Goal: Transaction & Acquisition: Purchase product/service

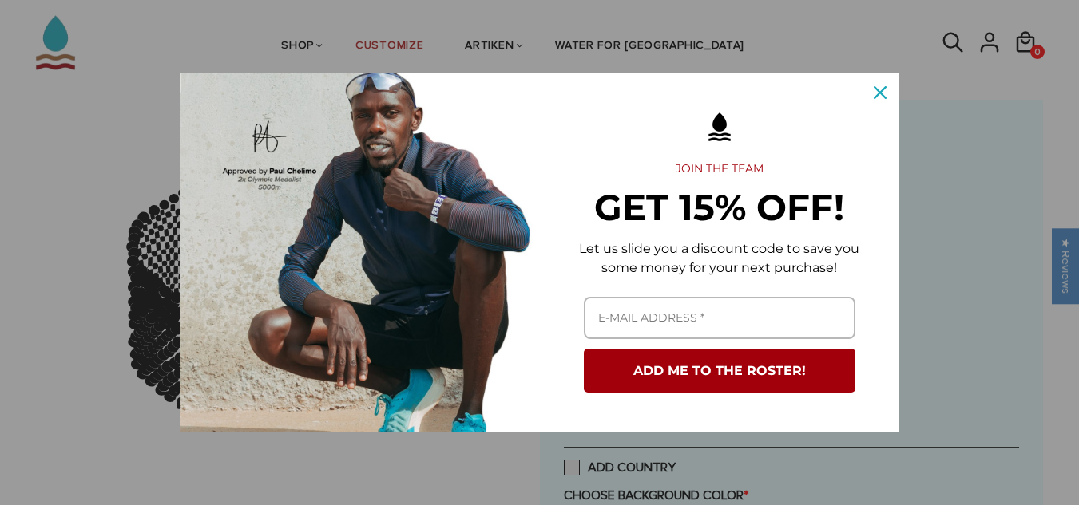
scroll to position [80, 0]
click at [885, 92] on icon "close icon" at bounding box center [879, 92] width 13 height 13
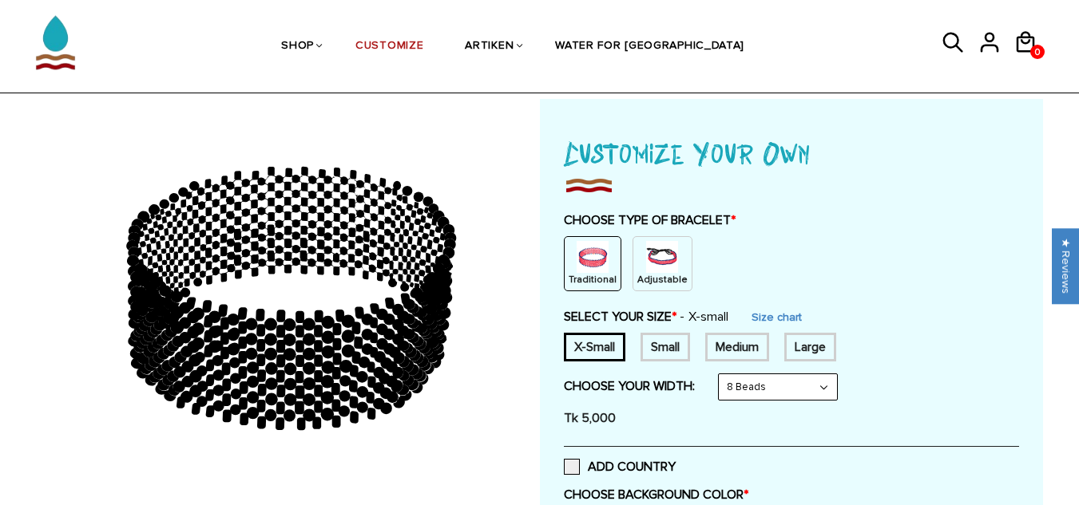
click at [667, 357] on div "Small" at bounding box center [664, 347] width 49 height 29
click at [726, 348] on div "Medium" at bounding box center [737, 347] width 64 height 29
click at [802, 346] on div "Large" at bounding box center [810, 347] width 52 height 29
click at [775, 311] on link "Size chart" at bounding box center [767, 318] width 50 height 14
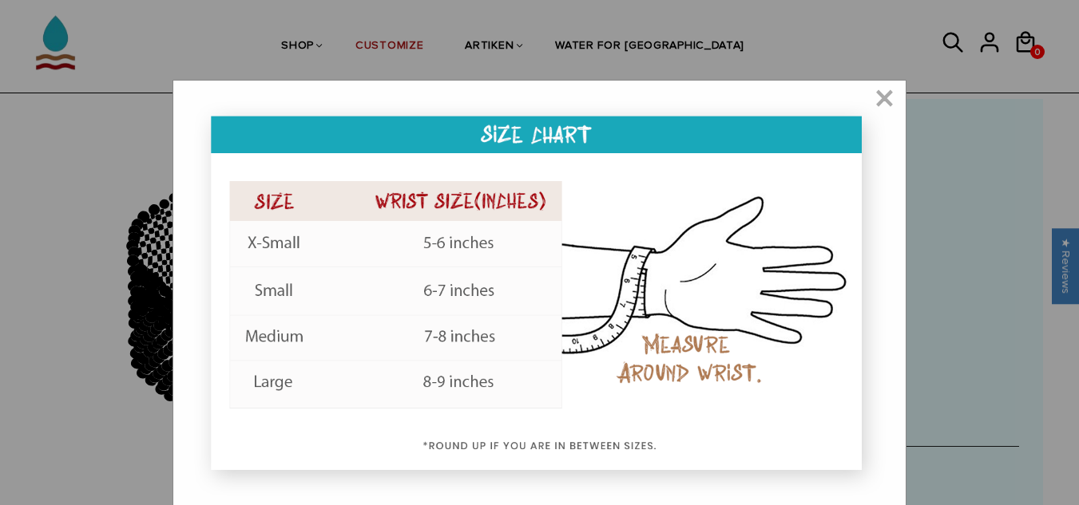
scroll to position [1, 0]
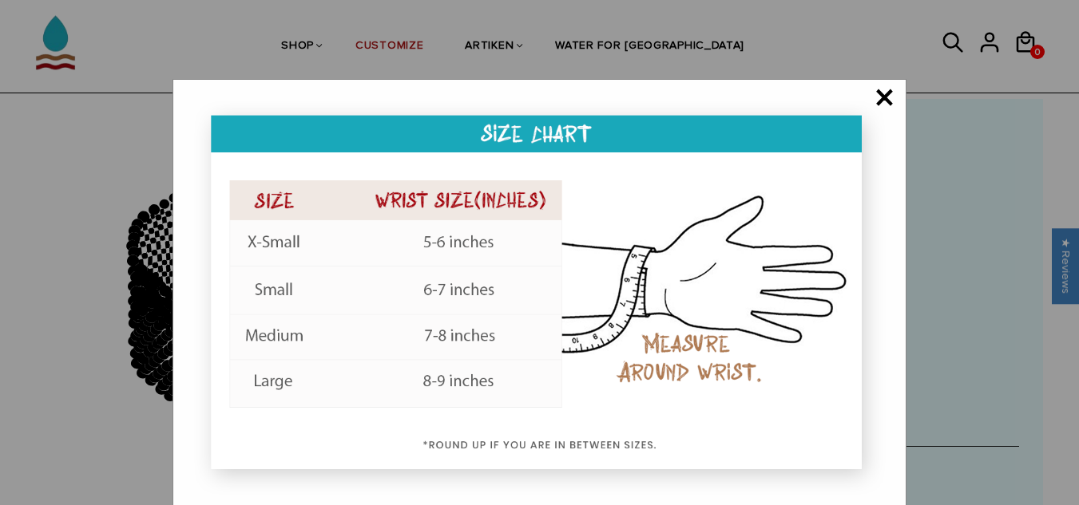
click at [885, 97] on span "×" at bounding box center [884, 99] width 20 height 16
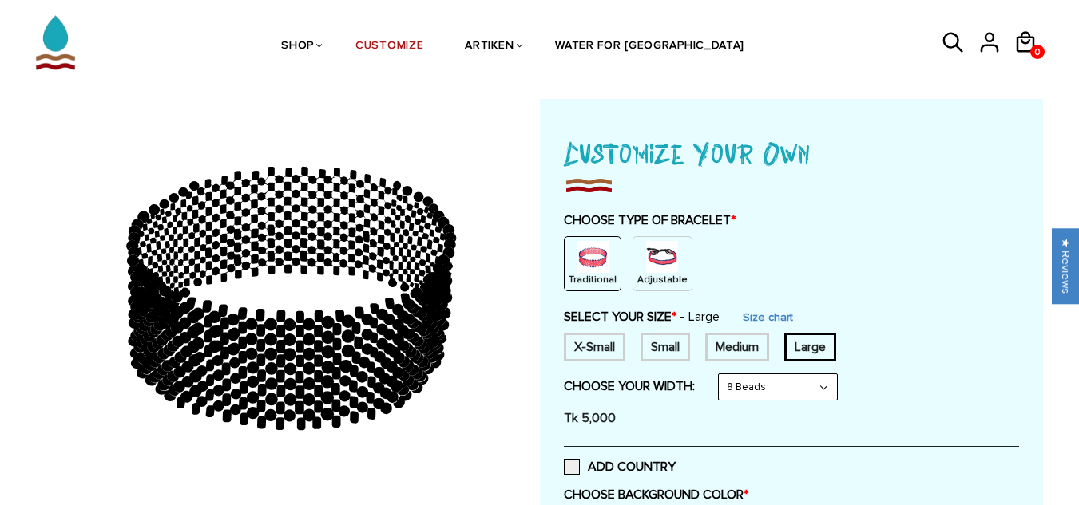
click at [728, 345] on div "Medium" at bounding box center [737, 347] width 64 height 29
click at [675, 345] on div "Small" at bounding box center [664, 347] width 49 height 29
click at [615, 342] on div "X-Small" at bounding box center [594, 347] width 61 height 29
click at [635, 341] on div "X-Small Small Medium Large None" at bounding box center [791, 347] width 455 height 29
click at [679, 339] on div "Small" at bounding box center [664, 347] width 49 height 29
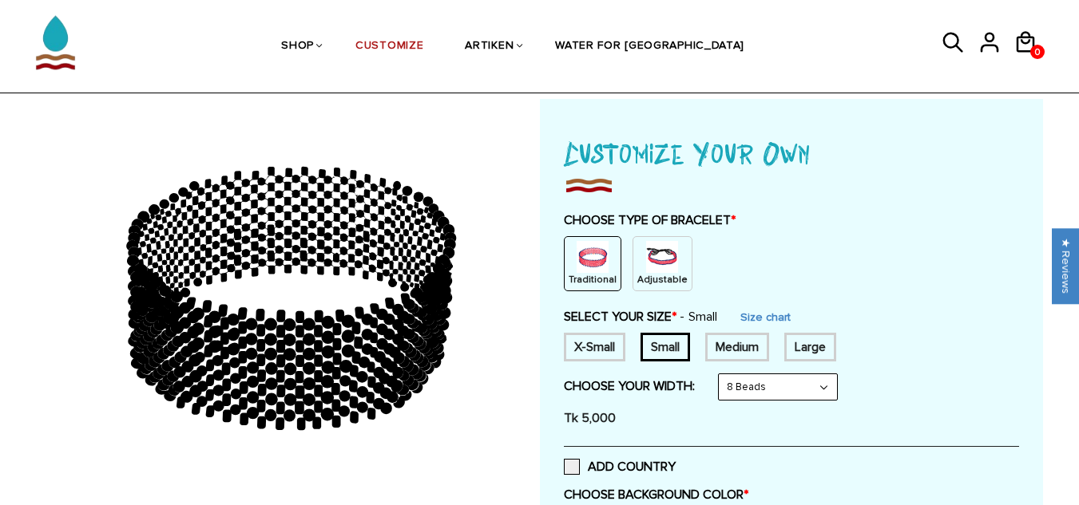
click at [728, 343] on div "Medium" at bounding box center [737, 347] width 64 height 29
click at [816, 348] on div "Large" at bounding box center [810, 347] width 52 height 29
click at [710, 350] on div "Medium" at bounding box center [737, 347] width 64 height 29
click at [660, 350] on div "Small" at bounding box center [664, 347] width 49 height 29
click at [599, 350] on div "X-Small" at bounding box center [594, 347] width 61 height 29
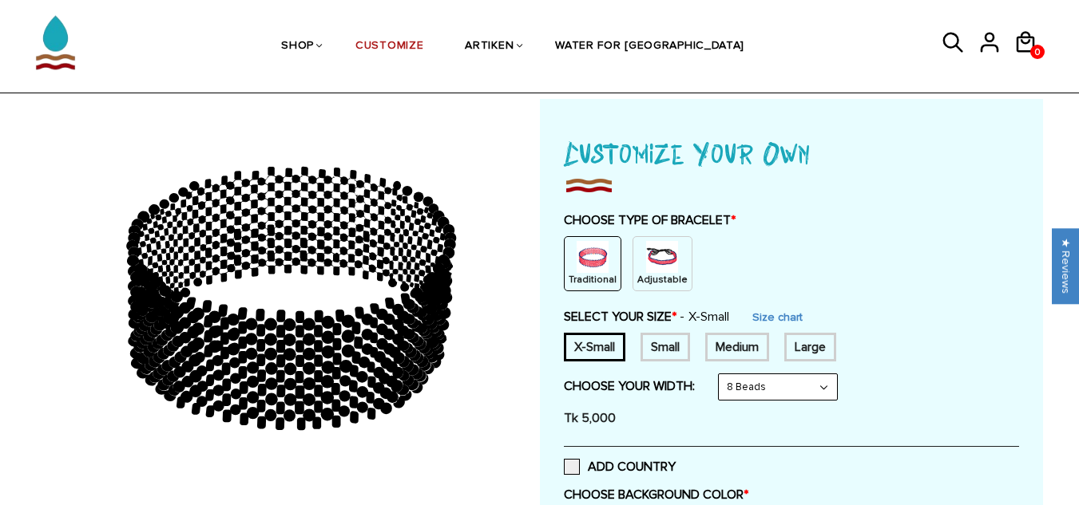
click at [796, 386] on select "8 Beads 6 Beads 10 Beads" at bounding box center [777, 387] width 118 height 26
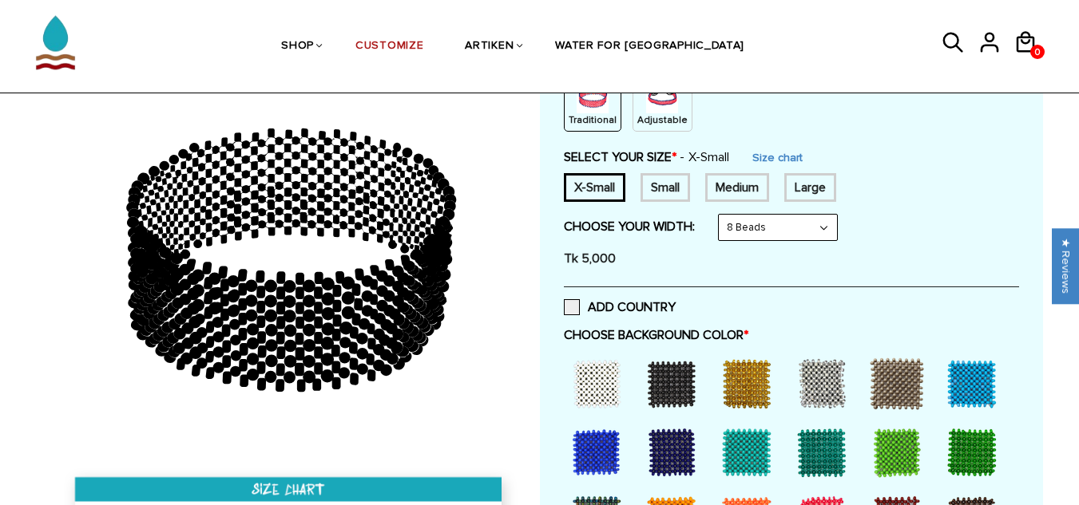
scroll to position [319, 0]
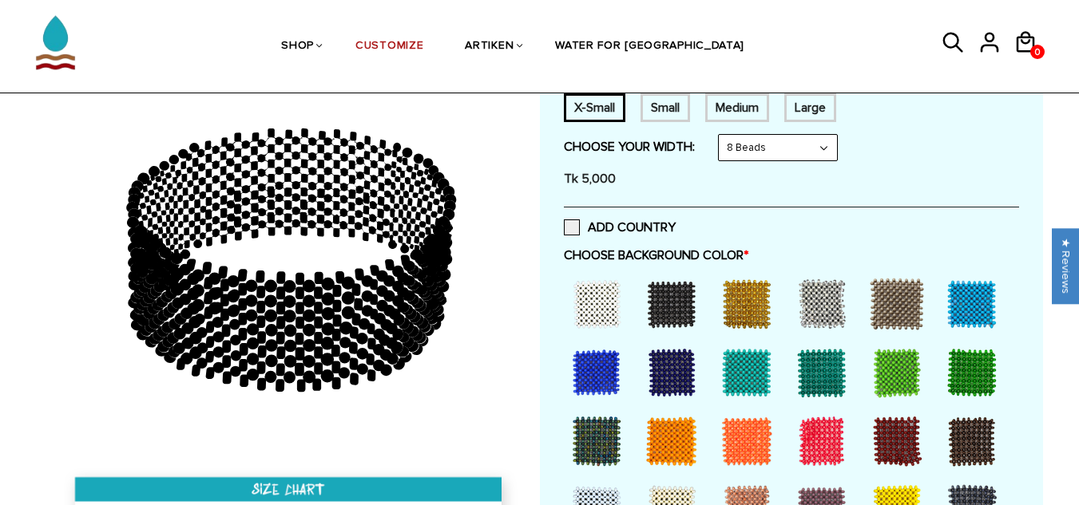
click at [654, 293] on div at bounding box center [671, 304] width 64 height 64
click at [618, 307] on div at bounding box center [596, 304] width 64 height 64
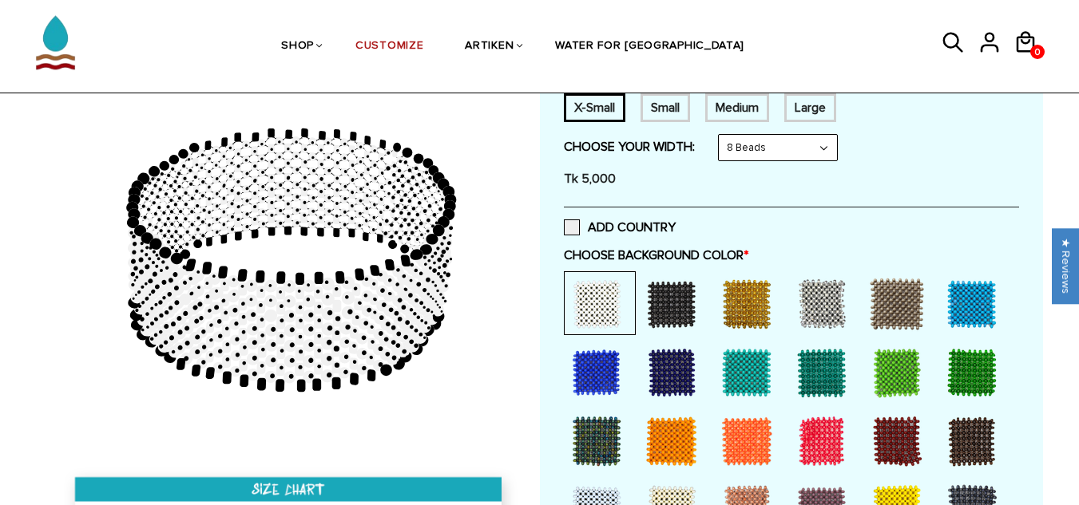
click at [774, 307] on div at bounding box center [746, 304] width 64 height 64
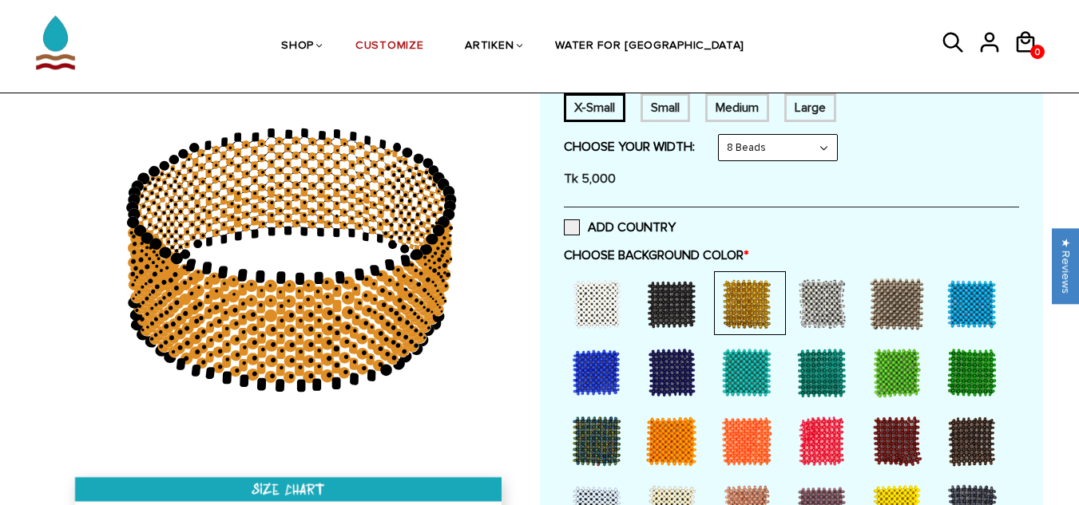
click at [758, 309] on div at bounding box center [746, 304] width 64 height 64
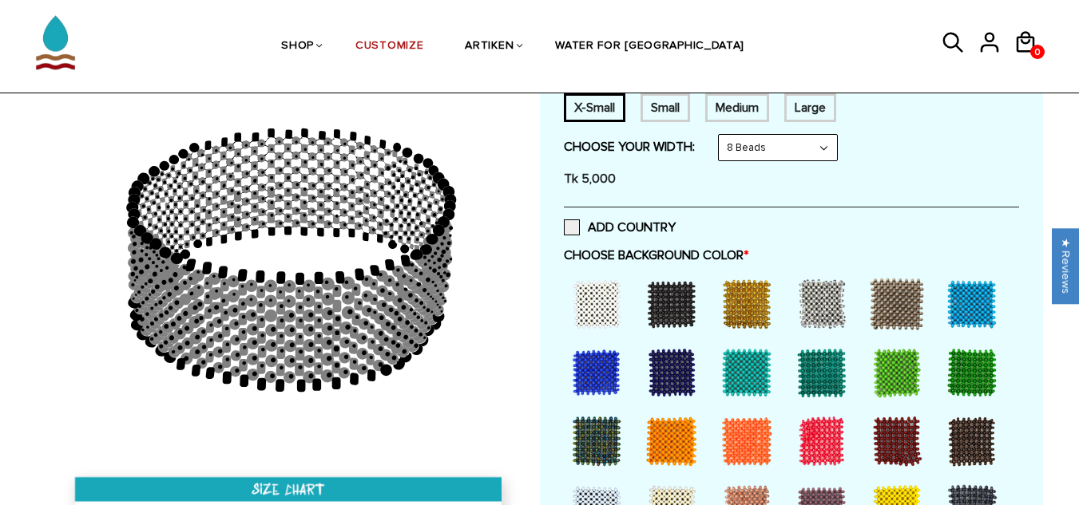
click at [802, 310] on div at bounding box center [822, 304] width 64 height 64
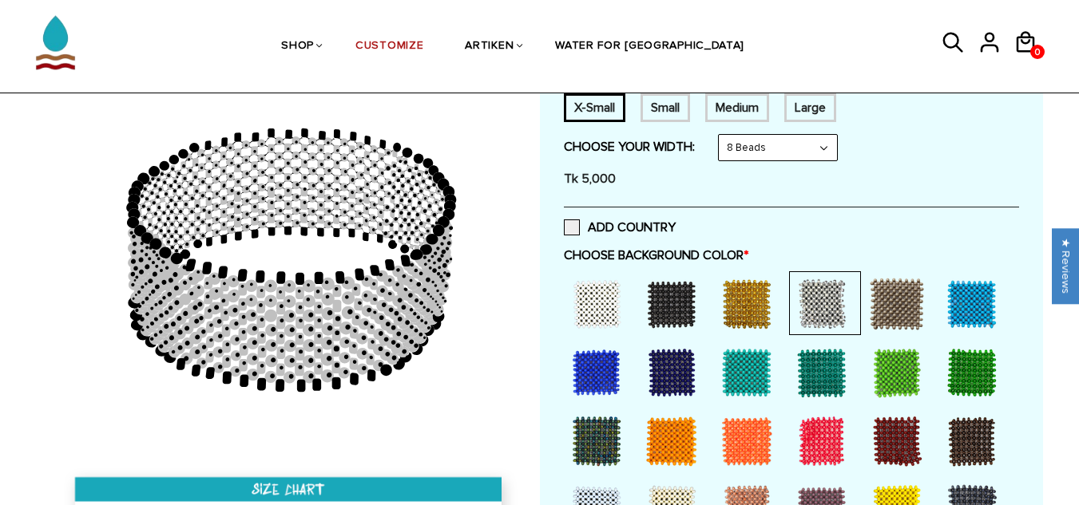
click at [910, 310] on div at bounding box center [897, 304] width 64 height 64
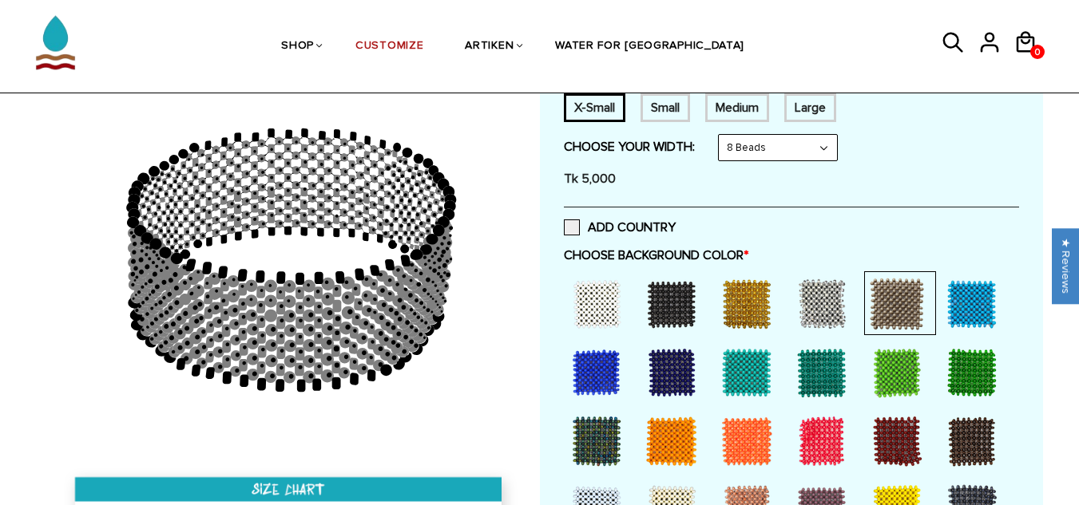
click at [980, 307] on div at bounding box center [972, 304] width 64 height 64
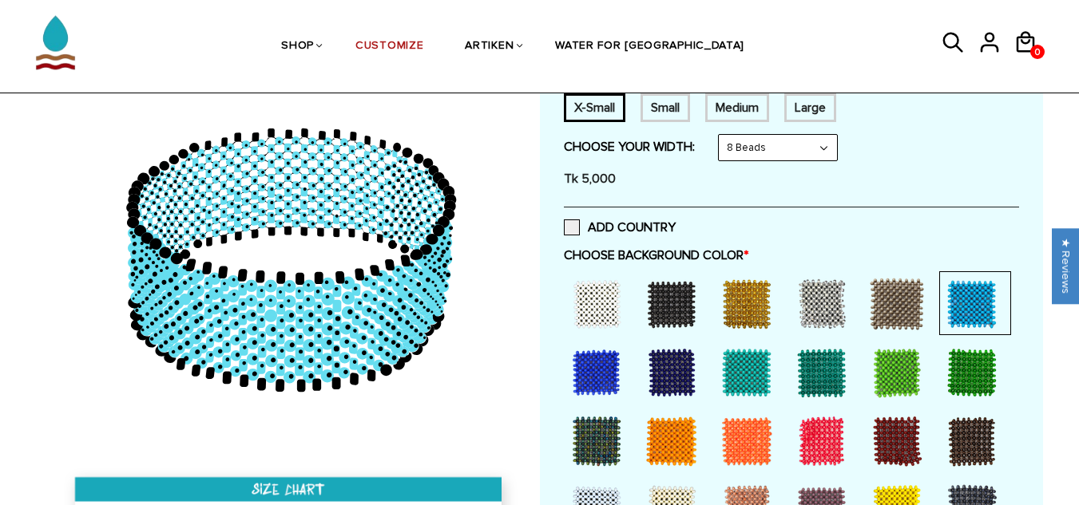
scroll to position [479, 0]
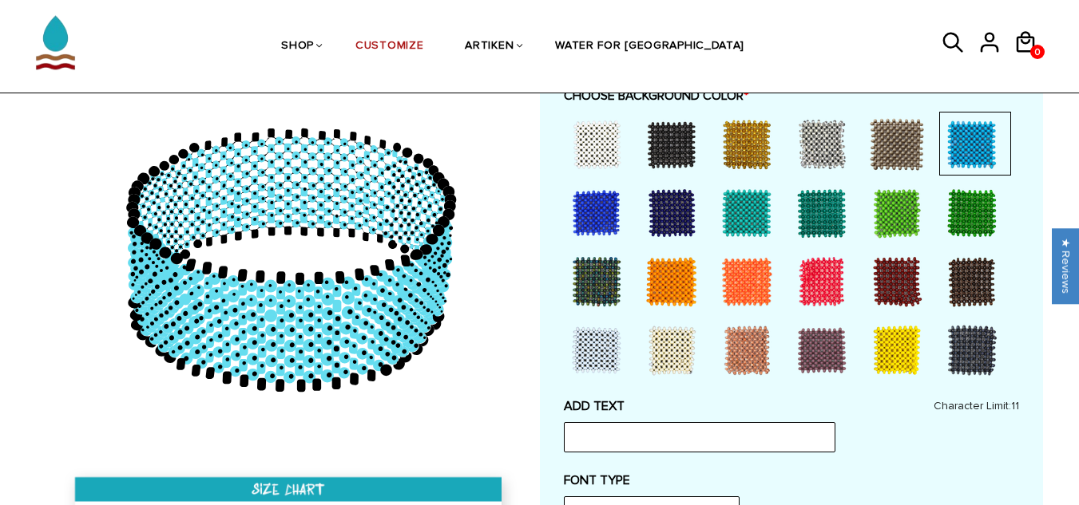
click at [594, 203] on div at bounding box center [596, 213] width 64 height 64
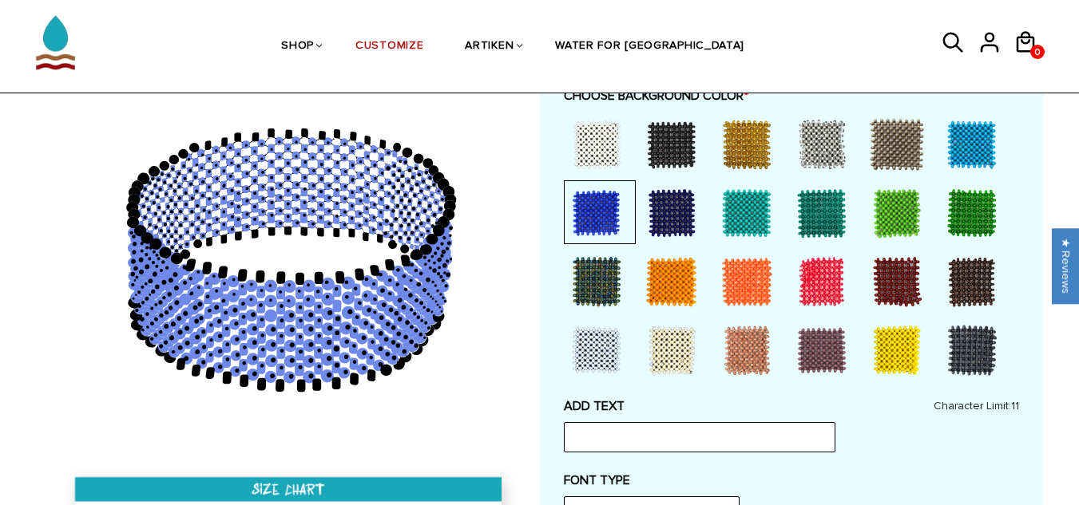
click at [665, 216] on div at bounding box center [671, 213] width 64 height 64
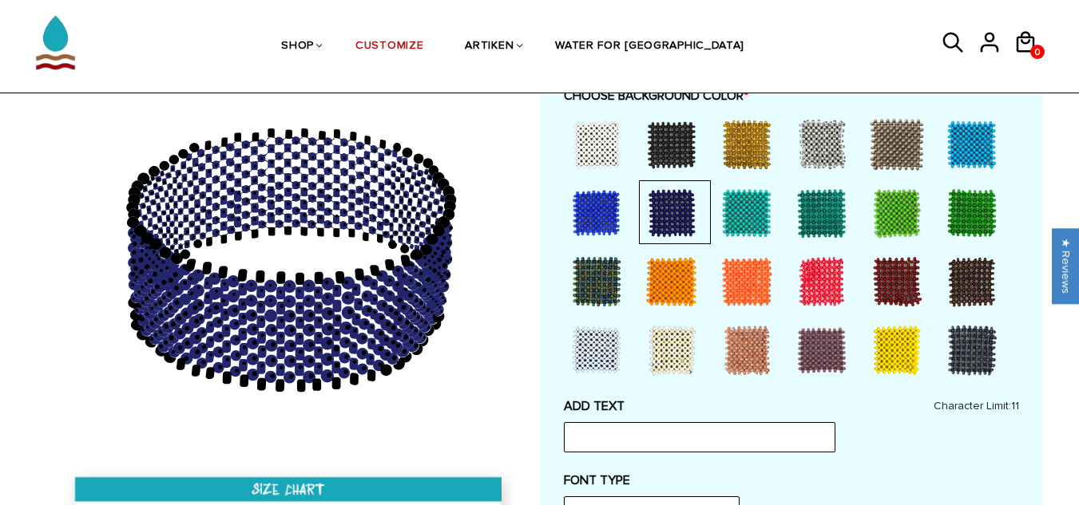
click at [761, 231] on div at bounding box center [746, 213] width 64 height 64
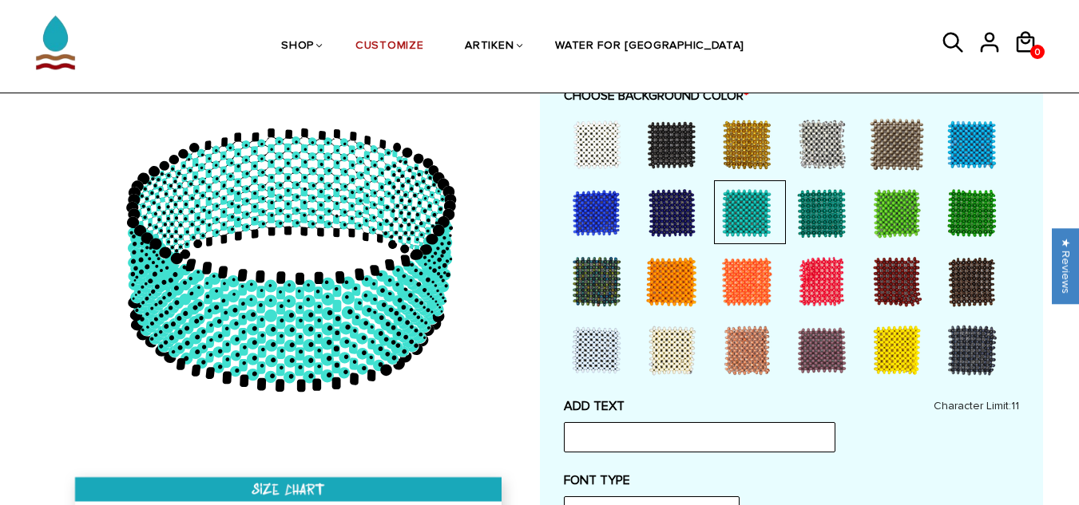
click at [606, 294] on div at bounding box center [596, 282] width 64 height 64
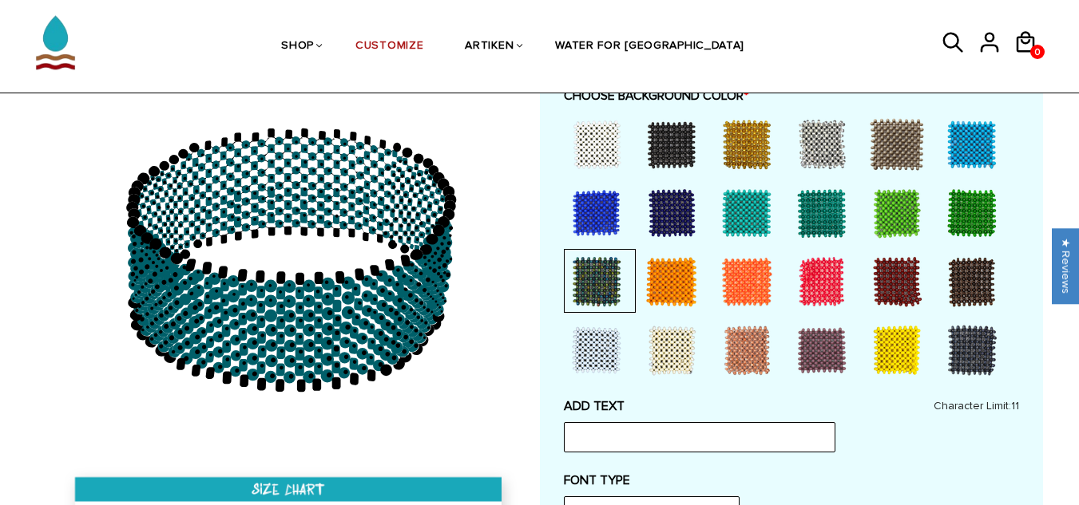
click at [663, 293] on div at bounding box center [671, 282] width 64 height 64
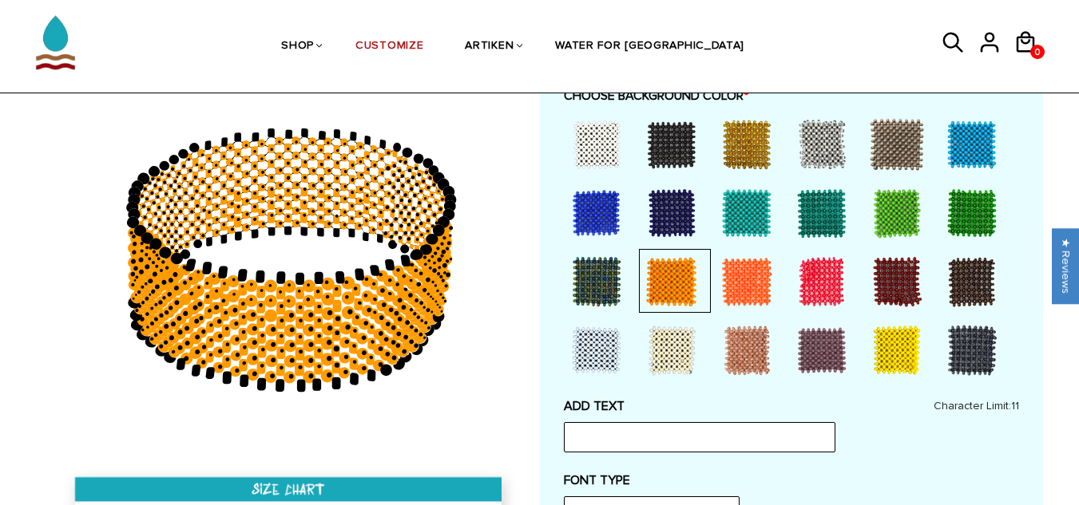
click at [747, 279] on div at bounding box center [746, 282] width 64 height 64
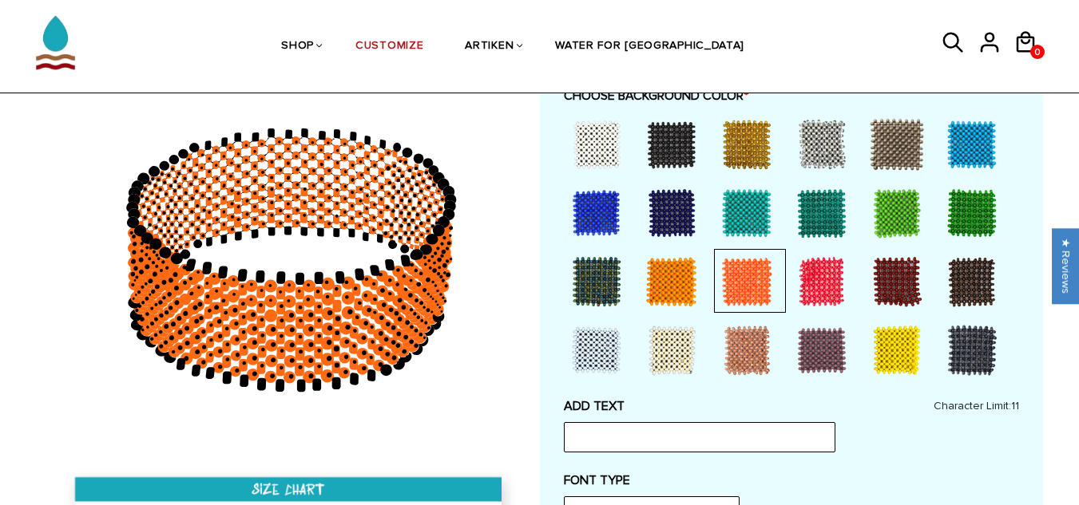
click at [564, 369] on div at bounding box center [600, 350] width 72 height 64
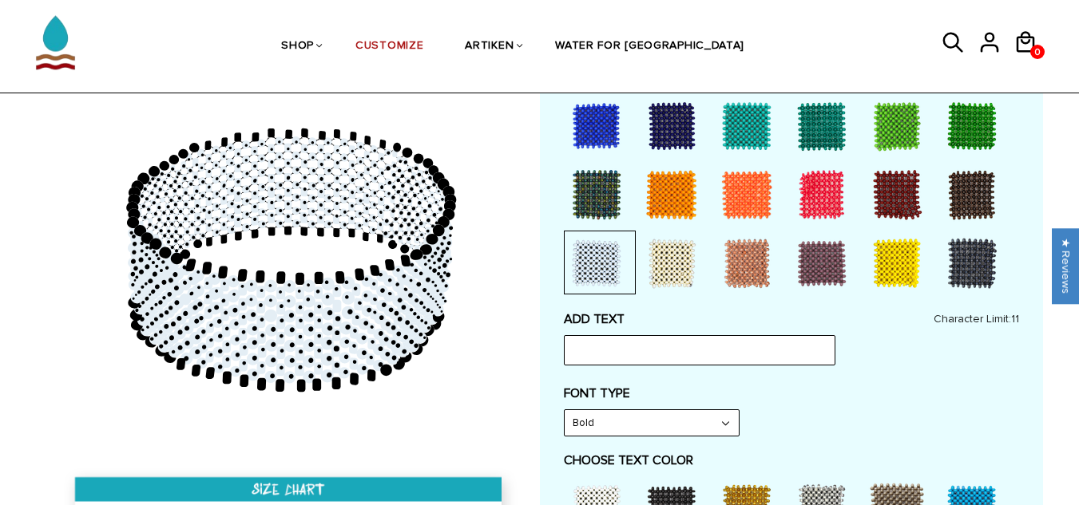
scroll to position [718, 0]
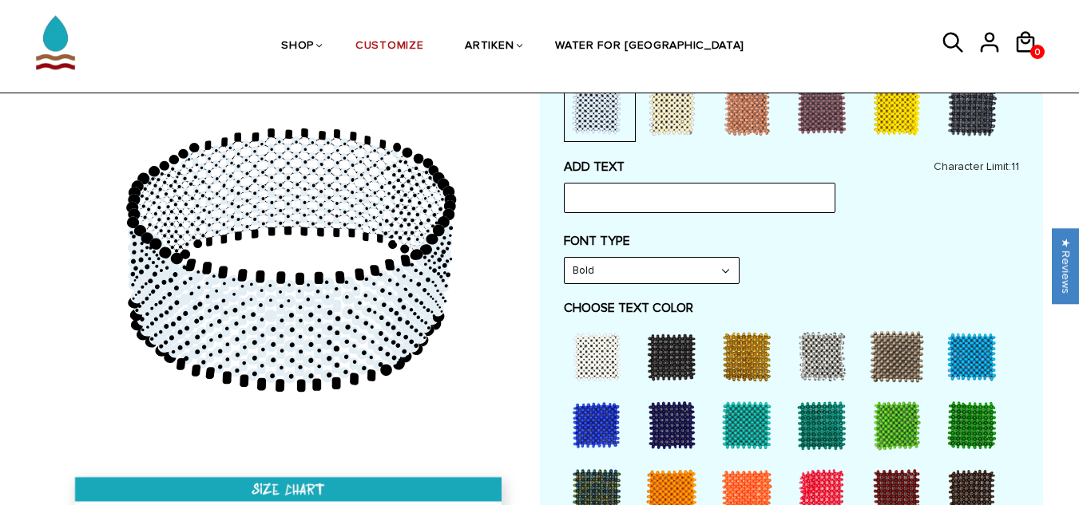
click at [659, 181] on div "ADD TEXT Character Limit: 11" at bounding box center [791, 186] width 455 height 54
click at [663, 193] on input "text" at bounding box center [699, 198] width 271 height 30
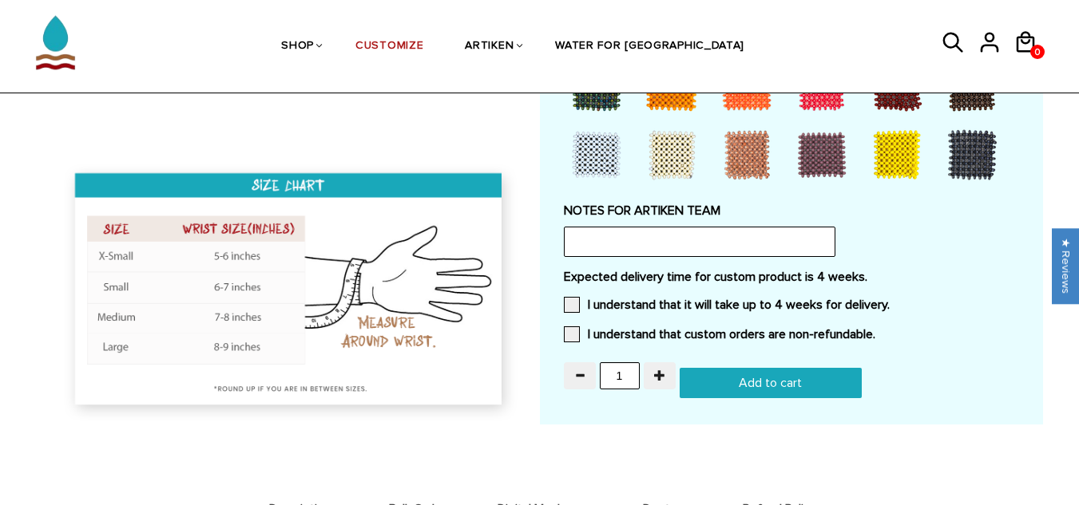
scroll to position [1357, 0]
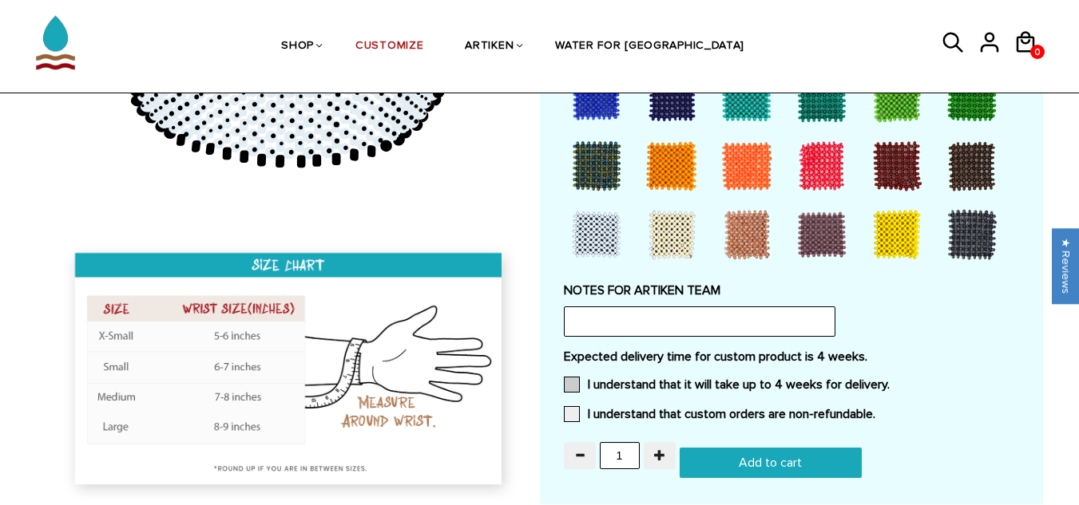
click at [631, 387] on label "I understand that it will take up to 4 weeks for delivery." at bounding box center [727, 385] width 326 height 16
click at [889, 380] on input "I understand that it will take up to 4 weeks for delivery." at bounding box center [889, 380] width 0 height 0
click at [631, 405] on div "Expected delivery time for custom product is 4 weeks. I understand that it will…" at bounding box center [791, 390] width 455 height 83
click at [607, 414] on label "I understand that custom orders are non-refundable." at bounding box center [719, 414] width 311 height 16
click at [875, 410] on input "I understand that custom orders are non-refundable." at bounding box center [875, 410] width 0 height 0
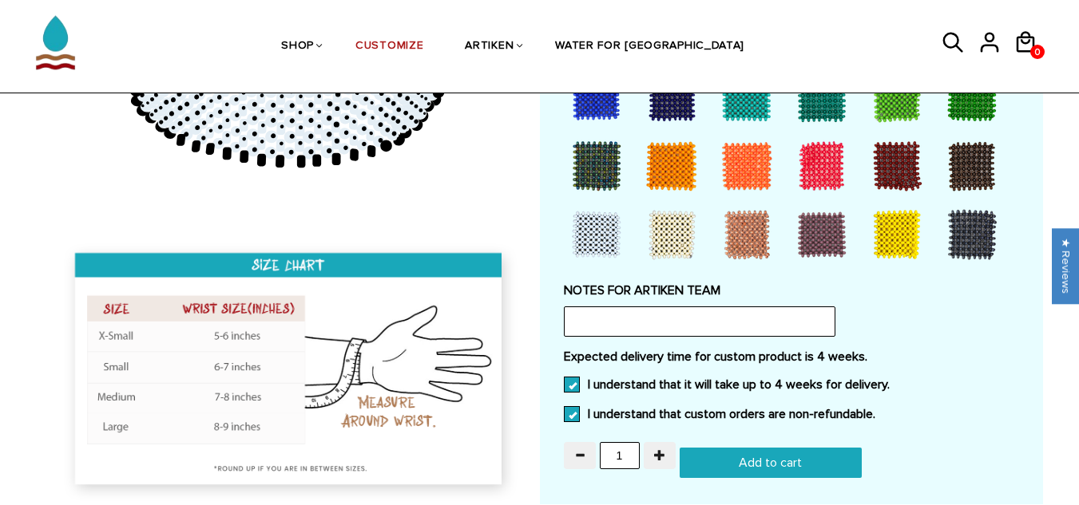
click at [608, 412] on label "I understand that custom orders are non-refundable." at bounding box center [719, 414] width 311 height 16
click at [875, 410] on input "I understand that custom orders are non-refundable." at bounding box center [875, 410] width 0 height 0
click at [611, 384] on label "I understand that it will take up to 4 weeks for delivery." at bounding box center [727, 385] width 326 height 16
click at [889, 380] on input "I understand that it will take up to 4 weeks for delivery." at bounding box center [889, 380] width 0 height 0
click at [965, 369] on div "Expected delivery time for custom product is 4 weeks. I understand that it will…" at bounding box center [791, 390] width 455 height 83
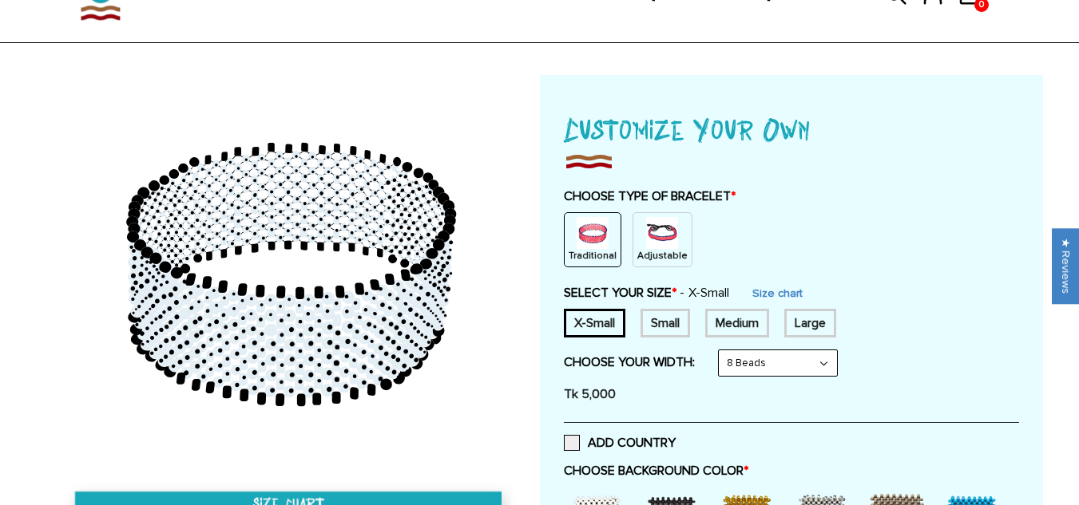
scroll to position [0, 0]
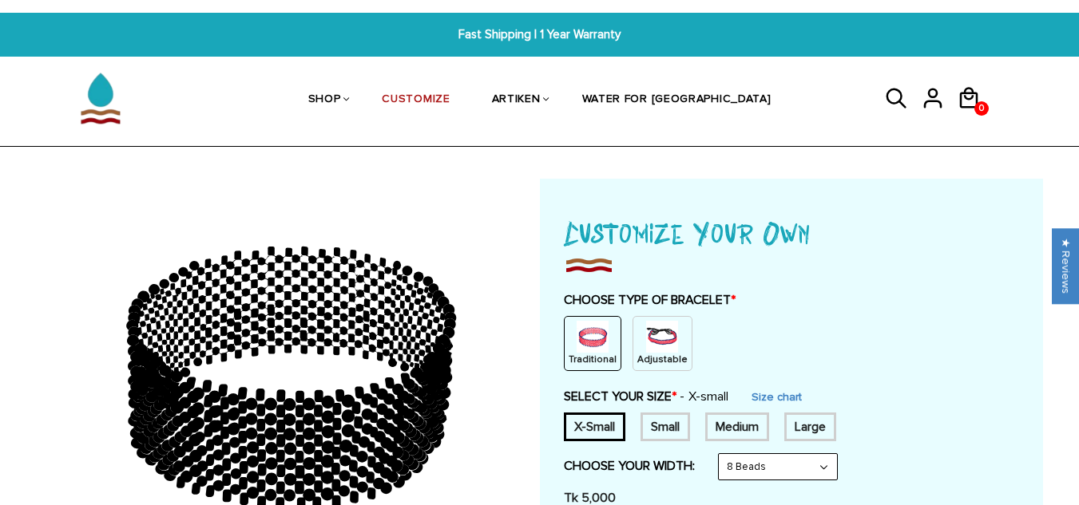
click at [666, 327] on img at bounding box center [662, 337] width 32 height 32
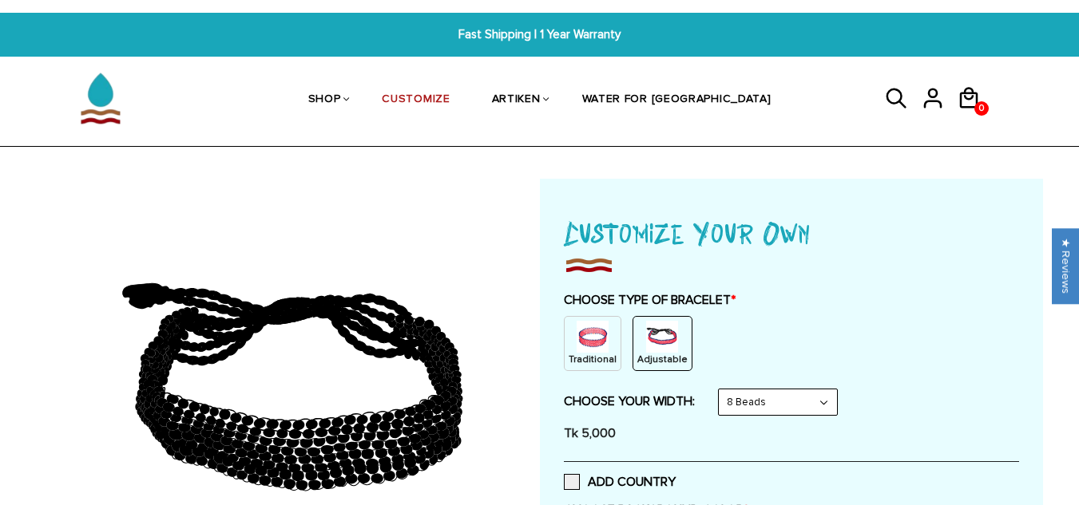
click at [813, 345] on div "Traditional Adjustable" at bounding box center [791, 343] width 455 height 55
drag, startPoint x: 251, startPoint y: 342, endPoint x: 896, endPoint y: 195, distance: 662.5
click at [869, 236] on h1 "Customize Your Own" at bounding box center [791, 232] width 455 height 43
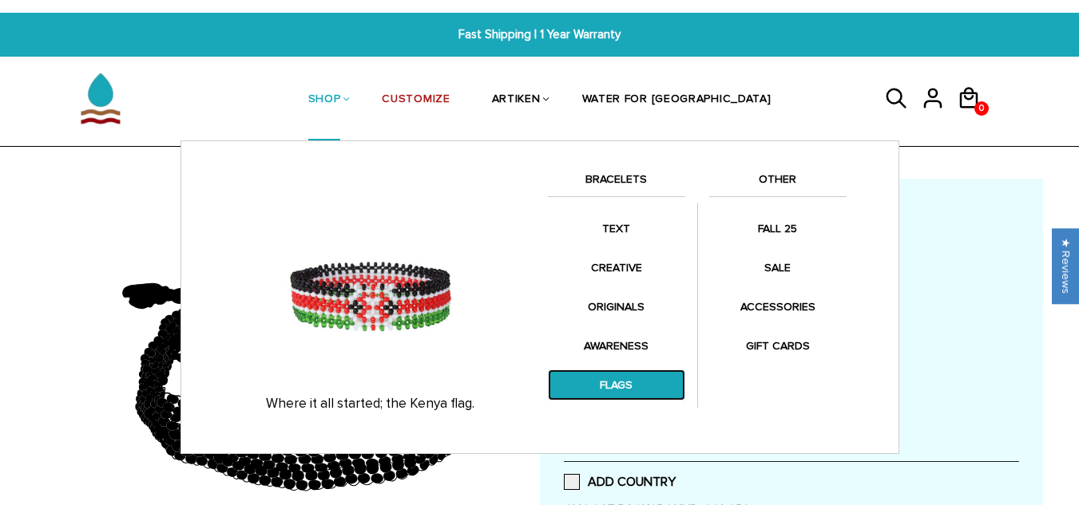
click at [650, 389] on link "FLAGS" at bounding box center [616, 385] width 137 height 31
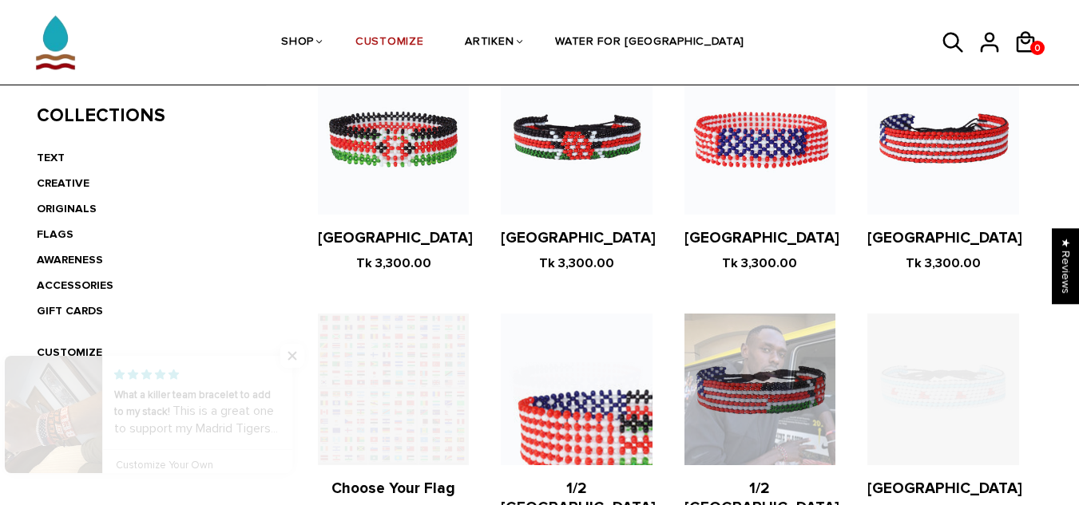
scroll to position [399, 0]
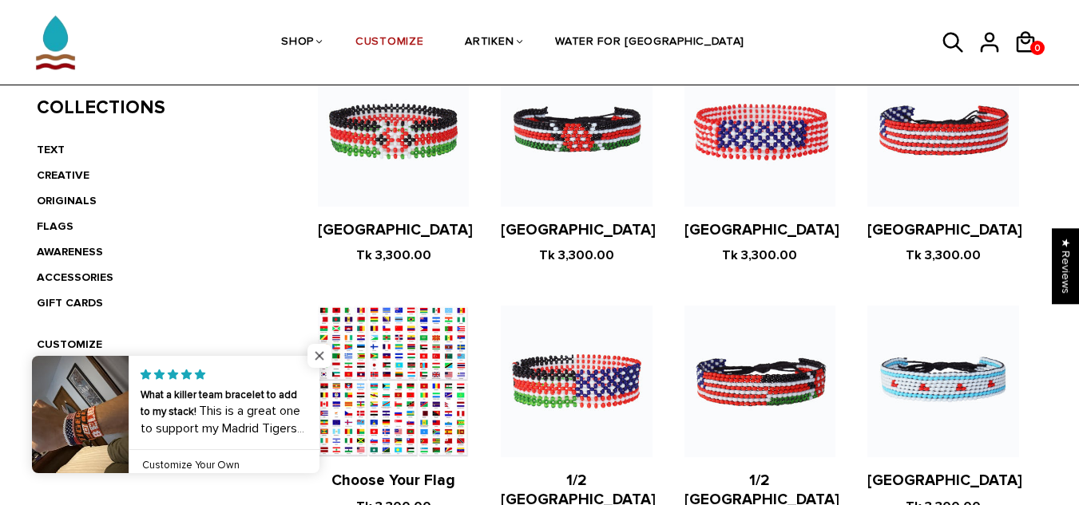
click at [315, 361] on span "Close popup widget" at bounding box center [319, 356] width 24 height 24
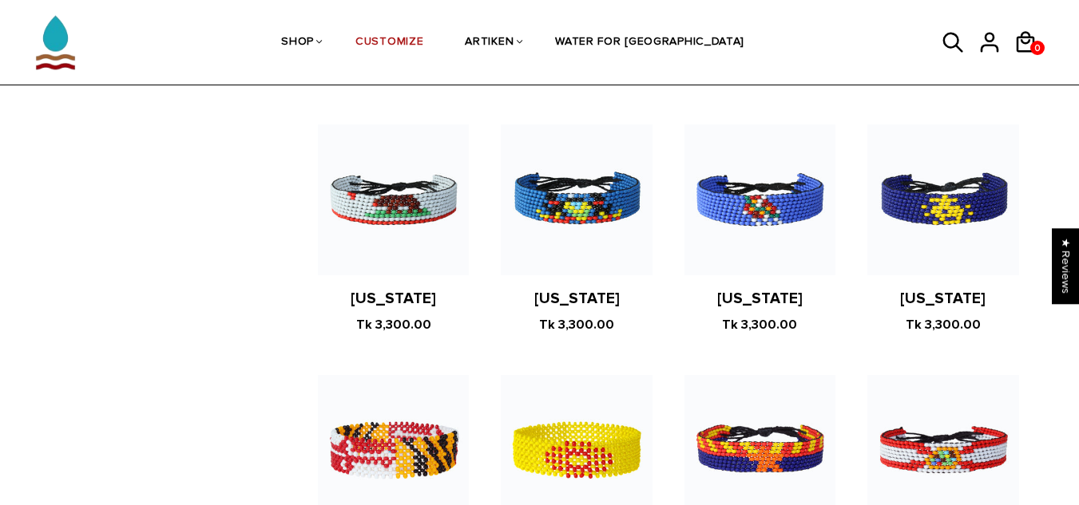
scroll to position [878, 0]
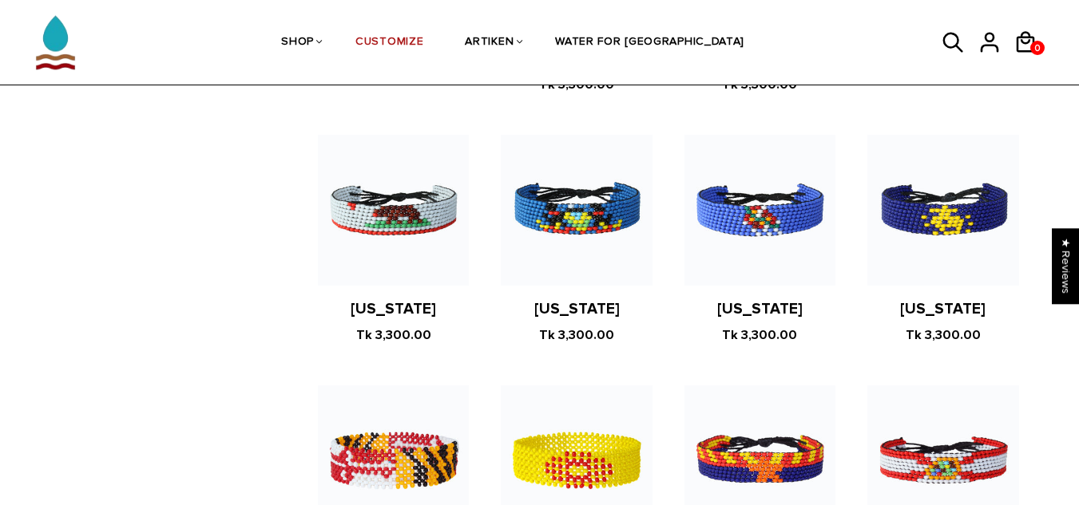
click at [442, 184] on figure at bounding box center [393, 210] width 151 height 151
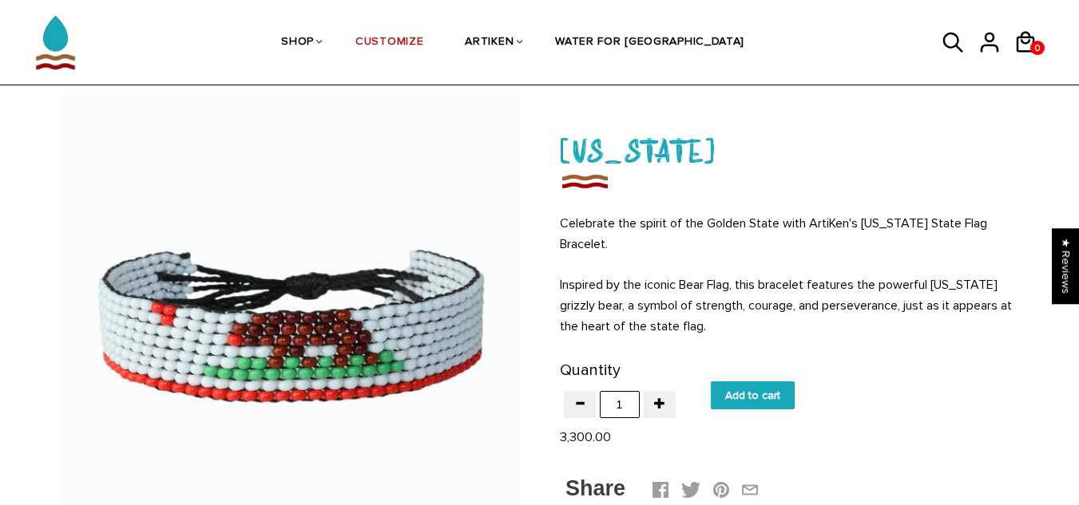
scroll to position [80, 0]
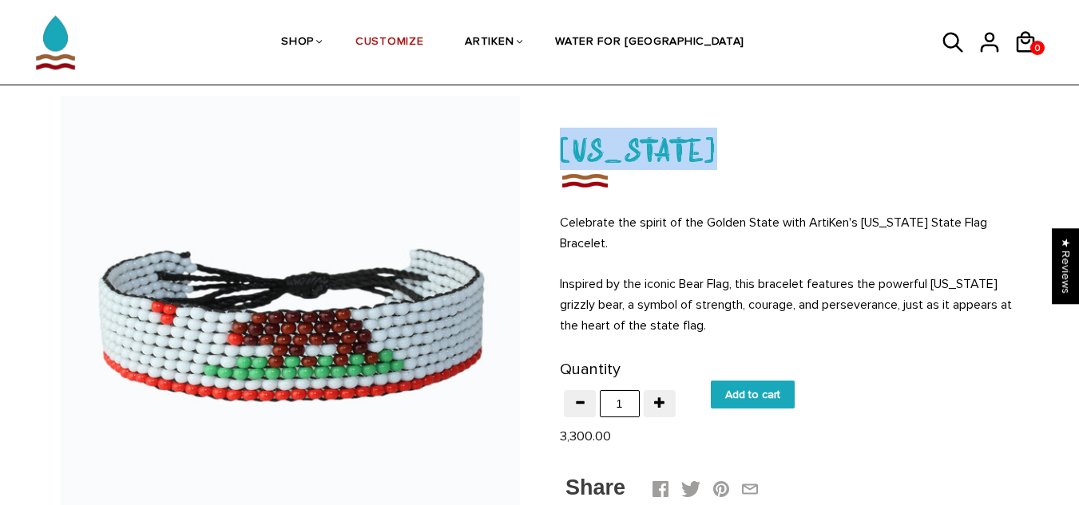
drag, startPoint x: 544, startPoint y: 161, endPoint x: 780, endPoint y: 158, distance: 236.3
click at [780, 158] on div "[US_STATE] Celebrate the spirit of the Golden State with ArtiKen's [US_STATE] S…" at bounding box center [791, 317] width 503 height 443
click at [780, 158] on h1 "California" at bounding box center [789, 149] width 459 height 42
drag, startPoint x: 542, startPoint y: 148, endPoint x: 807, endPoint y: 151, distance: 265.1
click at [798, 147] on div "California Celebrate the spirit of the Golden State with ArtiKen's California S…" at bounding box center [791, 317] width 503 height 443
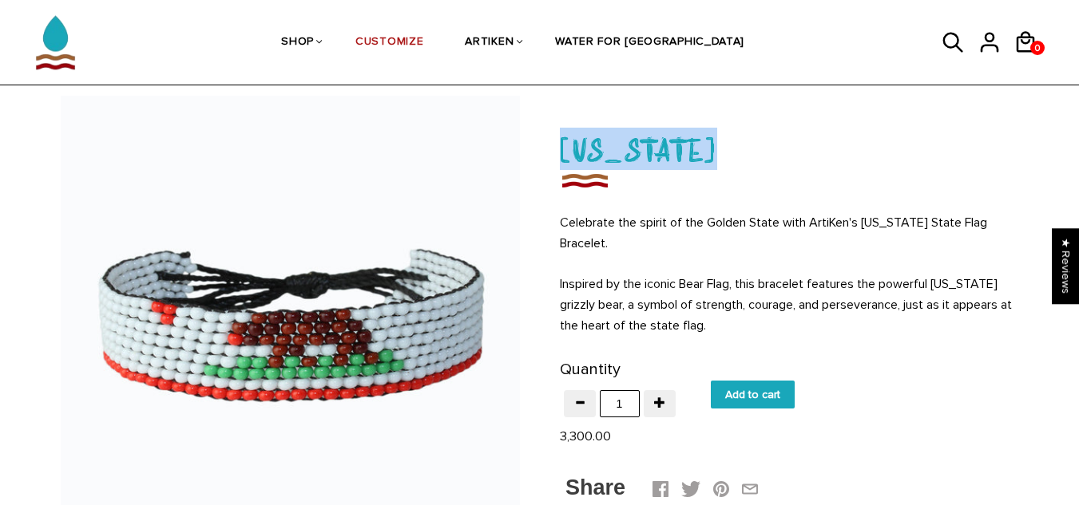
click at [807, 151] on h1 "California" at bounding box center [789, 149] width 459 height 42
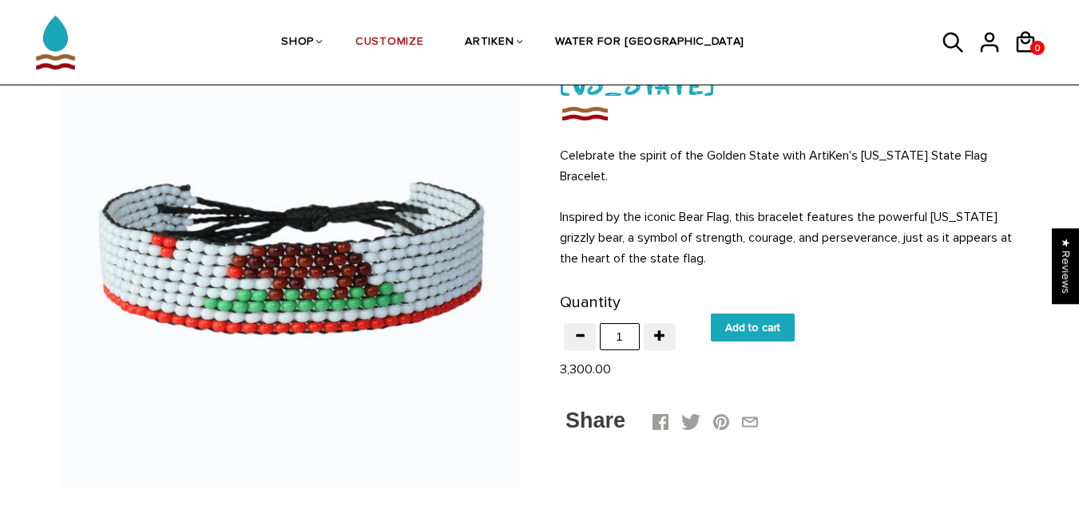
scroll to position [160, 0]
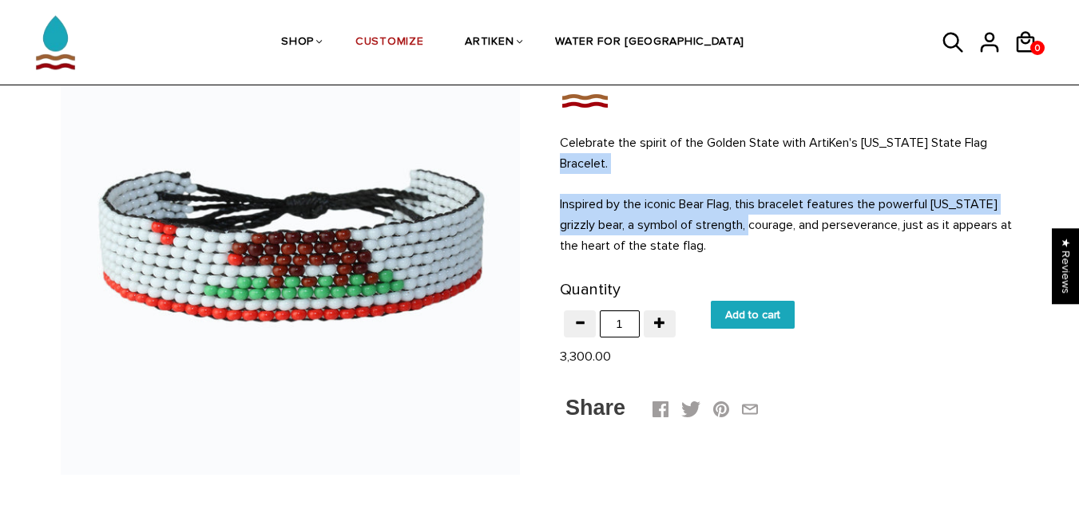
drag, startPoint x: 556, startPoint y: 156, endPoint x: 752, endPoint y: 232, distance: 210.5
click at [752, 232] on div "California Celebrate the spirit of the Golden State with ArtiKen's California S…" at bounding box center [791, 237] width 503 height 443
click at [752, 232] on p "Inspired by the iconic Bear Flag, this bracelet features the powerful Californi…" at bounding box center [789, 225] width 459 height 62
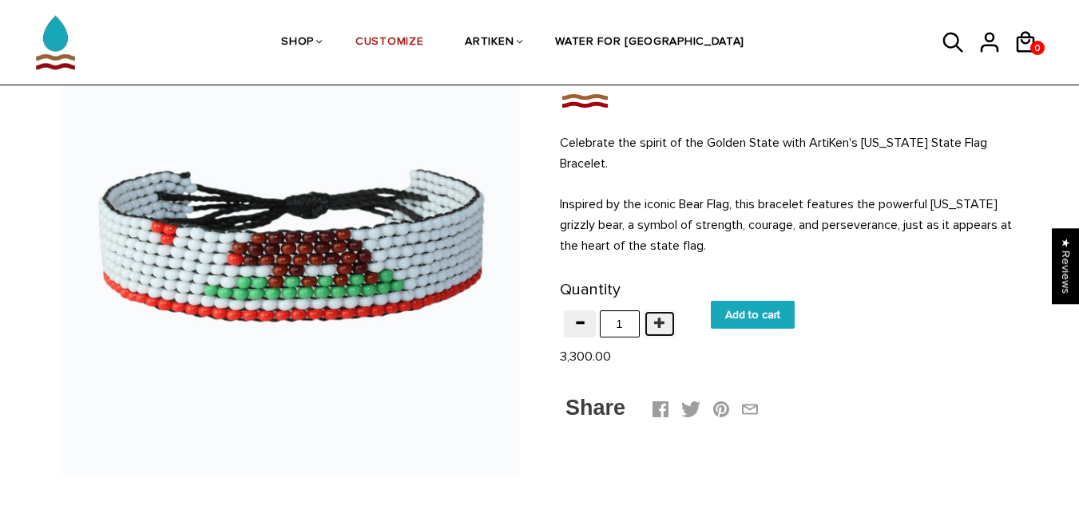
click at [663, 334] on button "button" at bounding box center [659, 324] width 32 height 27
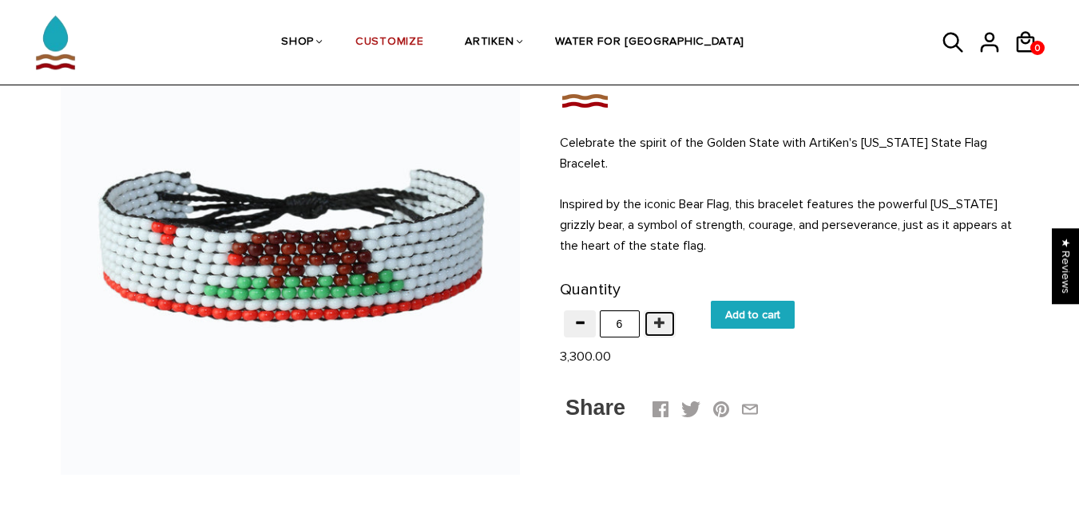
click at [663, 334] on button "button" at bounding box center [659, 324] width 32 height 27
type input "7"
click at [784, 348] on p "3,300.00" at bounding box center [789, 356] width 459 height 21
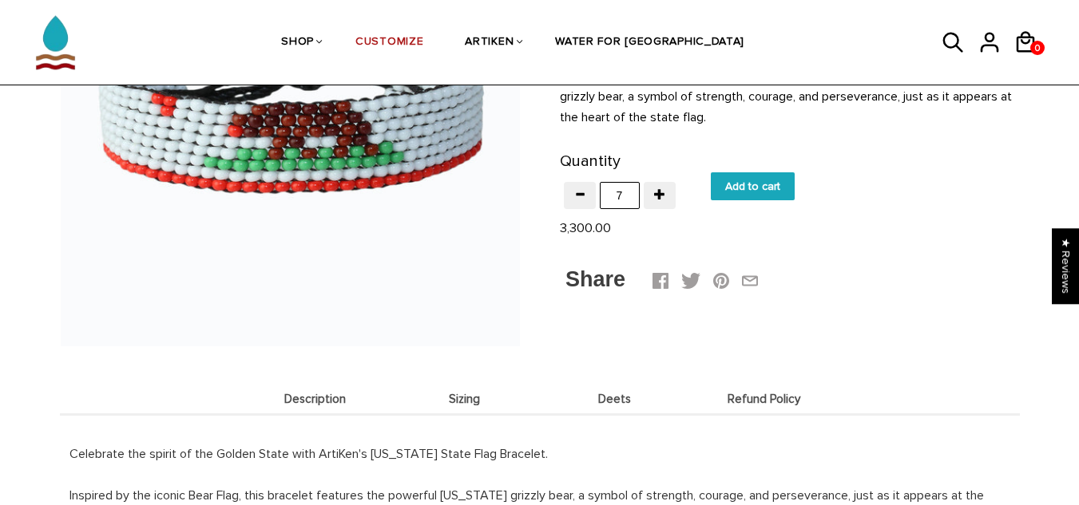
scroll to position [239, 0]
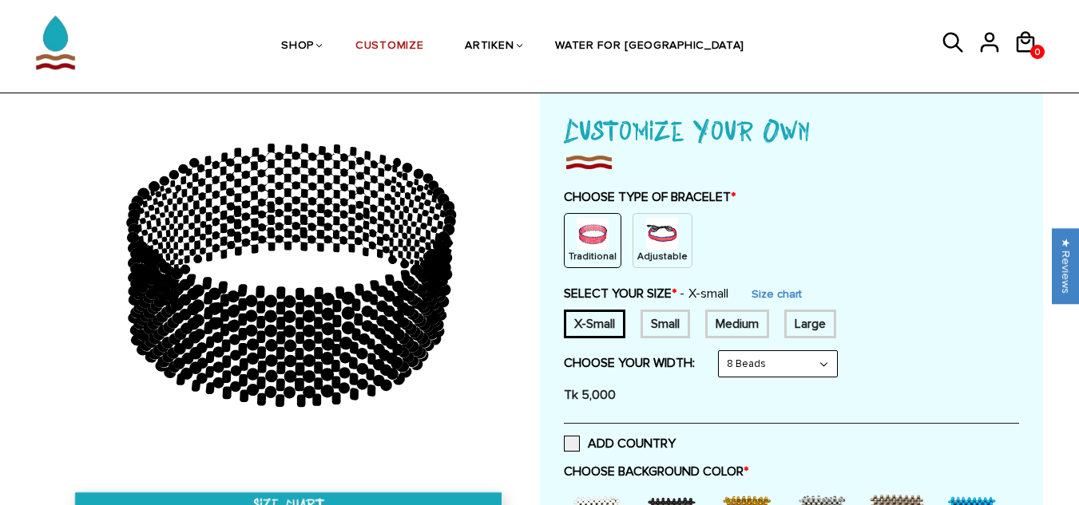
scroll to position [80, 0]
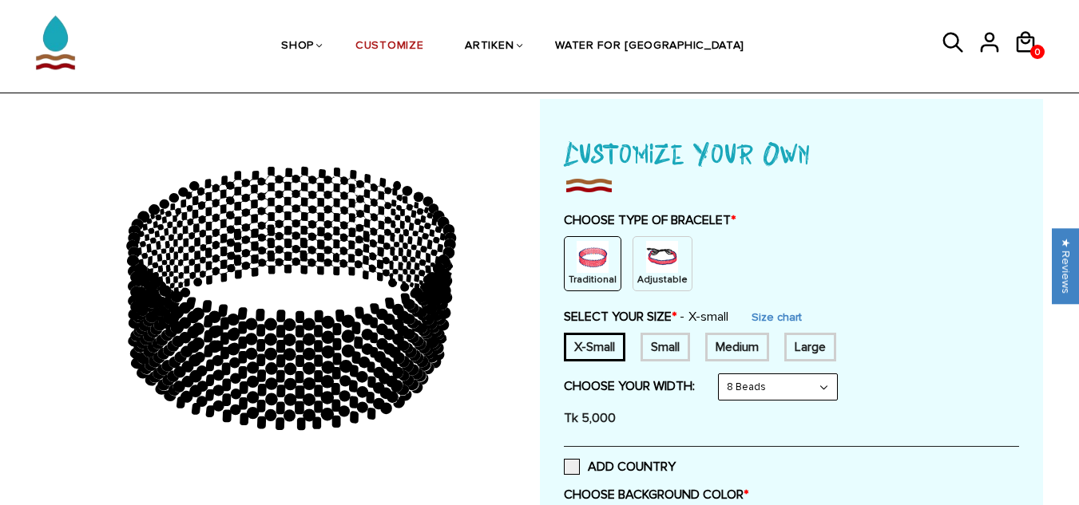
click at [692, 279] on div "Traditional Adjustable" at bounding box center [791, 263] width 455 height 55
click at [667, 279] on p "Adjustable" at bounding box center [662, 280] width 50 height 14
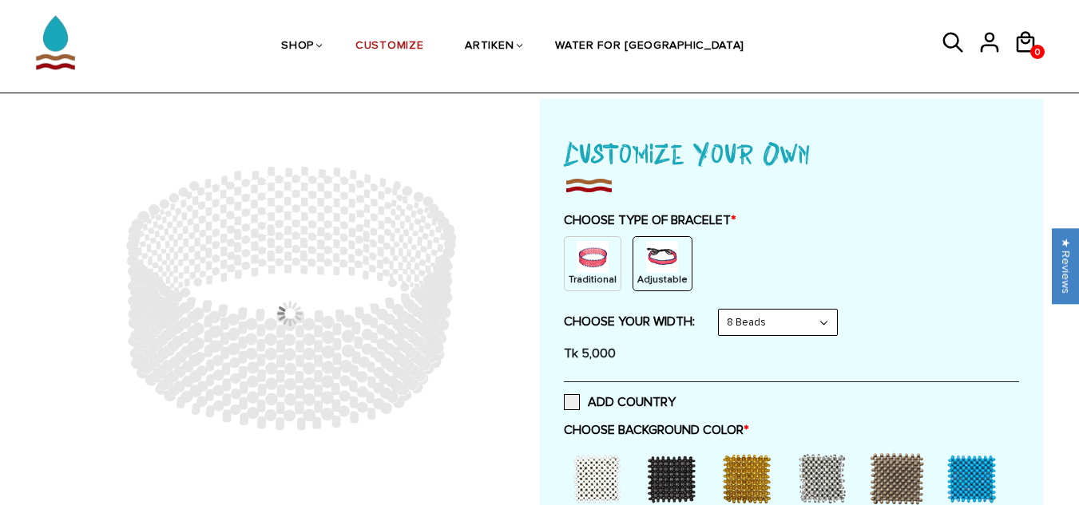
click at [604, 279] on p "Traditional" at bounding box center [592, 280] width 48 height 14
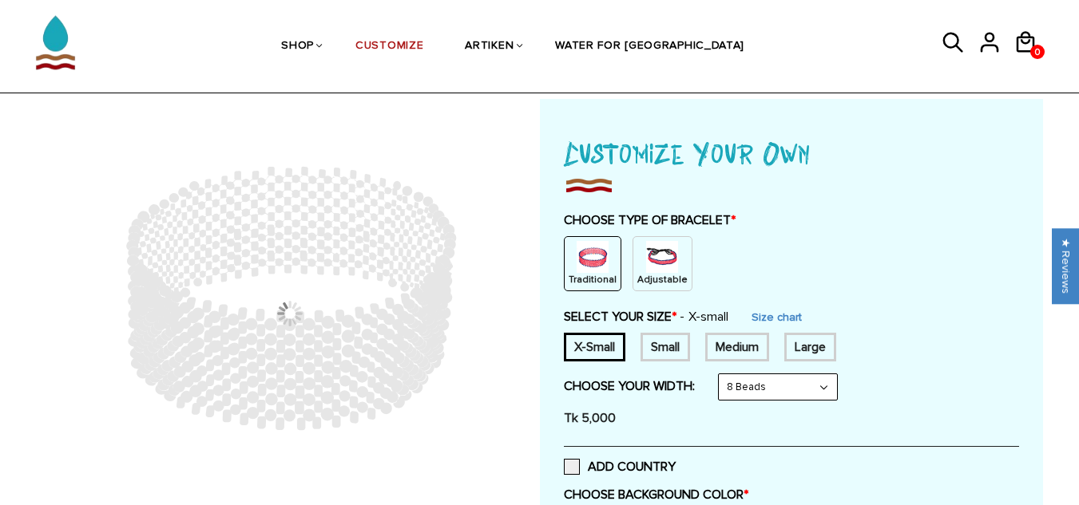
scroll to position [0, 0]
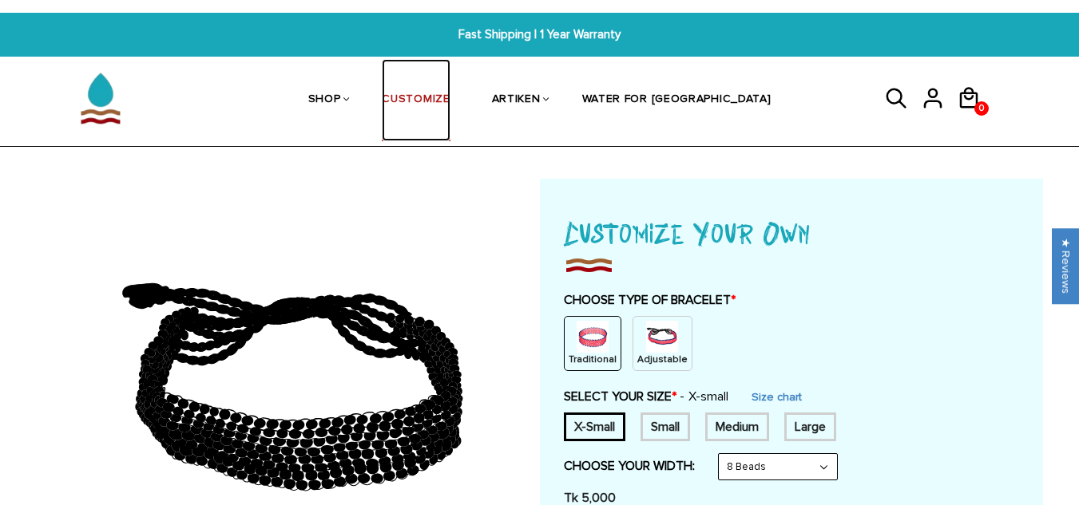
click at [449, 111] on link "CUSTOMIZE" at bounding box center [416, 100] width 68 height 82
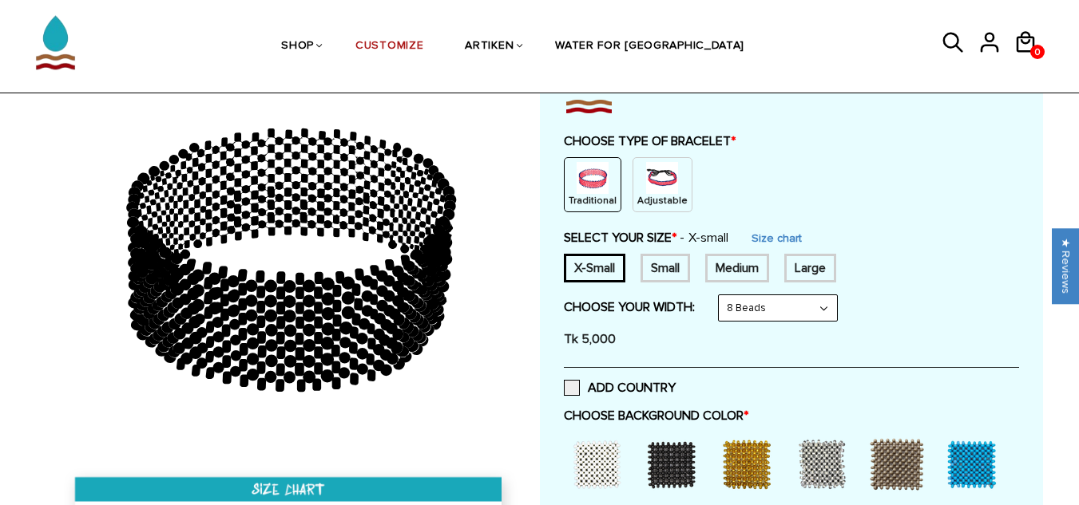
scroll to position [160, 0]
click at [667, 176] on img at bounding box center [662, 177] width 32 height 32
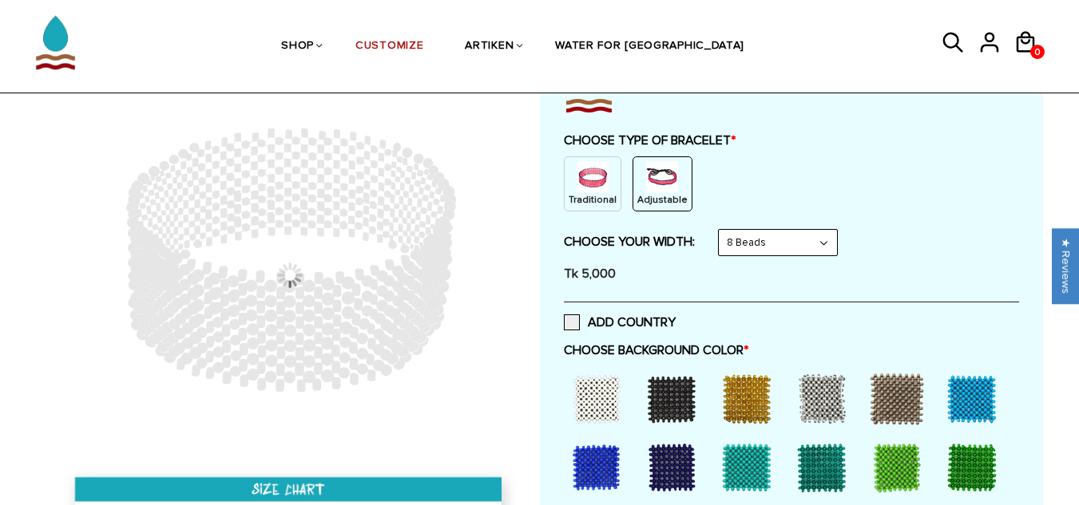
click at [586, 184] on img at bounding box center [592, 177] width 32 height 32
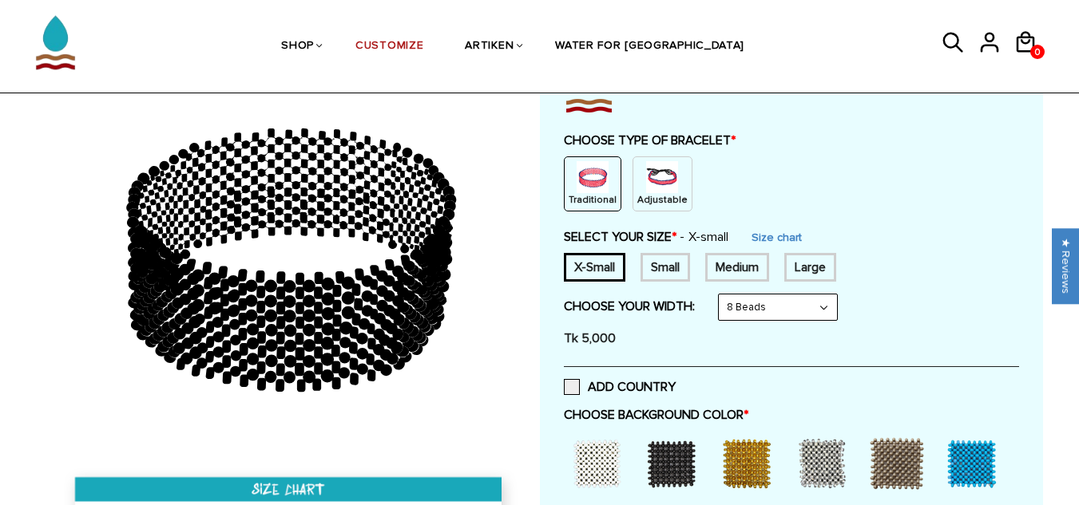
click at [787, 311] on select "8 Beads 6 Beads 10 Beads" at bounding box center [777, 308] width 118 height 26
select select "6-beads"
click at [722, 295] on select "8 Beads 6 Beads 10 Beads" at bounding box center [777, 308] width 118 height 26
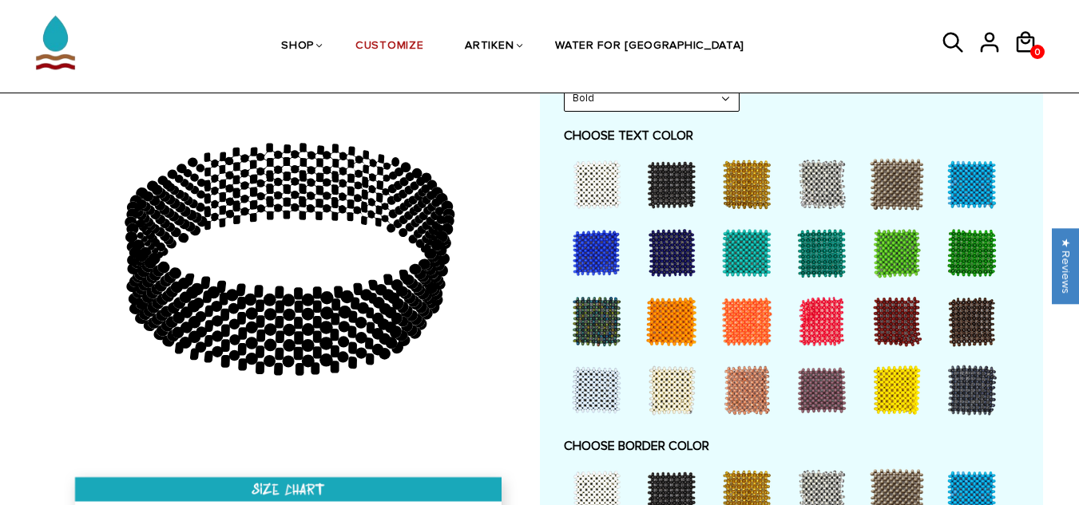
scroll to position [798, 0]
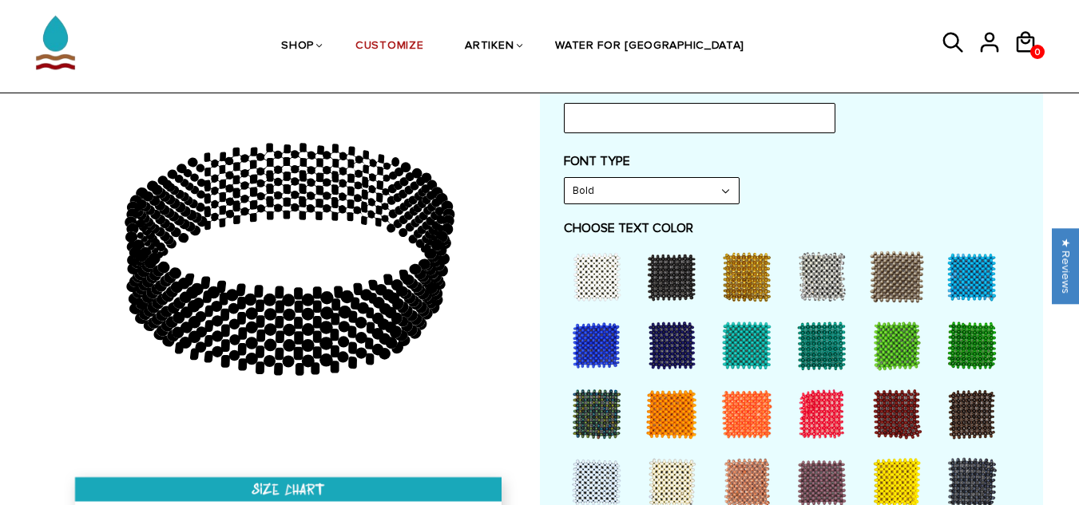
click at [748, 271] on div at bounding box center [746, 277] width 64 height 64
click at [733, 342] on div at bounding box center [746, 346] width 64 height 64
click at [683, 355] on div at bounding box center [671, 346] width 64 height 64
click at [618, 365] on div at bounding box center [596, 346] width 64 height 64
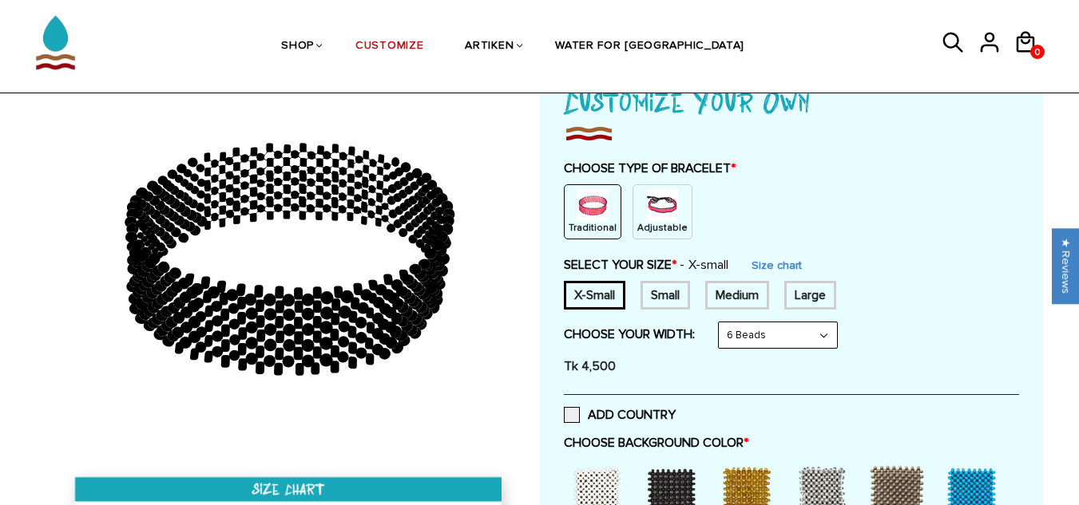
scroll to position [160, 0]
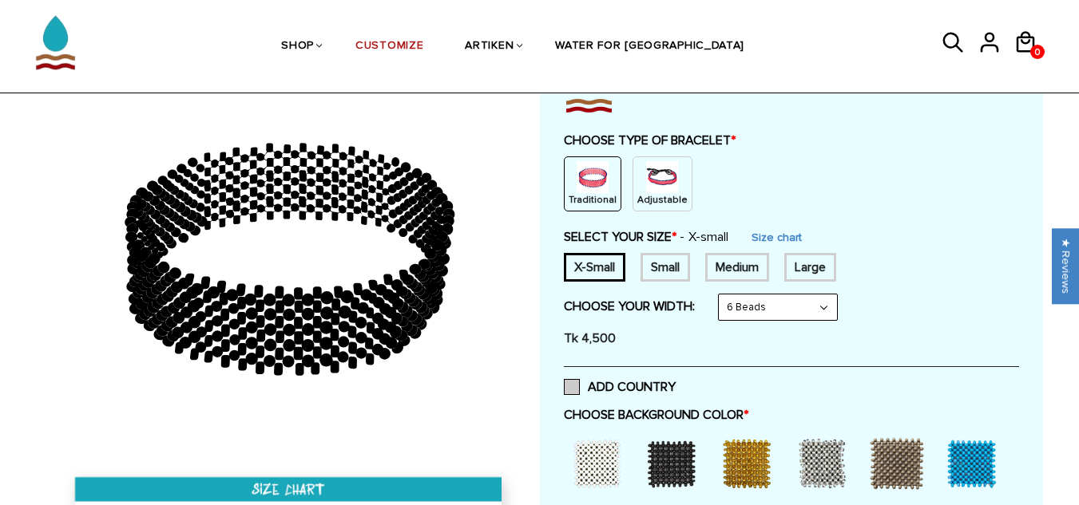
click at [588, 387] on label "ADD COUNTRY" at bounding box center [620, 387] width 112 height 16
click at [675, 382] on input "ADD COUNTRY" at bounding box center [675, 382] width 0 height 0
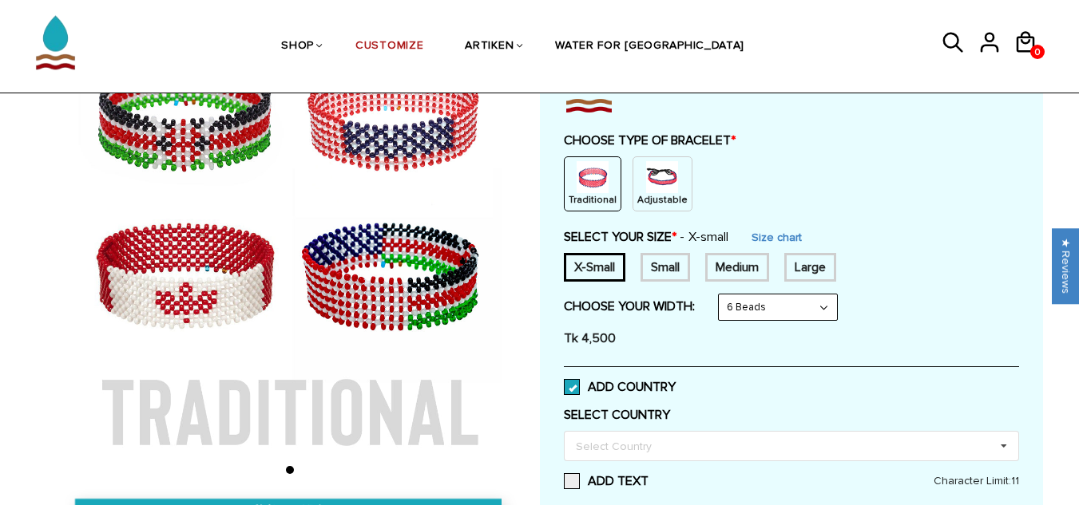
click at [600, 390] on label "ADD COUNTRY" at bounding box center [620, 387] width 112 height 16
click at [675, 382] on input "ADD COUNTRY" at bounding box center [675, 382] width 0 height 0
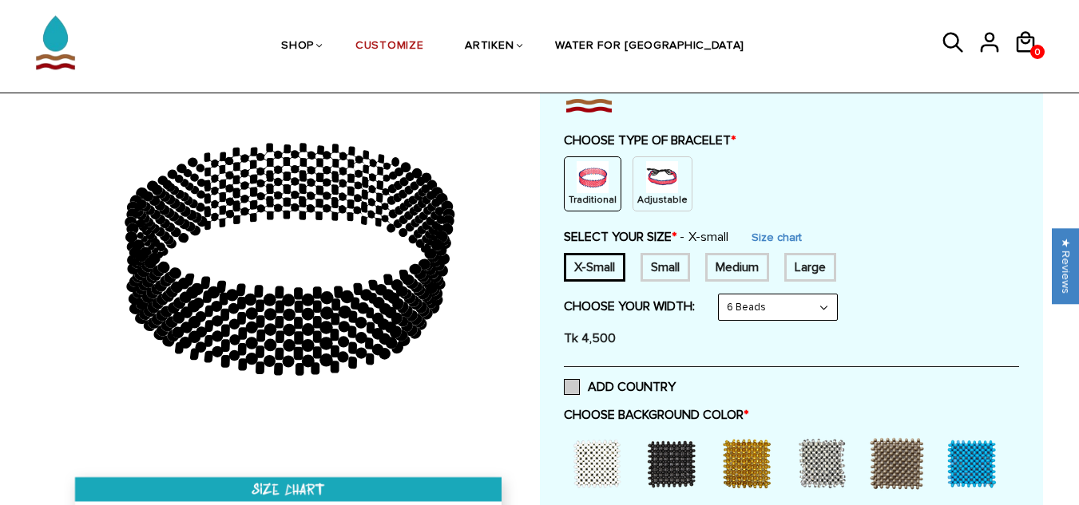
click at [600, 390] on label "ADD COUNTRY" at bounding box center [620, 387] width 112 height 16
click at [675, 382] on input "ADD COUNTRY" at bounding box center [675, 382] width 0 height 0
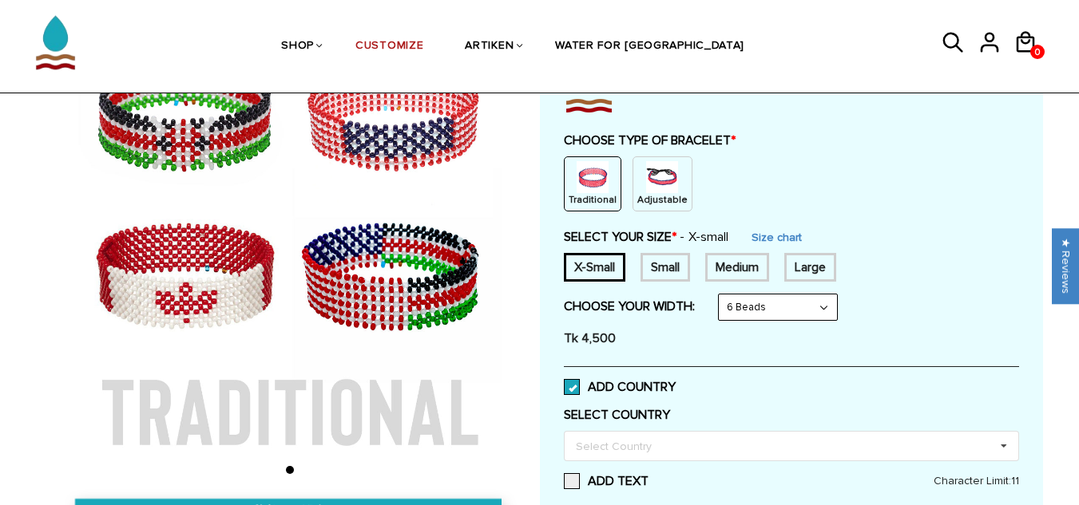
click at [600, 390] on label "ADD COUNTRY" at bounding box center [620, 387] width 112 height 16
click at [675, 382] on input "ADD COUNTRY" at bounding box center [675, 382] width 0 height 0
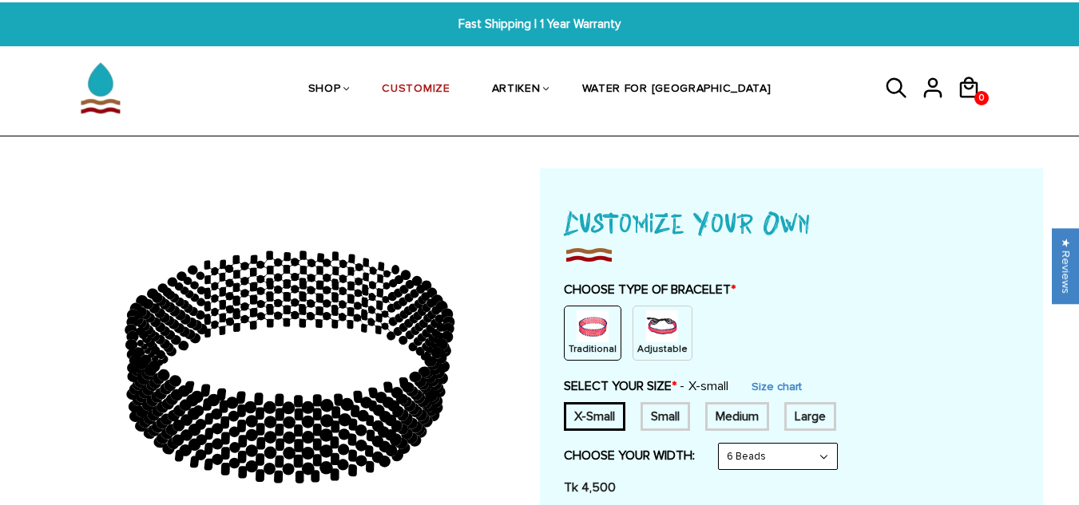
scroll to position [80, 0]
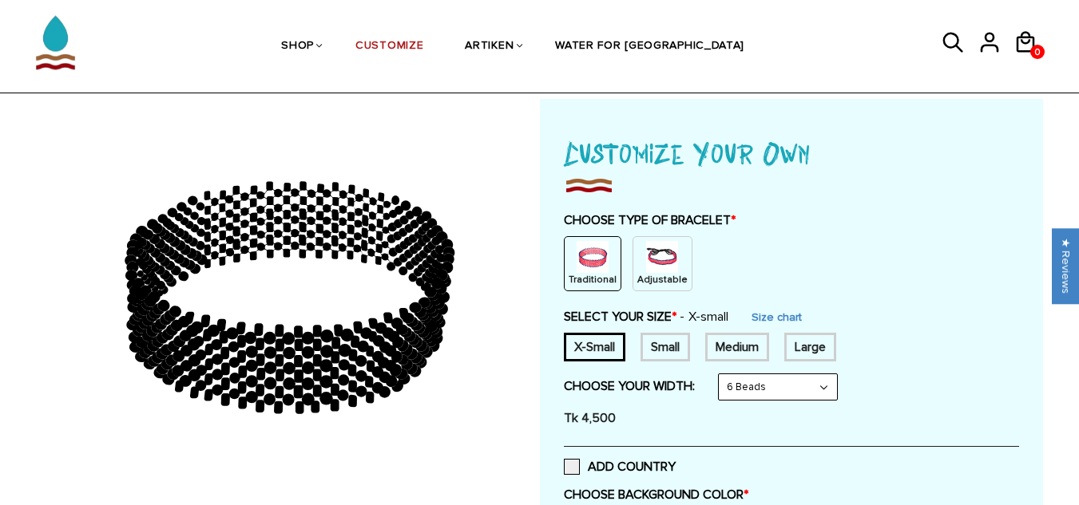
click at [809, 343] on div "Large" at bounding box center [810, 347] width 52 height 29
click at [957, 230] on div "CHOOSE TYPE OF BRACELET * Traditional Adjustable" at bounding box center [791, 251] width 455 height 79
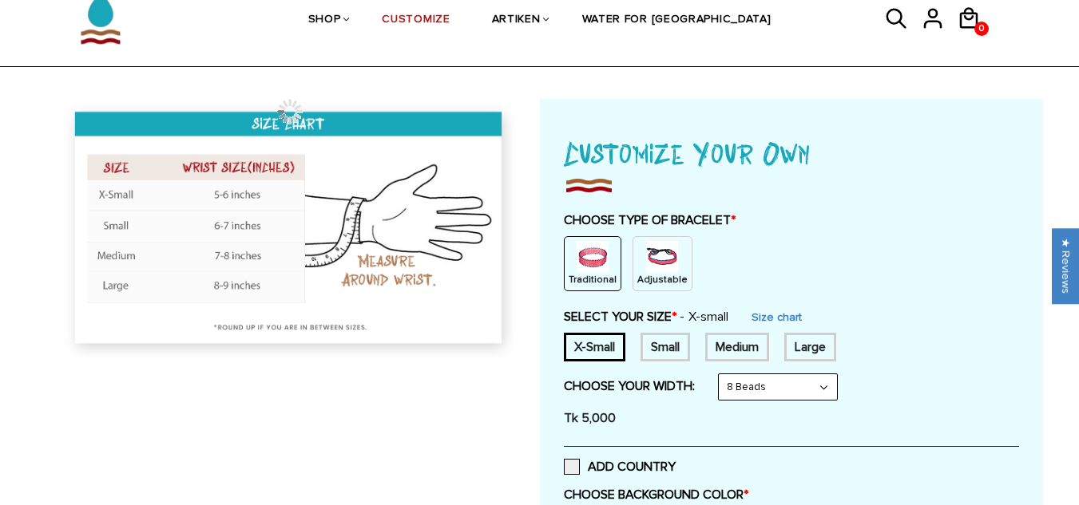
scroll to position [80, 0]
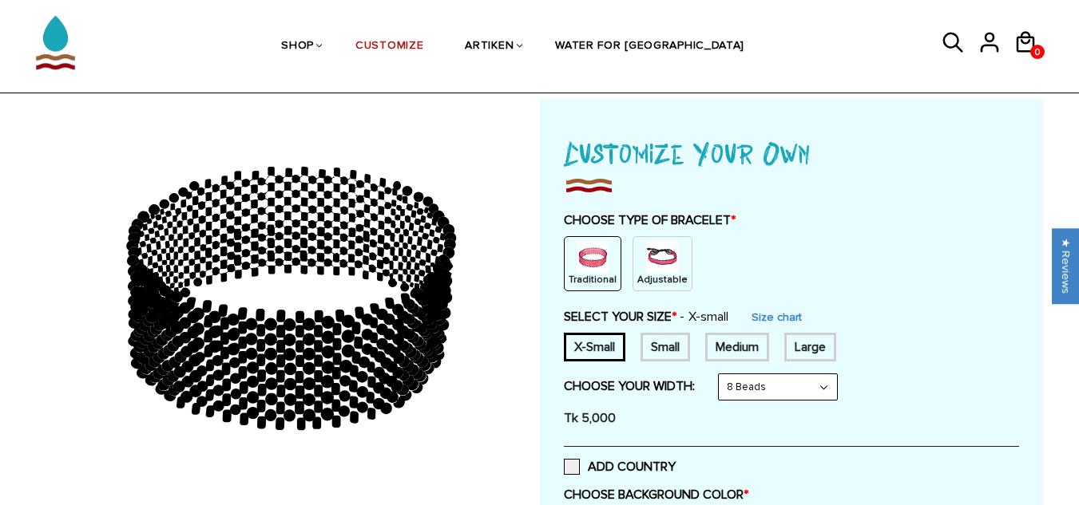
click at [813, 349] on div "Large" at bounding box center [810, 347] width 52 height 29
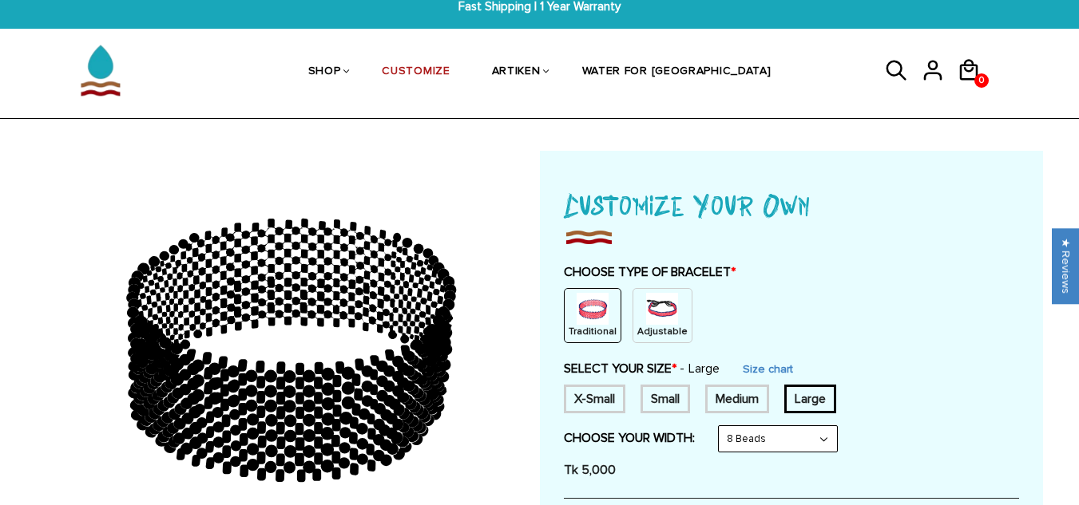
scroll to position [0, 0]
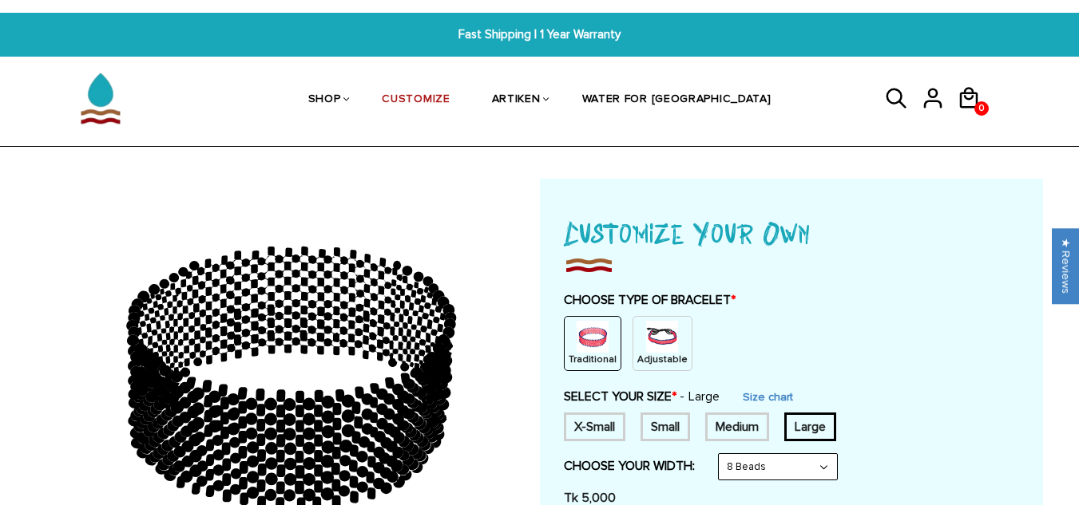
click at [809, 101] on ul "SHOP BRACELETS TEXT Inspirational fuel for maximum growth." at bounding box center [539, 99] width 639 height 82
click at [774, 92] on ul "SHOP BRACELETS TEXT Inspirational fuel for maximum growth." at bounding box center [539, 99] width 639 height 82
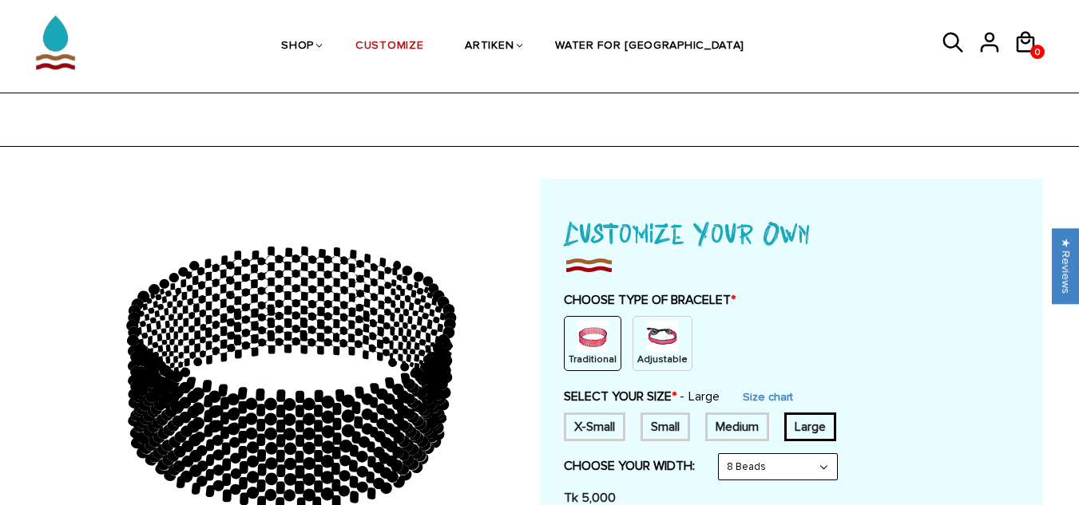
scroll to position [80, 0]
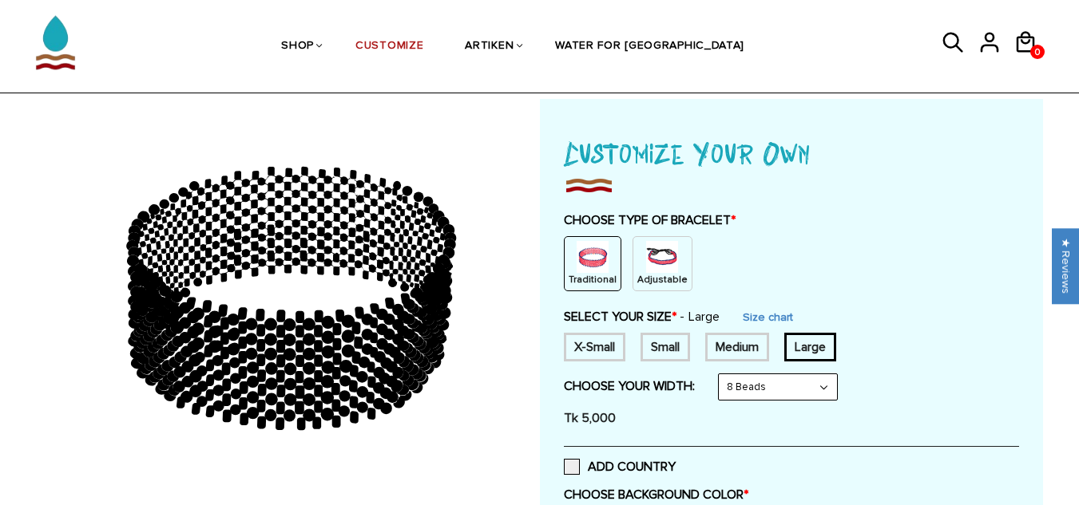
click at [584, 266] on img at bounding box center [592, 257] width 32 height 32
click at [655, 264] on img at bounding box center [662, 257] width 32 height 32
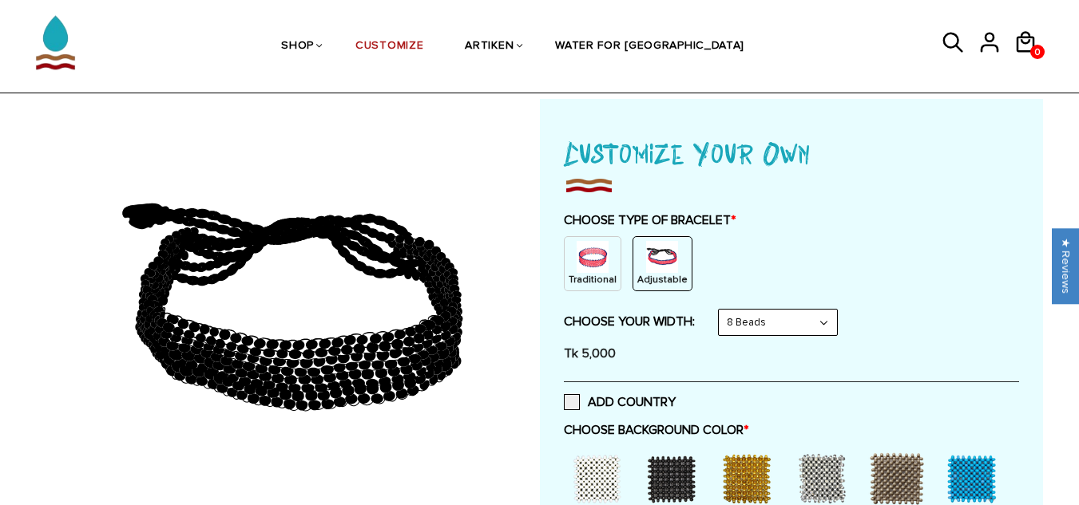
click at [584, 257] on img at bounding box center [592, 257] width 32 height 32
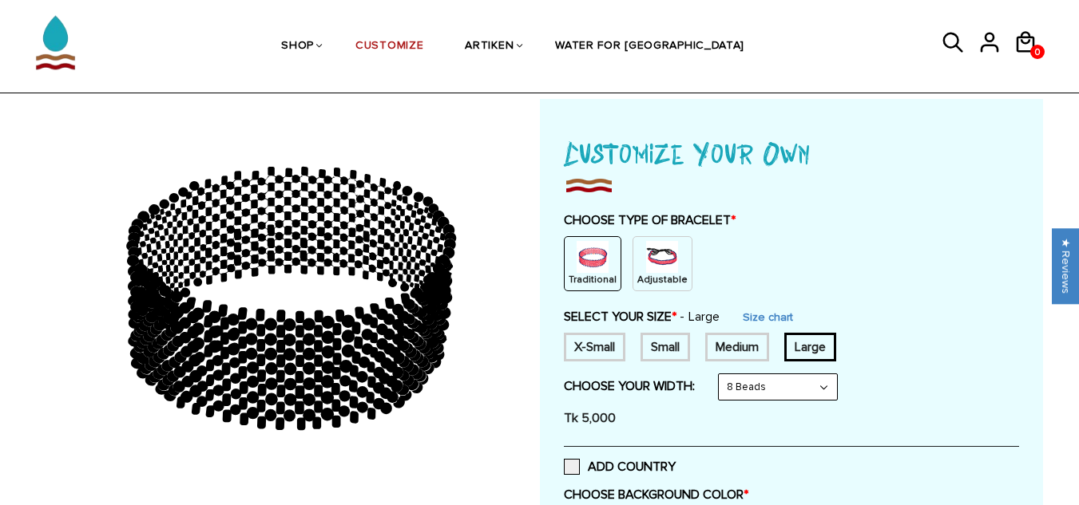
click at [598, 344] on div "X-Small" at bounding box center [594, 347] width 61 height 29
click at [667, 344] on div "Small" at bounding box center [664, 347] width 49 height 29
drag, startPoint x: 753, startPoint y: 339, endPoint x: 774, endPoint y: 342, distance: 20.9
click at [756, 341] on div "Medium" at bounding box center [737, 347] width 64 height 29
click at [836, 342] on div "Large" at bounding box center [810, 347] width 52 height 29
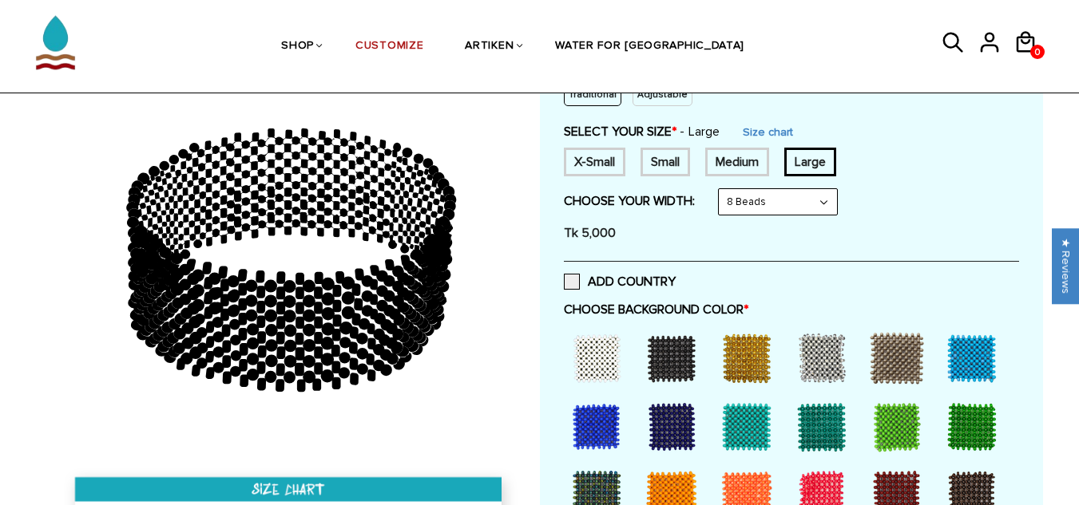
scroll to position [239, 0]
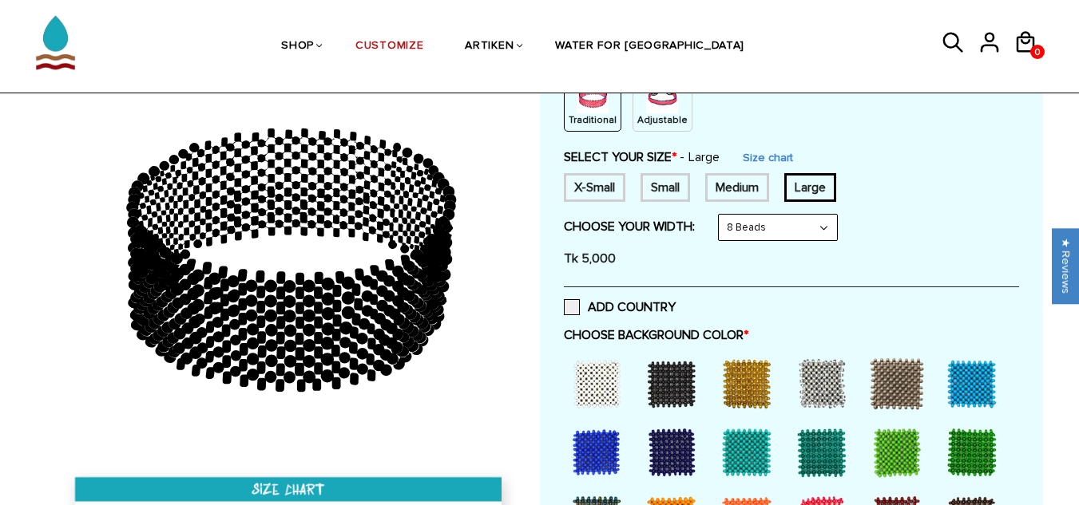
click at [747, 226] on select "8 Beads 6 Beads 10 Beads" at bounding box center [777, 228] width 118 height 26
click at [722, 215] on select "8 Beads 6 Beads 10 Beads" at bounding box center [777, 228] width 118 height 26
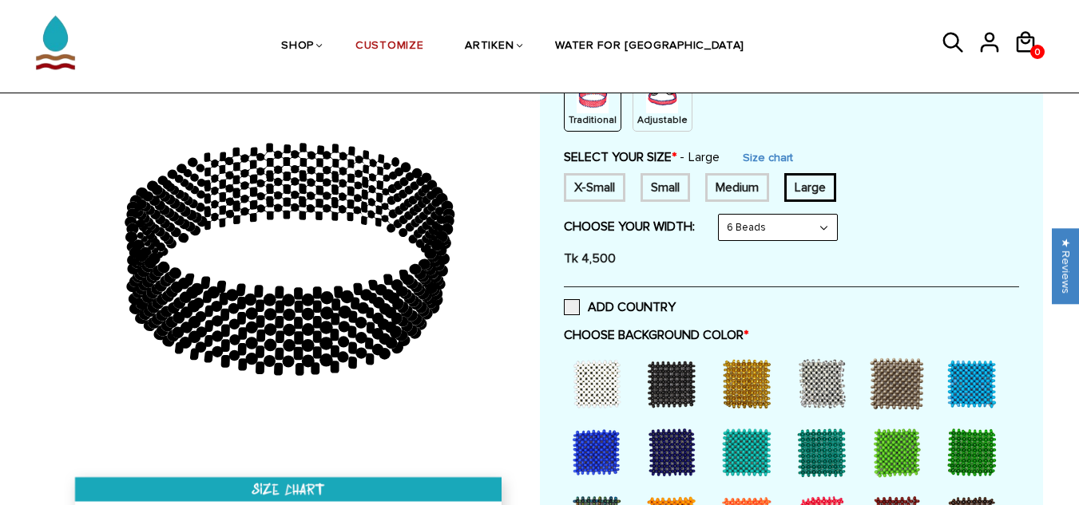
click at [785, 235] on select "8 Beads 6 Beads 10 Beads" at bounding box center [777, 228] width 118 height 26
select select "10-beads"
click at [722, 215] on select "8 Beads 6 Beads 10 Beads" at bounding box center [777, 228] width 118 height 26
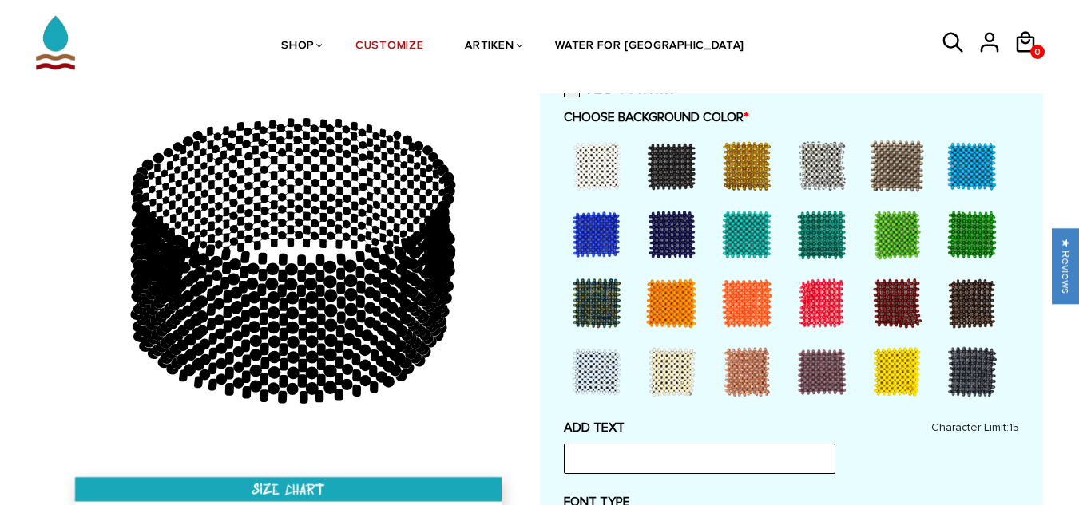
scroll to position [479, 0]
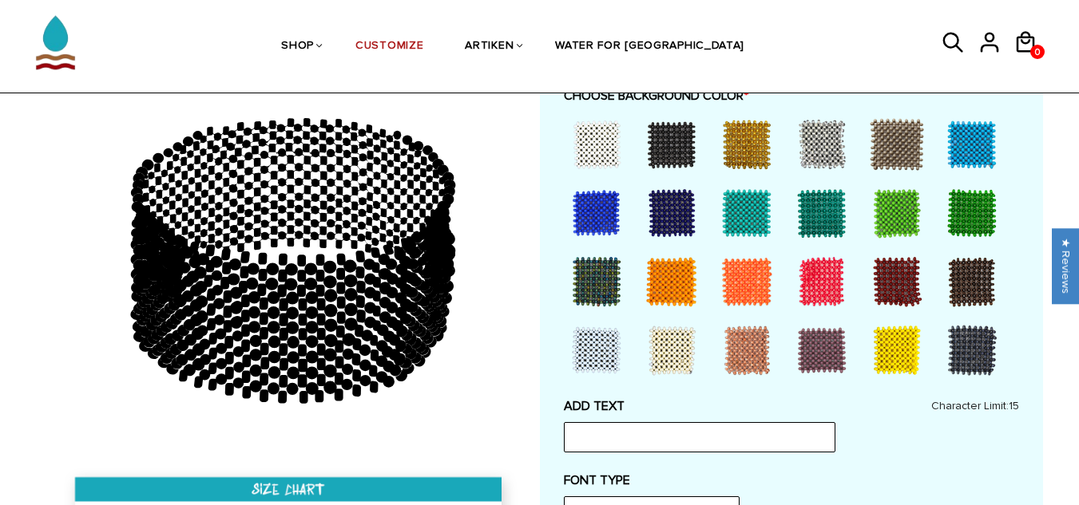
click at [665, 283] on div at bounding box center [671, 282] width 64 height 64
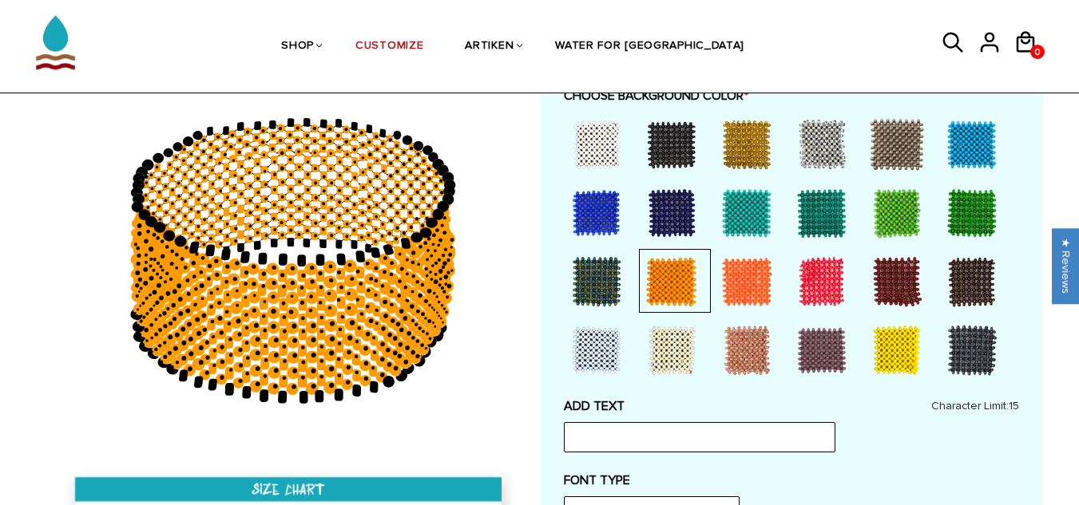
click at [747, 267] on div at bounding box center [746, 282] width 64 height 64
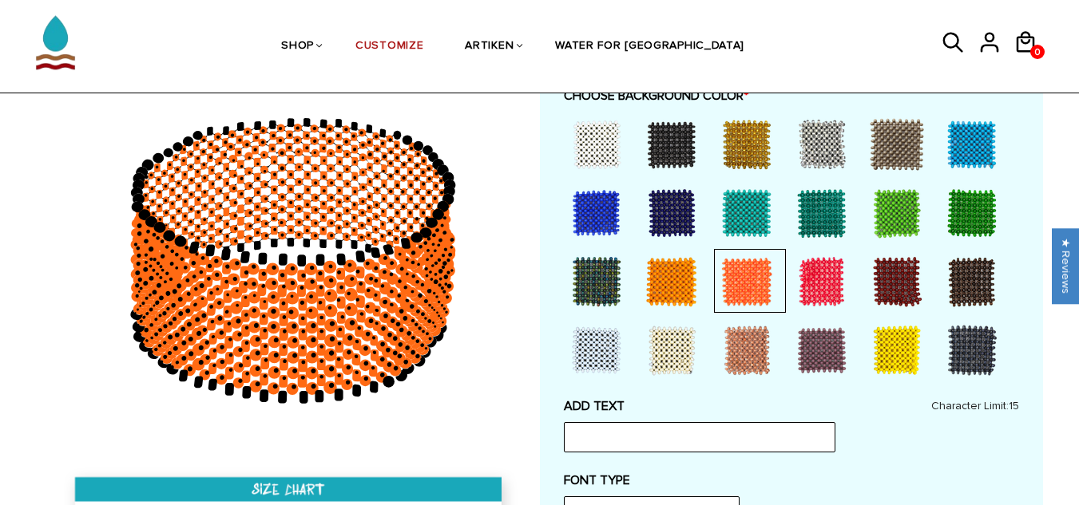
click at [829, 270] on div at bounding box center [822, 282] width 64 height 64
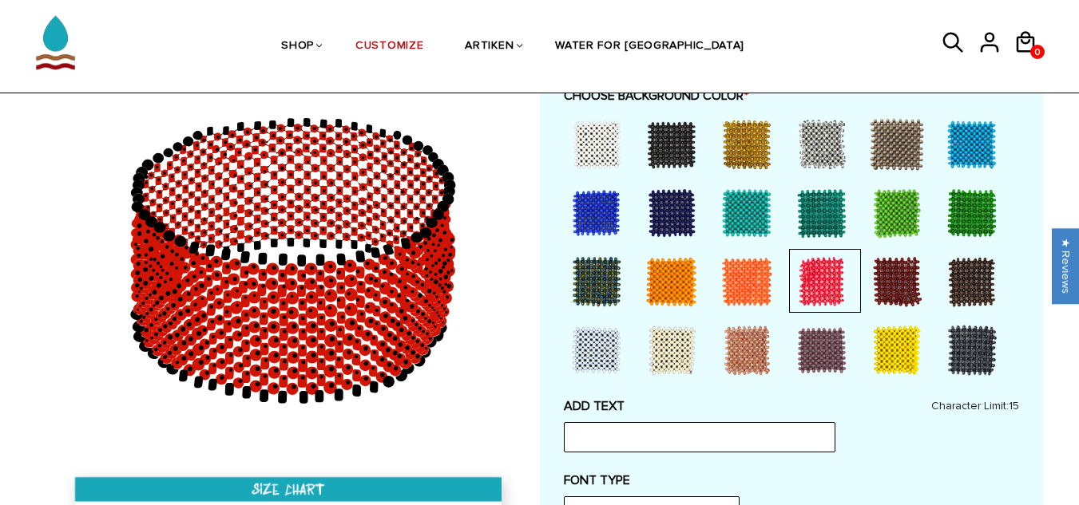
click at [809, 219] on div at bounding box center [822, 213] width 64 height 64
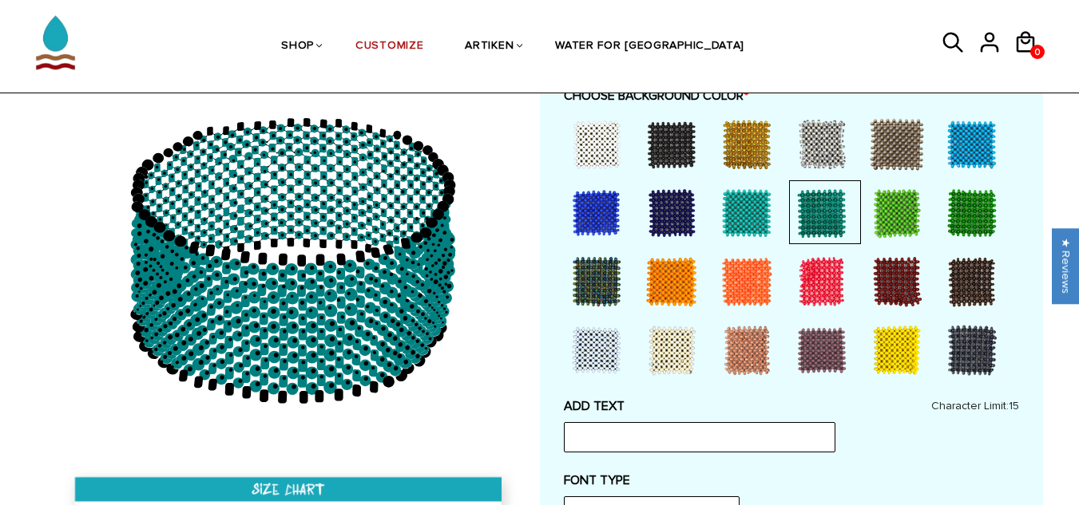
click at [738, 221] on div at bounding box center [746, 213] width 64 height 64
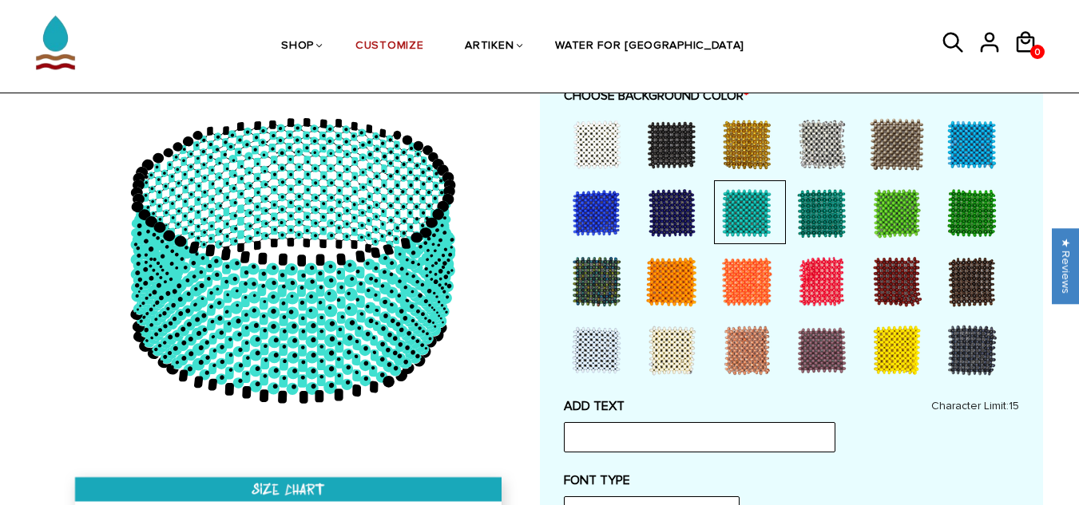
click at [655, 220] on div at bounding box center [671, 213] width 64 height 64
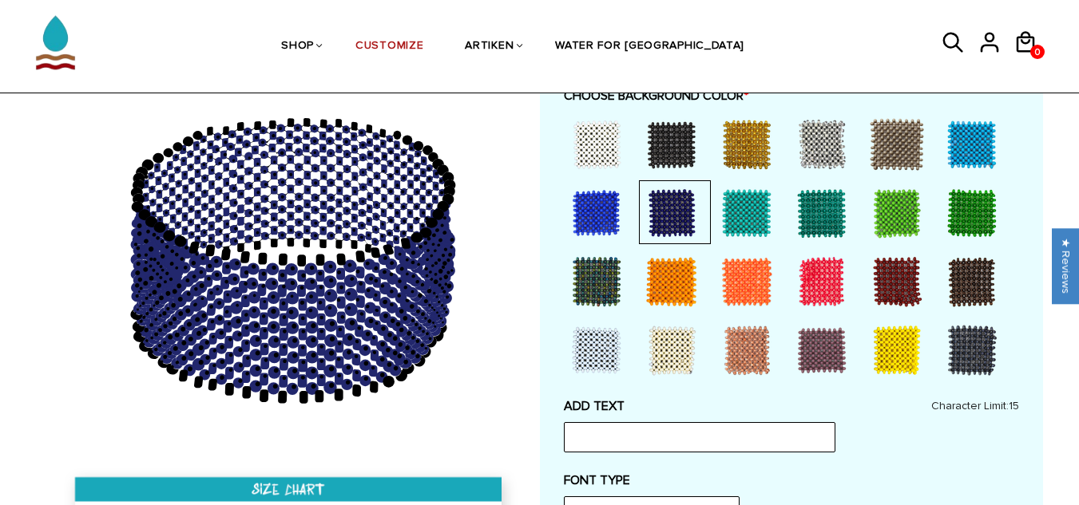
click at [609, 220] on div at bounding box center [596, 213] width 64 height 64
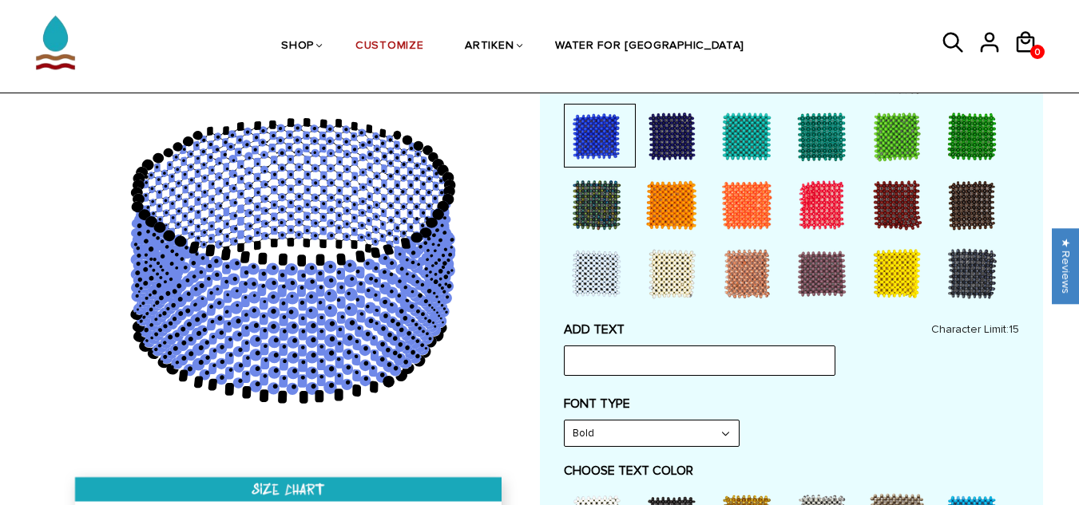
scroll to position [639, 0]
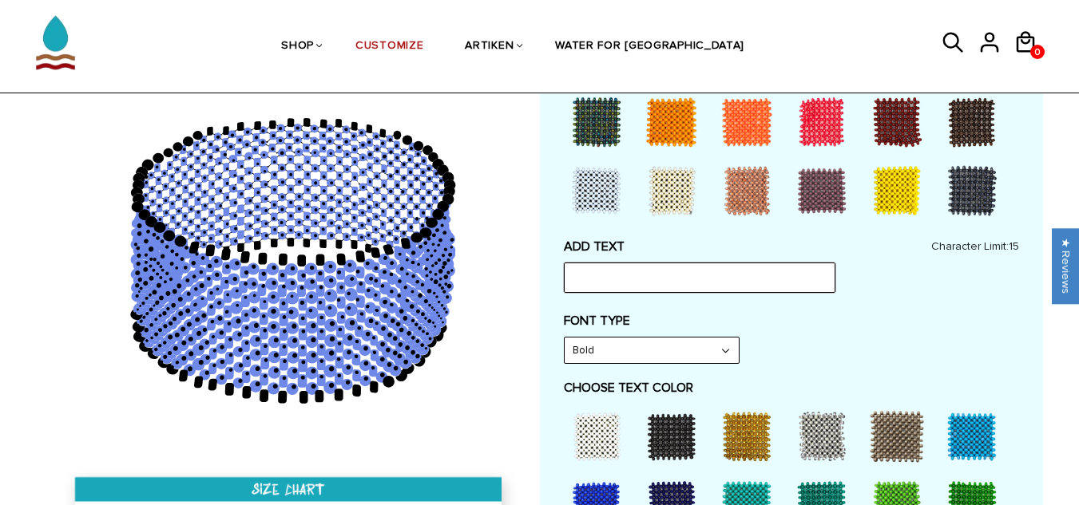
click at [588, 288] on input "text" at bounding box center [699, 278] width 271 height 30
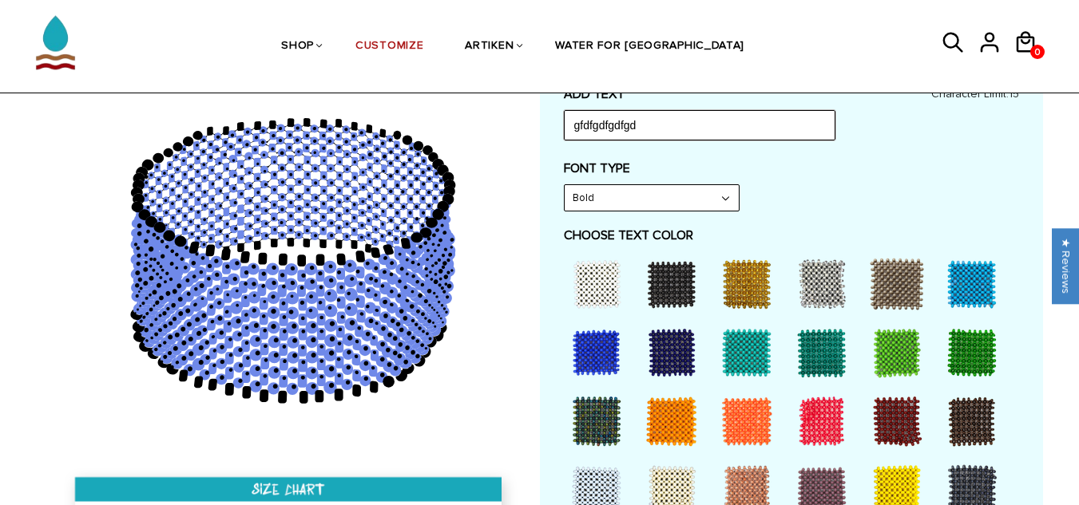
scroll to position [798, 0]
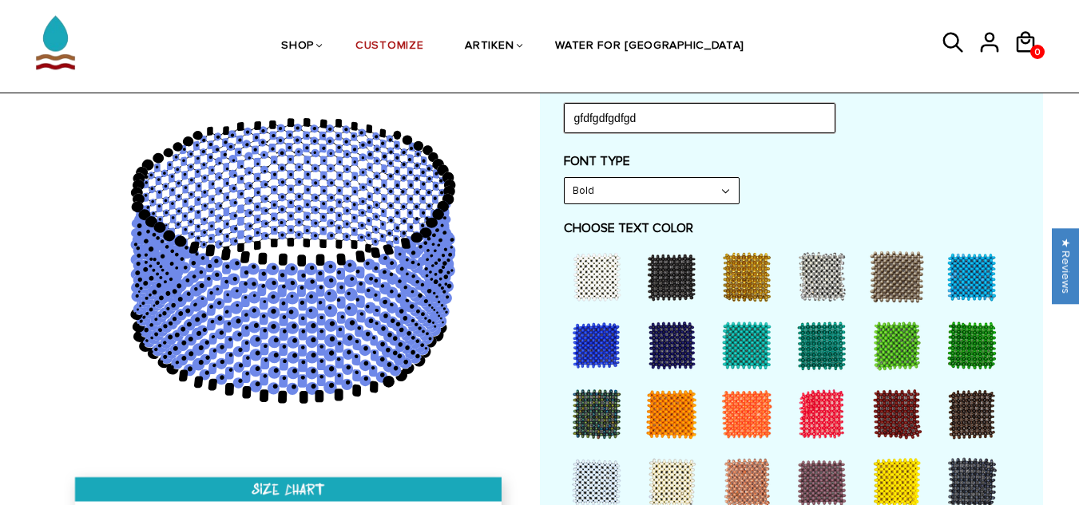
type input "gfdfgdfgdfgd"
click at [674, 275] on div at bounding box center [671, 277] width 64 height 64
click at [779, 273] on div at bounding box center [750, 276] width 72 height 64
drag, startPoint x: 840, startPoint y: 270, endPoint x: 888, endPoint y: 270, distance: 47.9
click at [841, 270] on div at bounding box center [822, 277] width 64 height 64
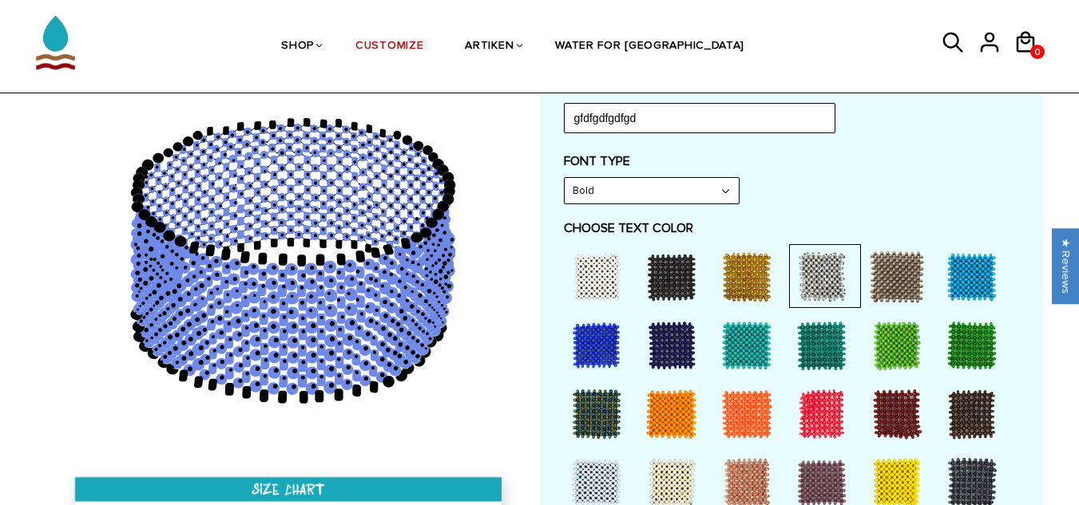
click at [891, 270] on div at bounding box center [897, 277] width 64 height 64
drag, startPoint x: 760, startPoint y: 399, endPoint x: 761, endPoint y: 419, distance: 20.0
click at [761, 400] on div at bounding box center [746, 414] width 64 height 64
click at [754, 481] on div at bounding box center [746, 483] width 64 height 64
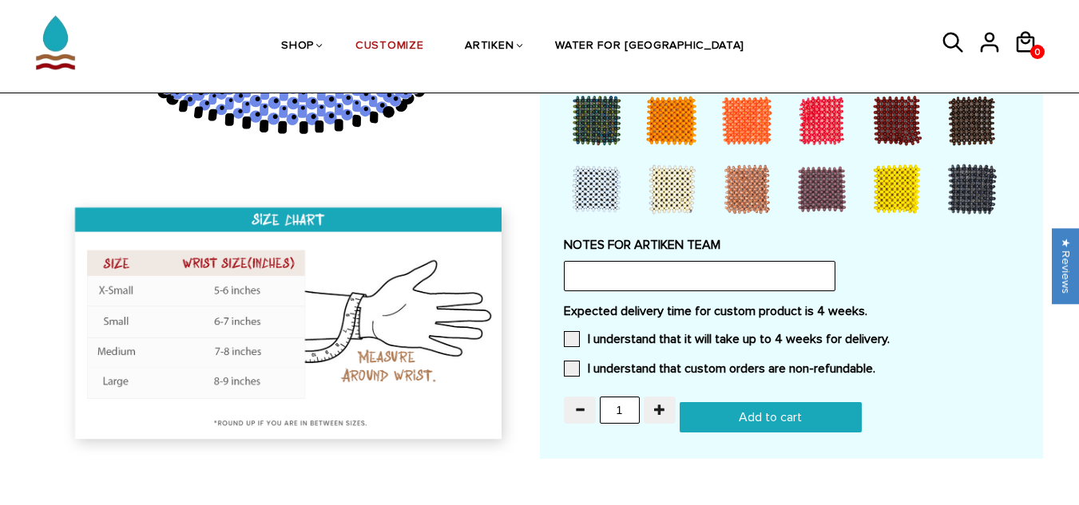
scroll to position [1437, 0]
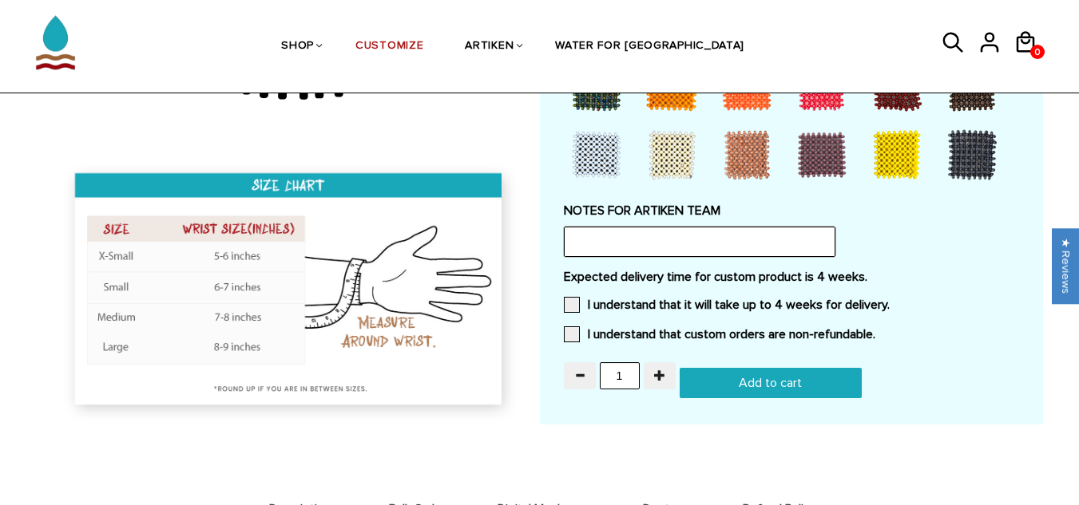
click at [635, 248] on input "text" at bounding box center [699, 242] width 271 height 30
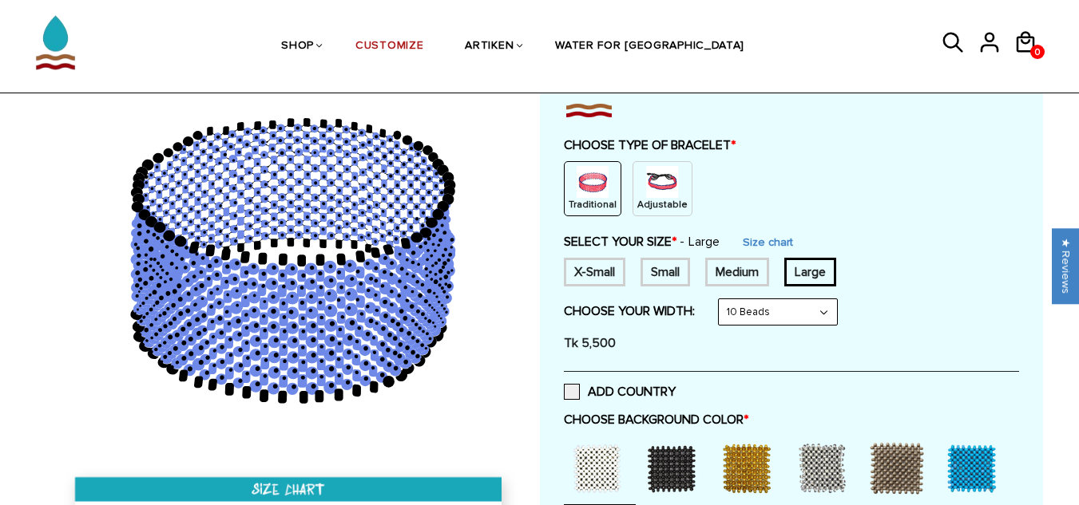
scroll to position [160, 0]
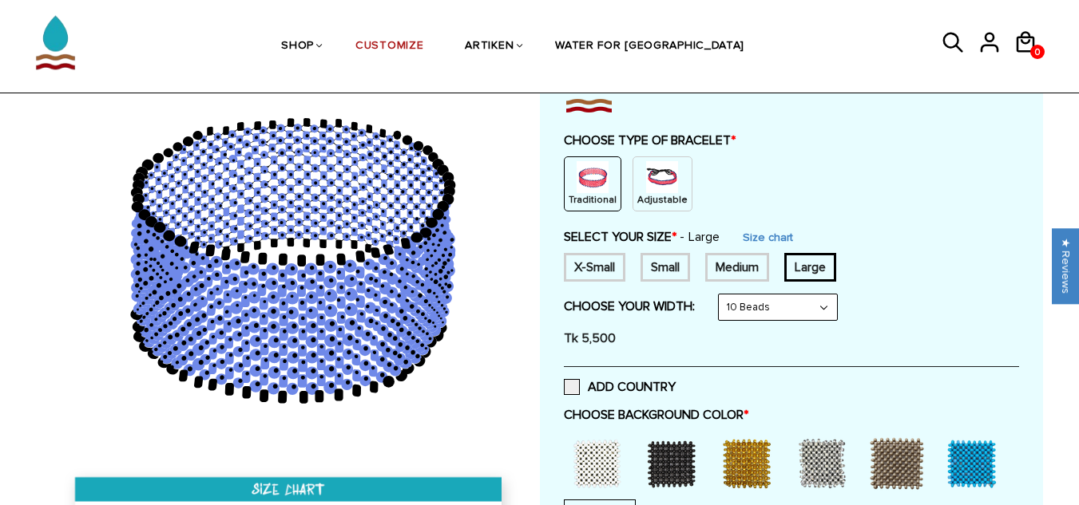
type input "gfgh"
click at [582, 463] on div at bounding box center [596, 464] width 64 height 64
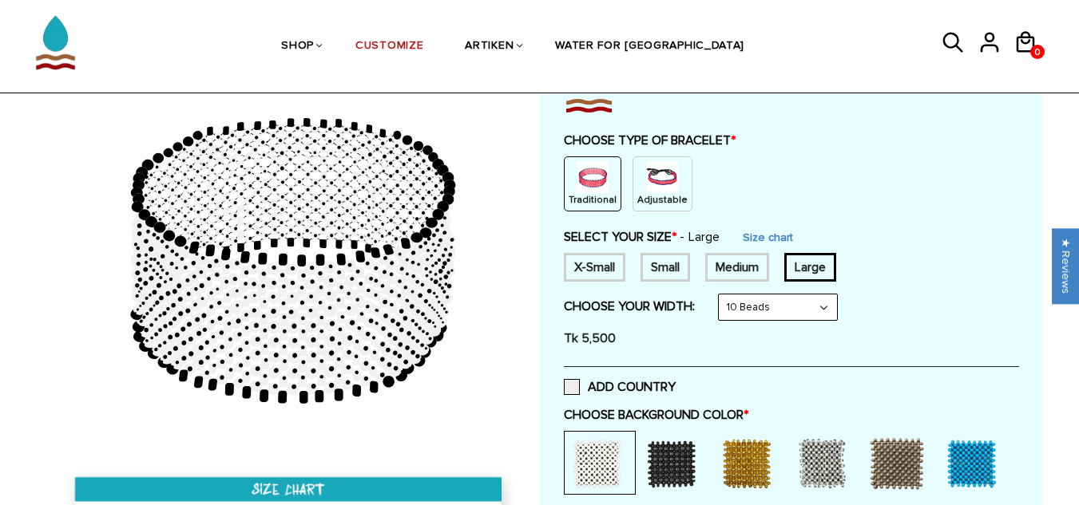
drag, startPoint x: 753, startPoint y: 290, endPoint x: 757, endPoint y: 302, distance: 12.6
click at [754, 291] on form "Traditional / X-Small / 8 Beads Traditional / X-Small / 6 Beads Traditional / X…" at bounding box center [791, 291] width 455 height 125
click at [757, 303] on select "8 Beads 6 Beads 10 Beads" at bounding box center [777, 308] width 118 height 26
select select "8-beads"
click at [722, 295] on select "8 Beads 6 Beads 10 Beads" at bounding box center [777, 308] width 118 height 26
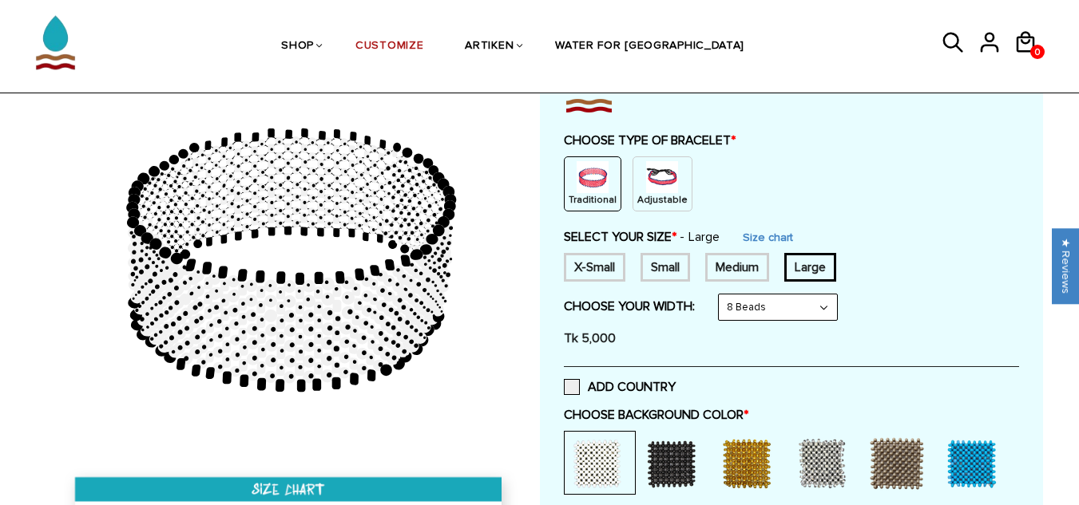
click at [687, 461] on div at bounding box center [671, 464] width 64 height 64
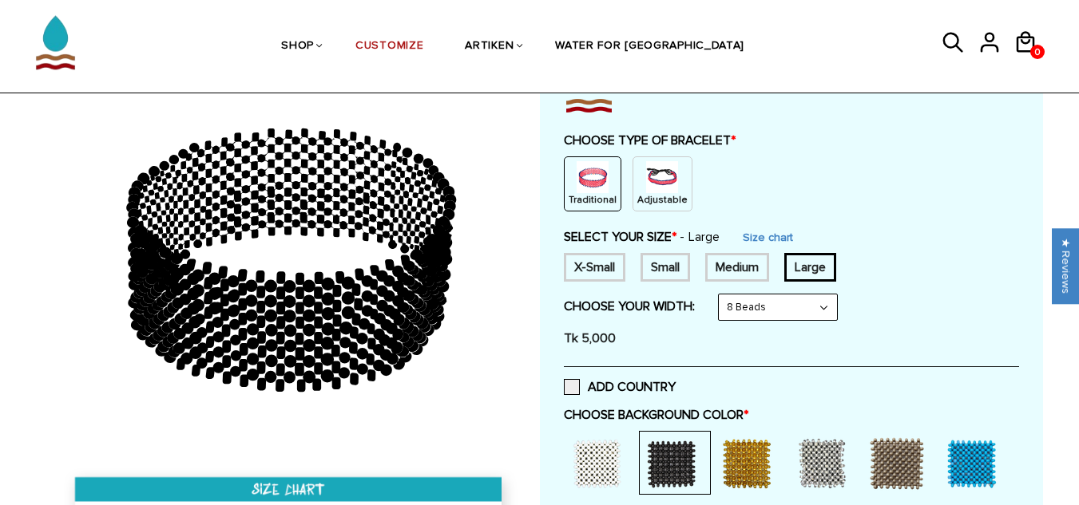
click at [729, 453] on div at bounding box center [746, 464] width 64 height 64
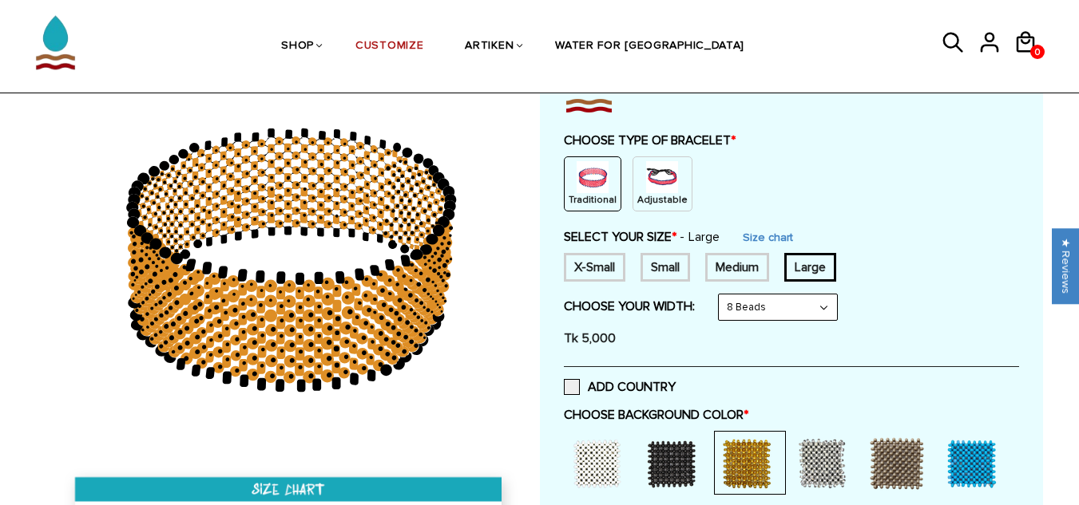
click at [778, 455] on div at bounding box center [750, 463] width 72 height 64
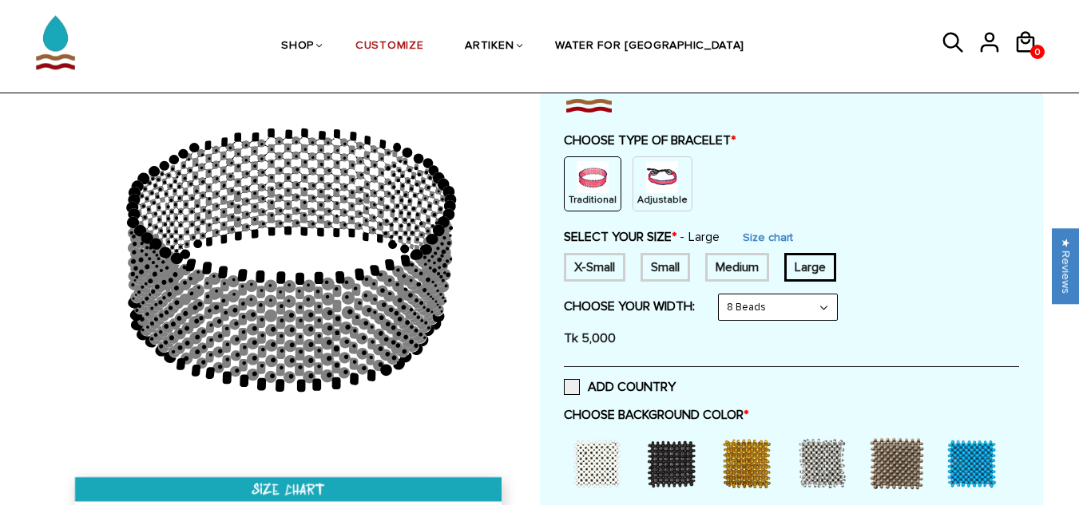
click at [812, 455] on div at bounding box center [822, 464] width 64 height 64
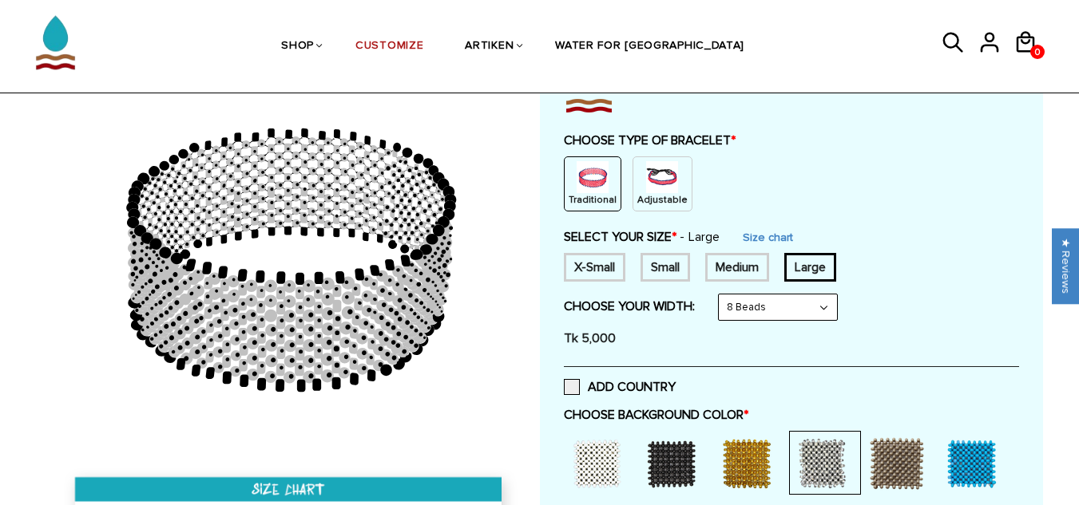
click at [902, 456] on div at bounding box center [897, 464] width 64 height 64
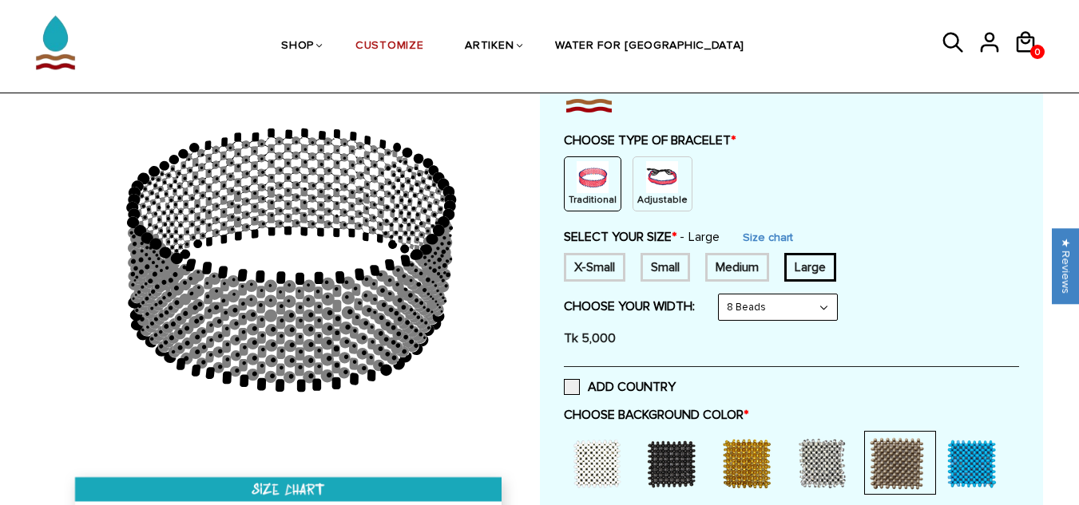
click at [600, 468] on div at bounding box center [596, 464] width 64 height 64
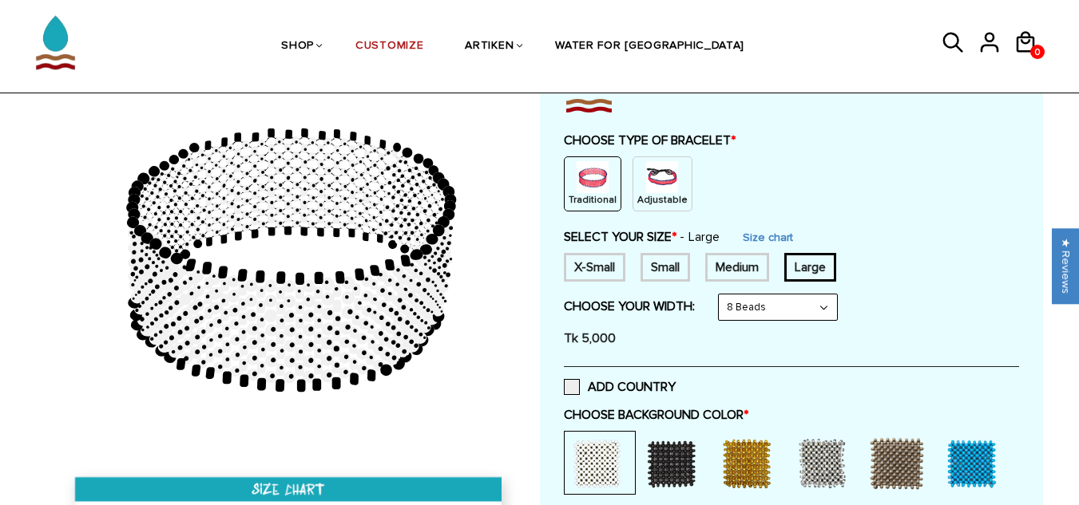
click at [669, 473] on div at bounding box center [671, 464] width 64 height 64
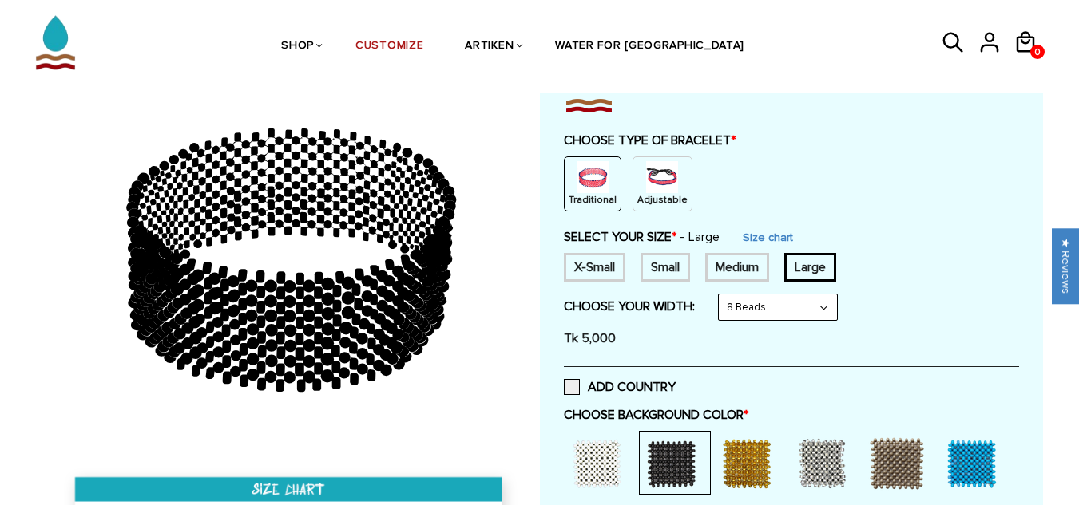
click at [731, 485] on div at bounding box center [746, 464] width 64 height 64
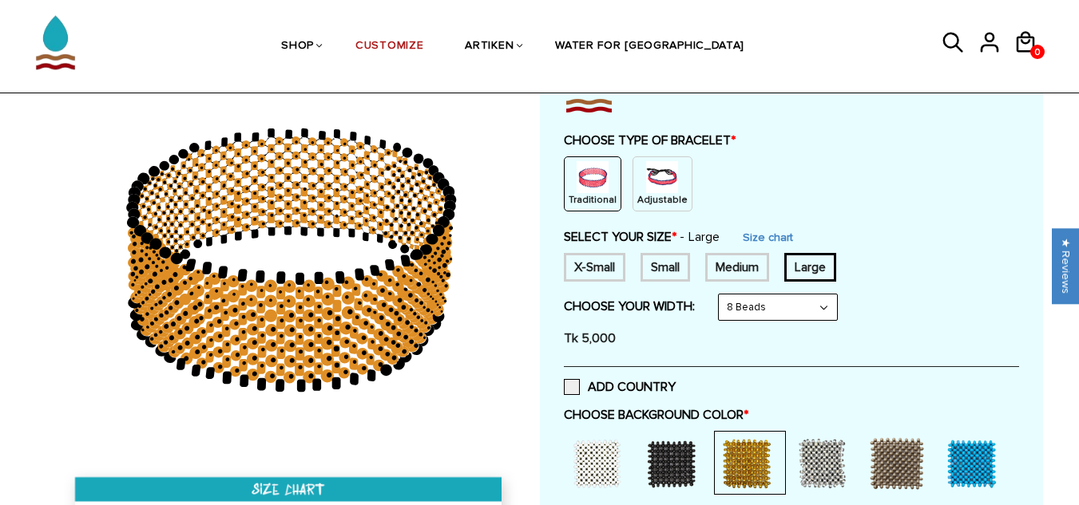
click at [839, 460] on div at bounding box center [822, 464] width 64 height 64
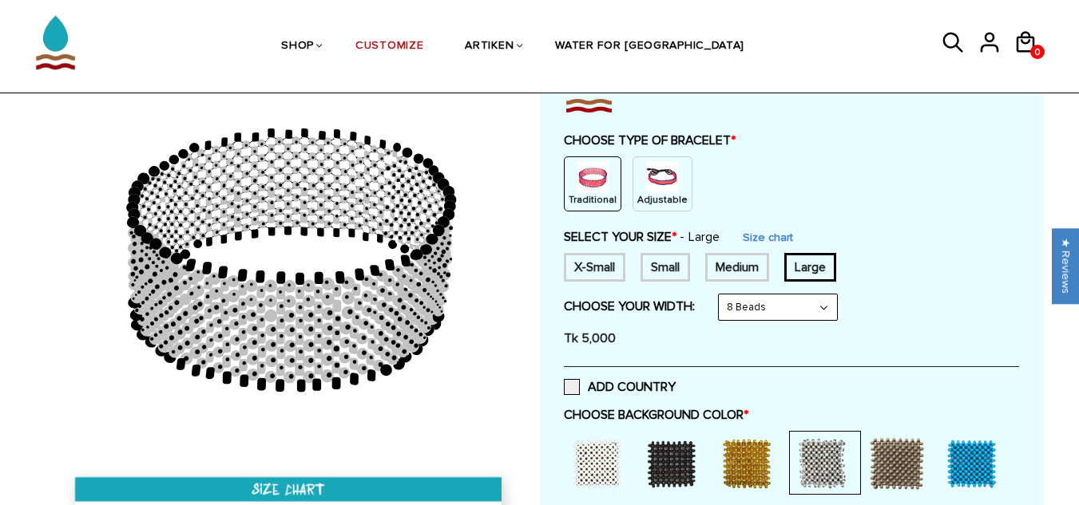
click at [891, 456] on div at bounding box center [897, 464] width 64 height 64
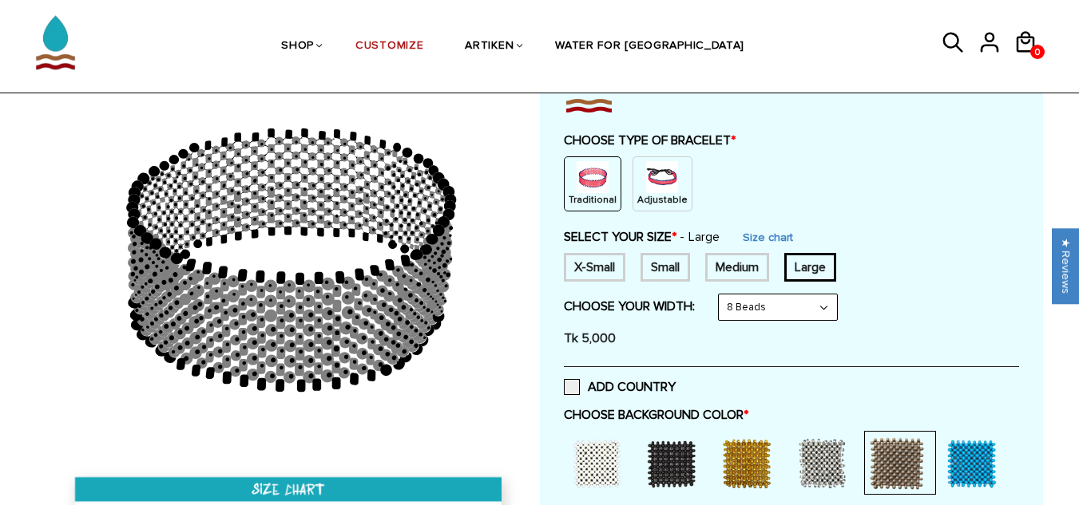
click at [968, 458] on div at bounding box center [972, 464] width 64 height 64
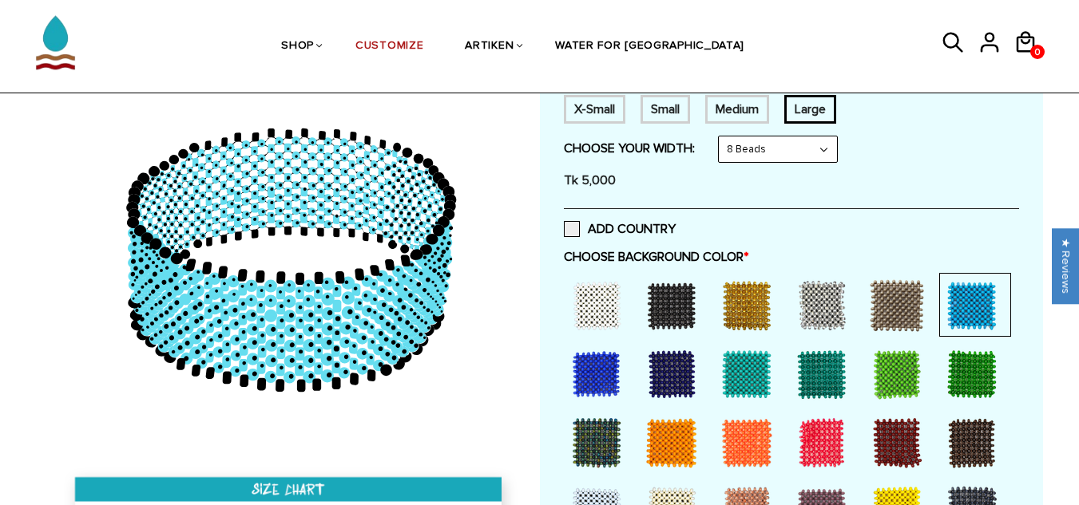
scroll to position [319, 0]
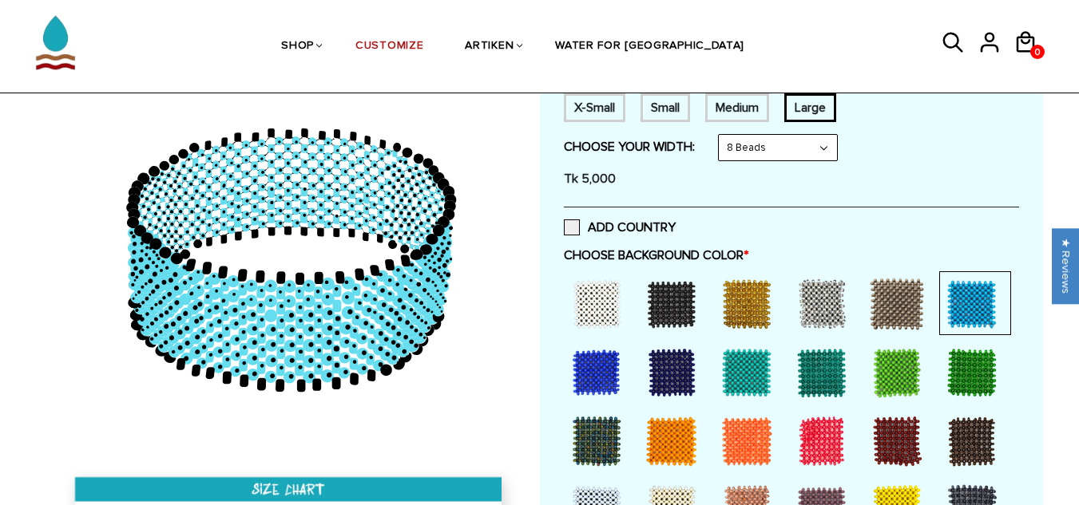
click at [596, 379] on div at bounding box center [596, 373] width 64 height 64
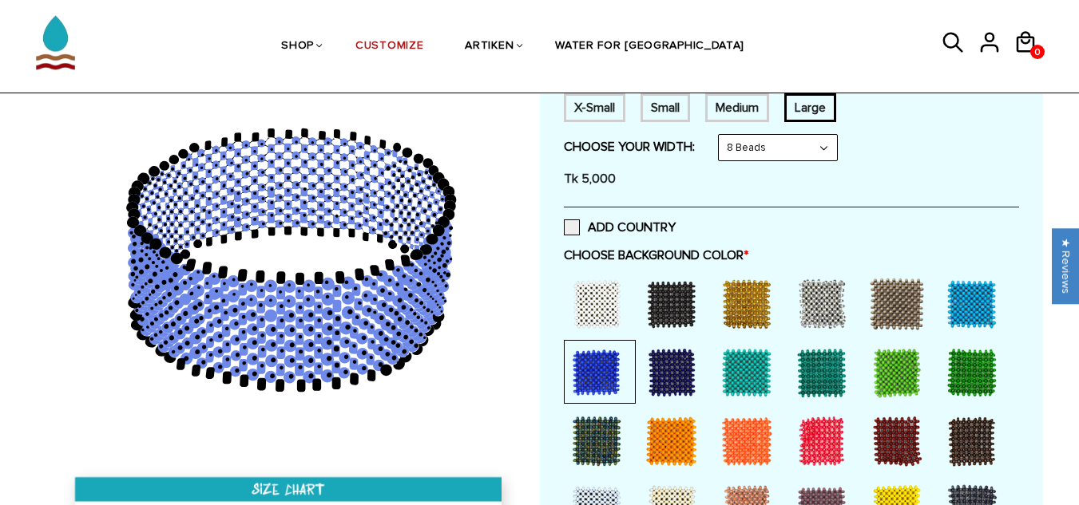
click at [637, 386] on div at bounding box center [791, 408] width 455 height 275
click at [674, 379] on div at bounding box center [671, 373] width 64 height 64
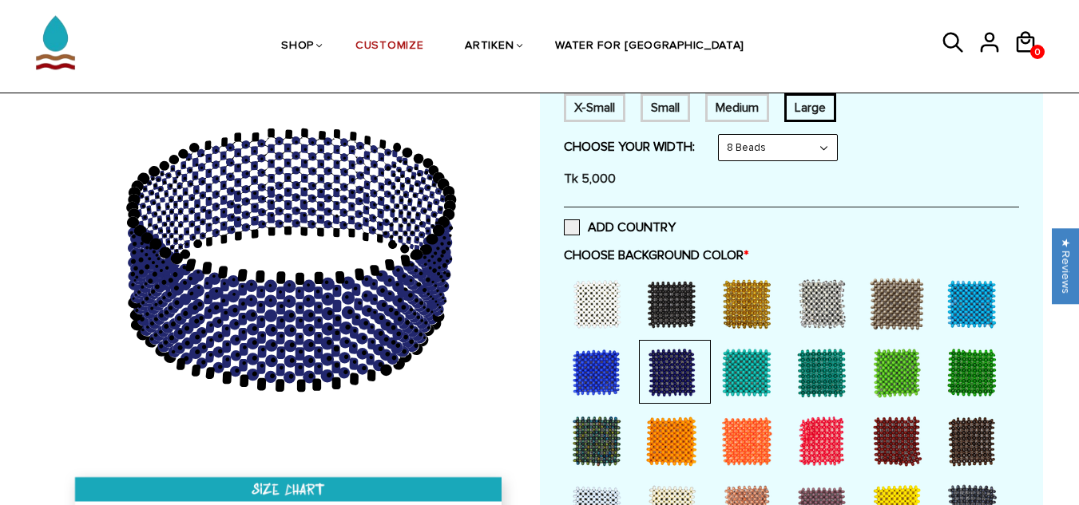
click at [718, 378] on div at bounding box center [746, 373] width 64 height 64
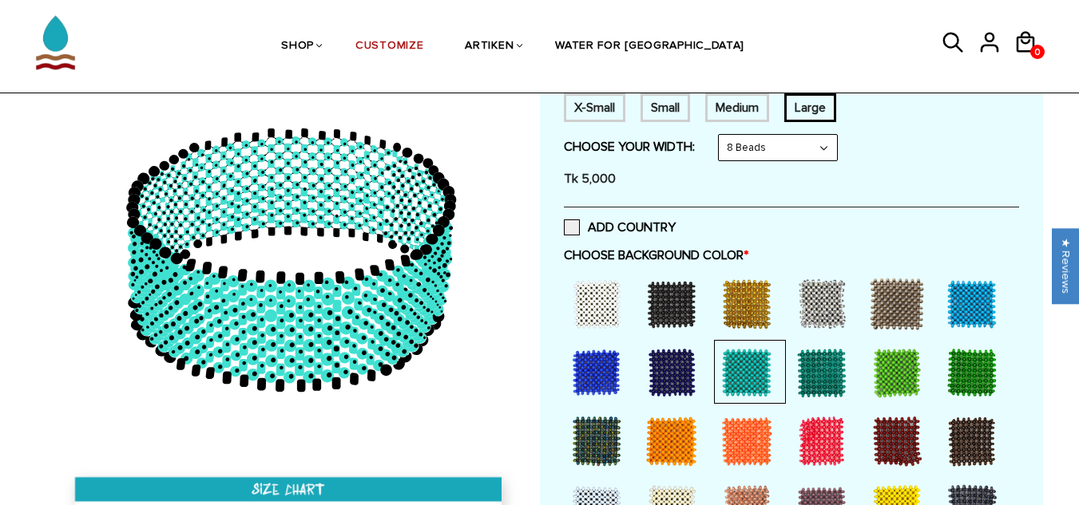
click at [837, 386] on div at bounding box center [822, 373] width 64 height 64
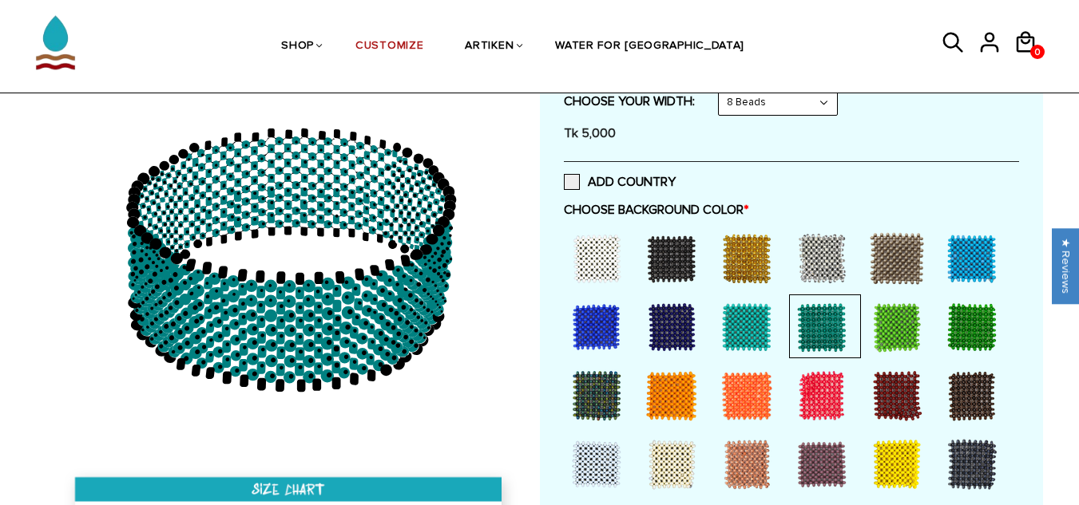
scroll to position [399, 0]
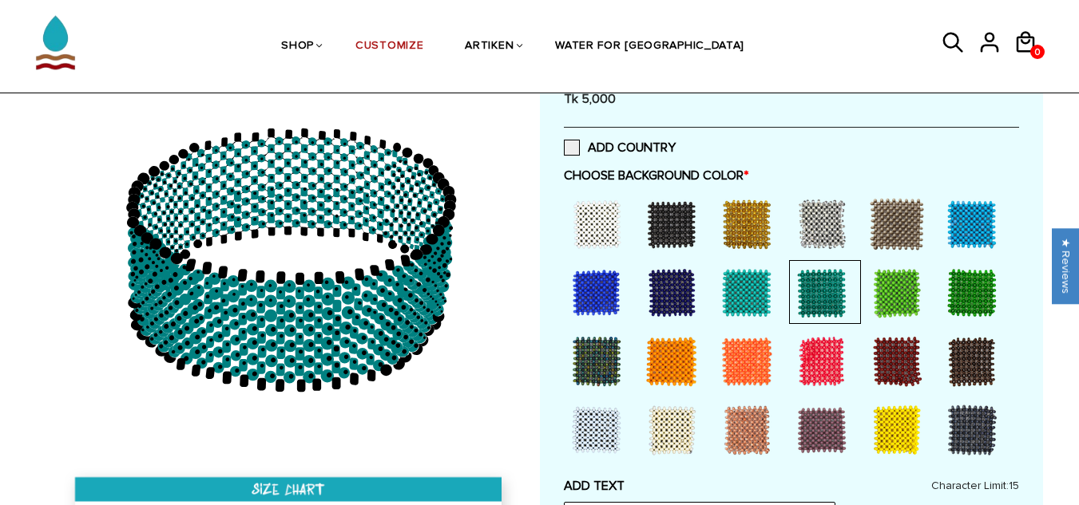
click at [936, 281] on div at bounding box center [791, 329] width 455 height 275
click at [904, 291] on div at bounding box center [897, 293] width 64 height 64
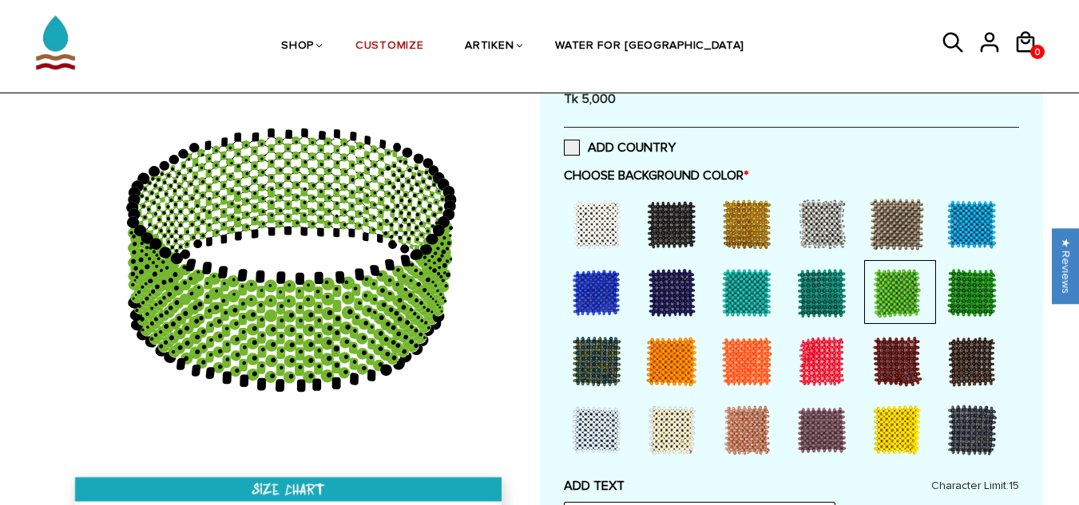
click at [957, 301] on div at bounding box center [972, 293] width 64 height 64
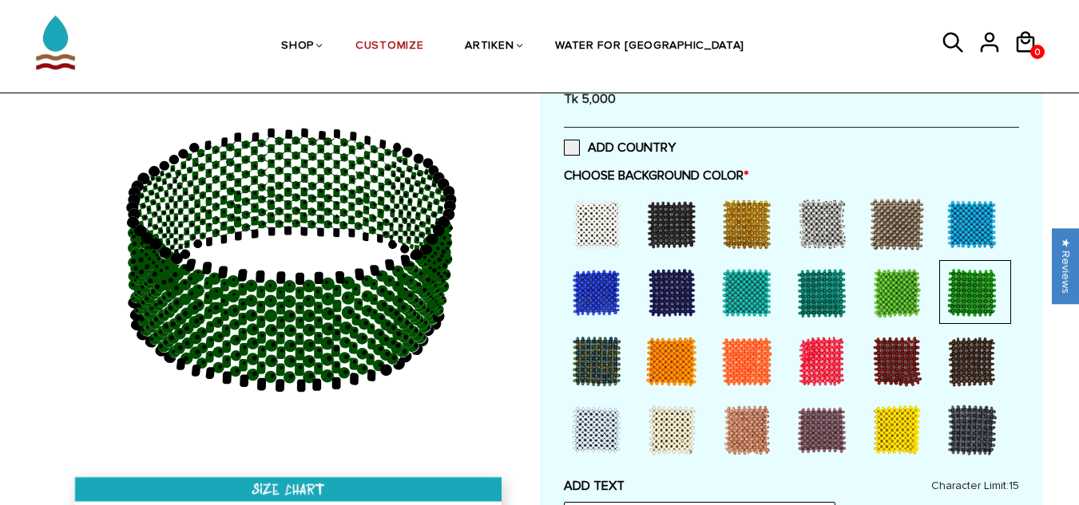
click at [866, 354] on div at bounding box center [897, 362] width 64 height 64
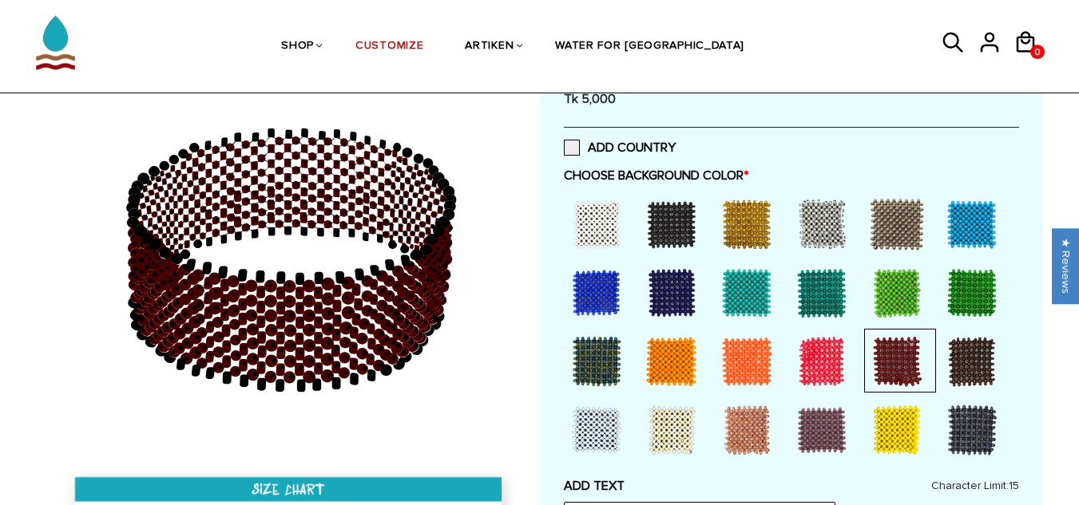
click at [804, 355] on div at bounding box center [822, 362] width 64 height 64
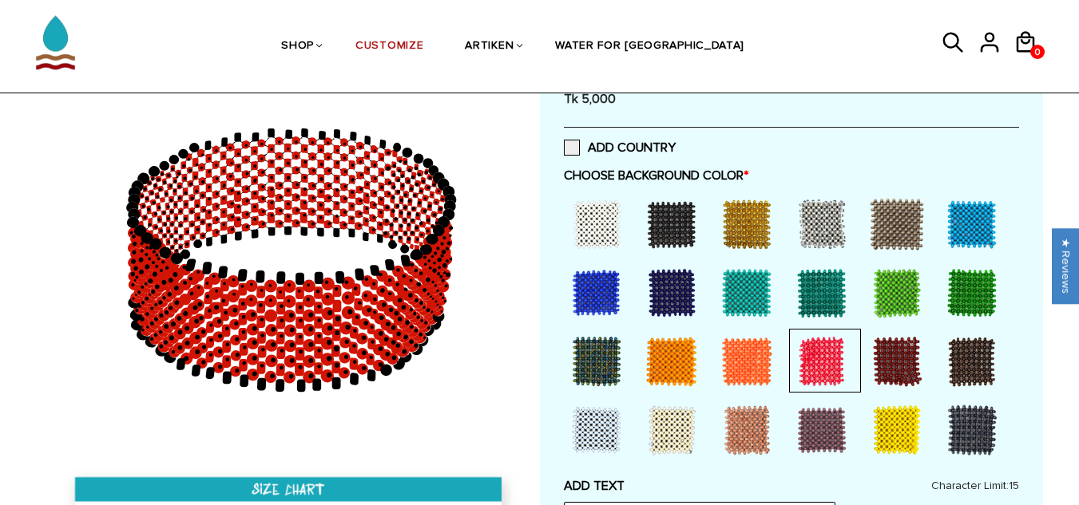
click at [726, 362] on div at bounding box center [746, 362] width 64 height 64
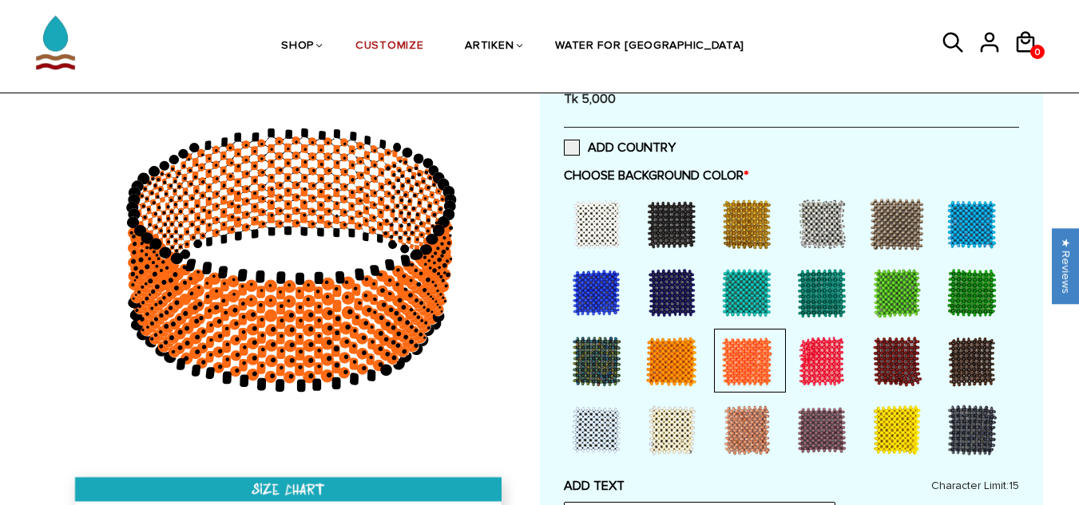
click at [633, 366] on div at bounding box center [600, 361] width 72 height 64
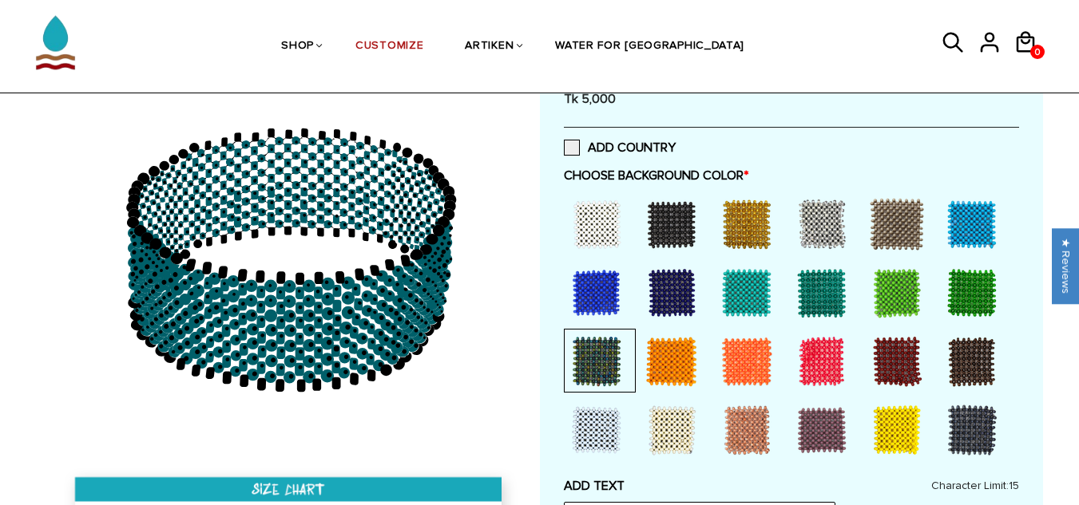
click at [590, 367] on div at bounding box center [596, 362] width 64 height 64
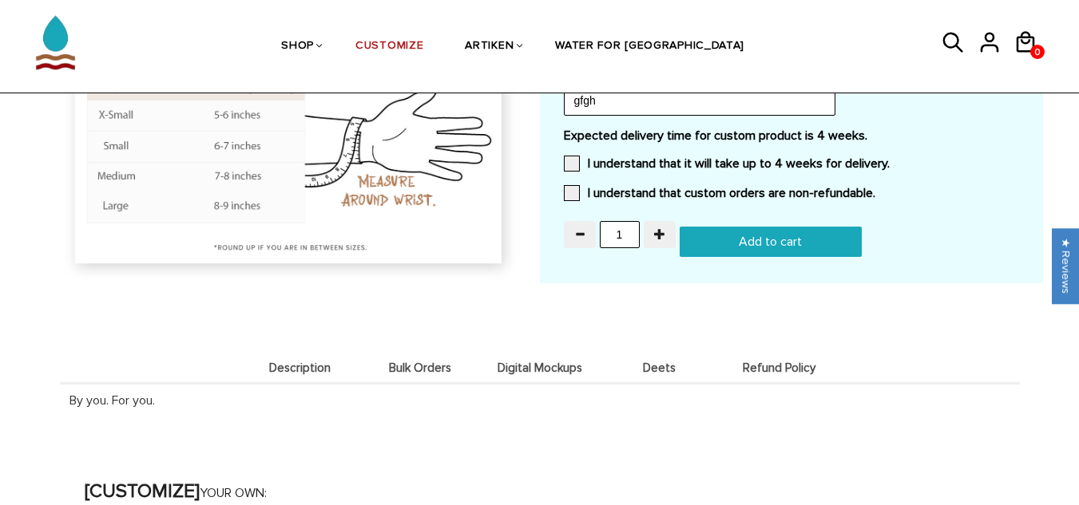
scroll to position [1517, 0]
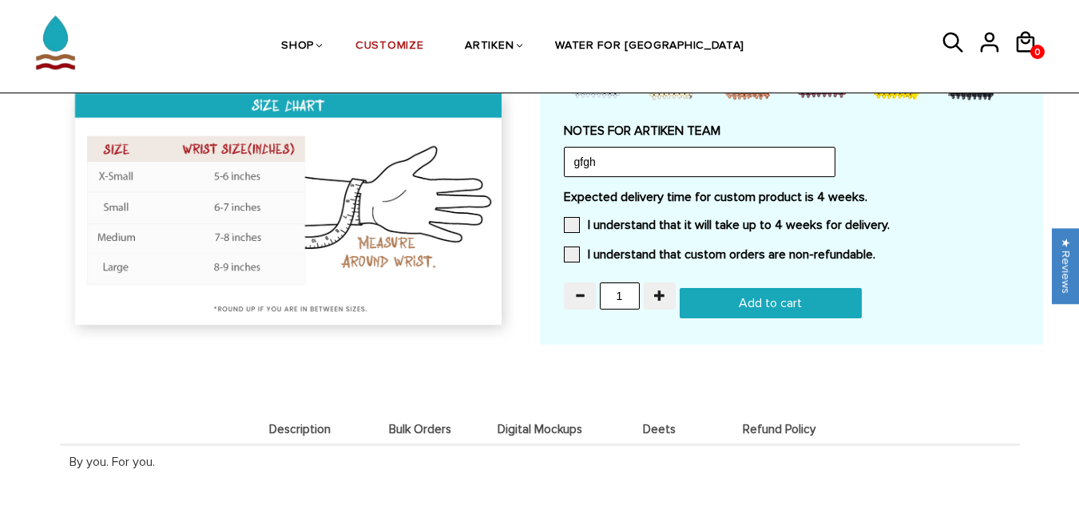
click at [717, 296] on input "Add to cart" at bounding box center [770, 303] width 182 height 30
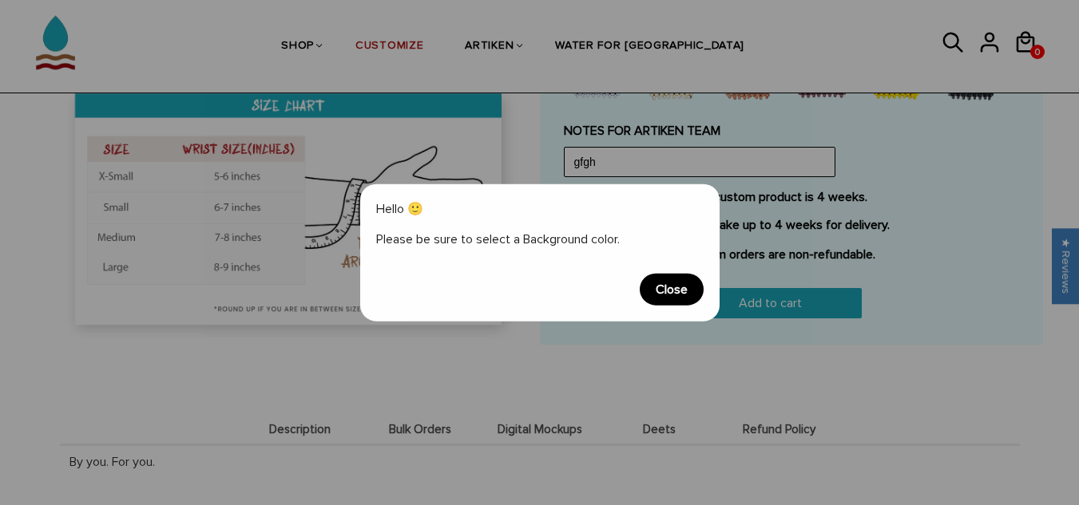
click at [648, 284] on span "Close" at bounding box center [671, 290] width 64 height 32
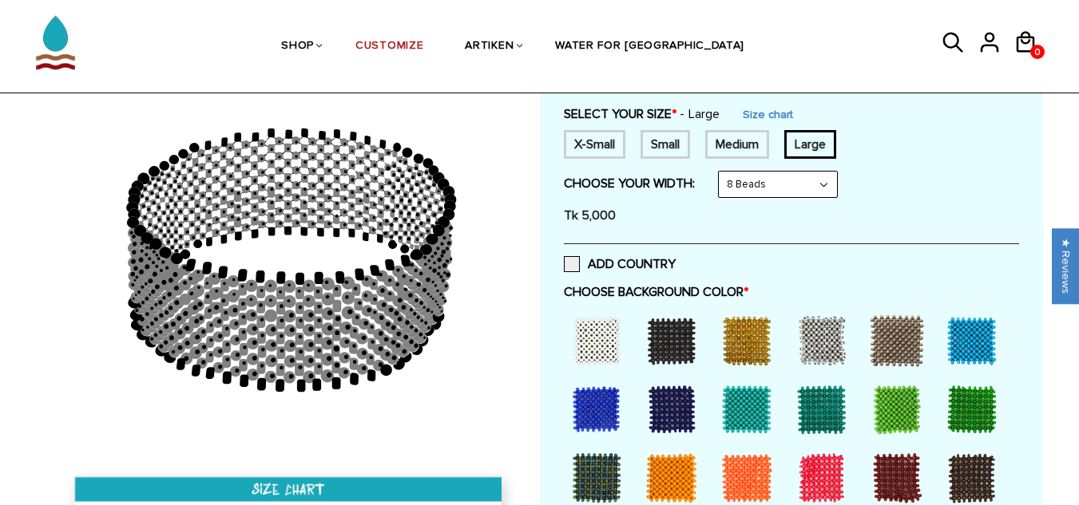
scroll to position [399, 0]
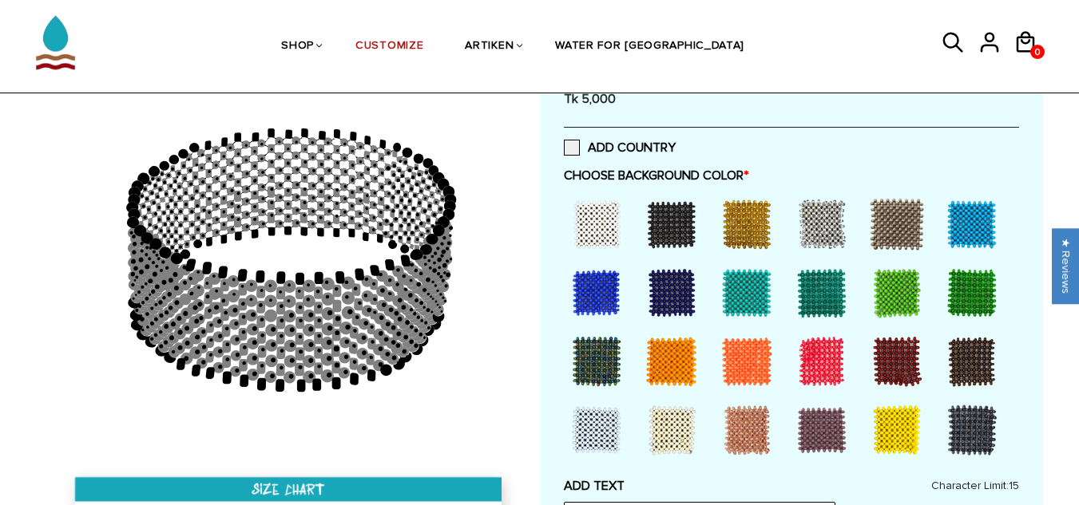
click at [826, 219] on div at bounding box center [822, 224] width 64 height 64
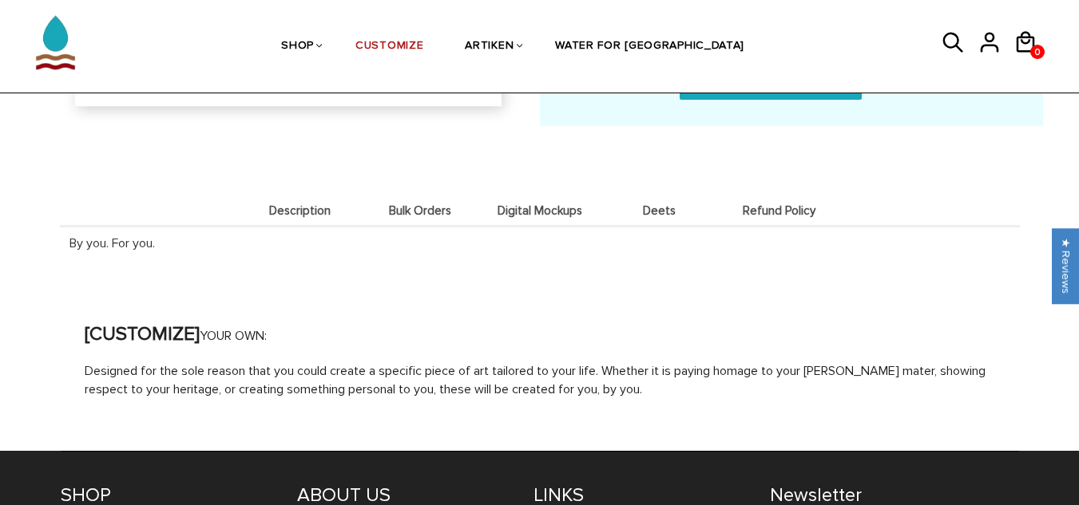
scroll to position [1598, 0]
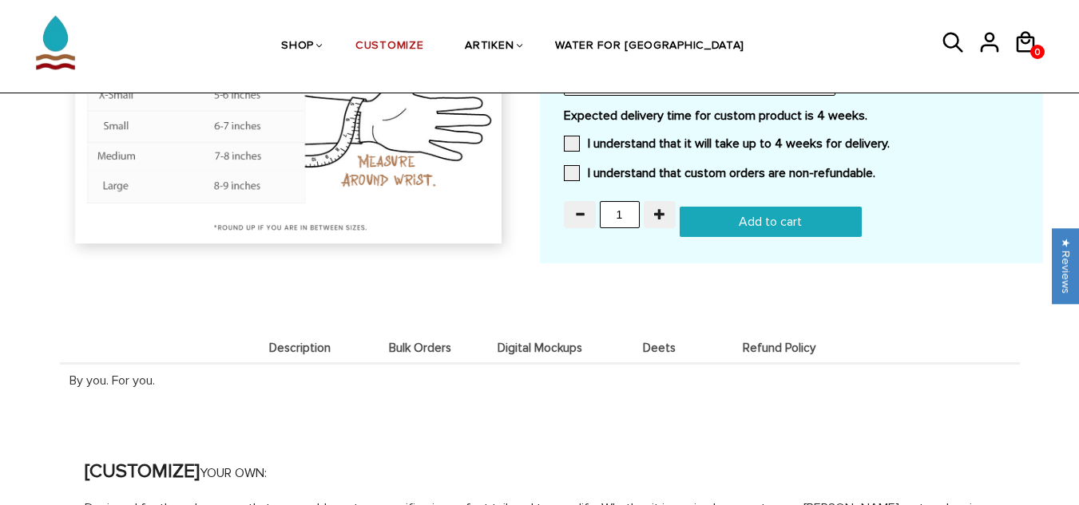
click at [755, 214] on input "Add to cart" at bounding box center [770, 222] width 182 height 30
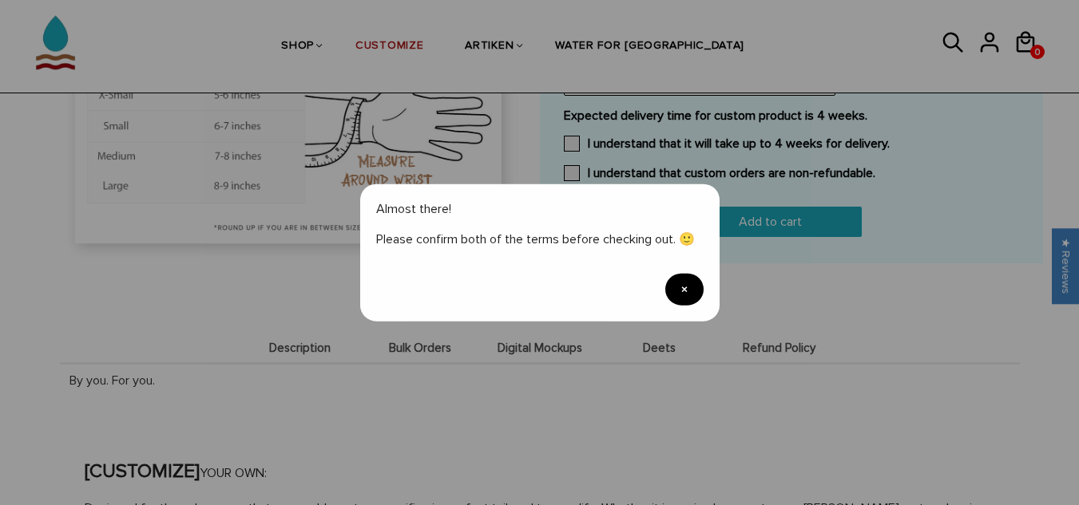
click at [687, 295] on span "×" at bounding box center [684, 290] width 38 height 32
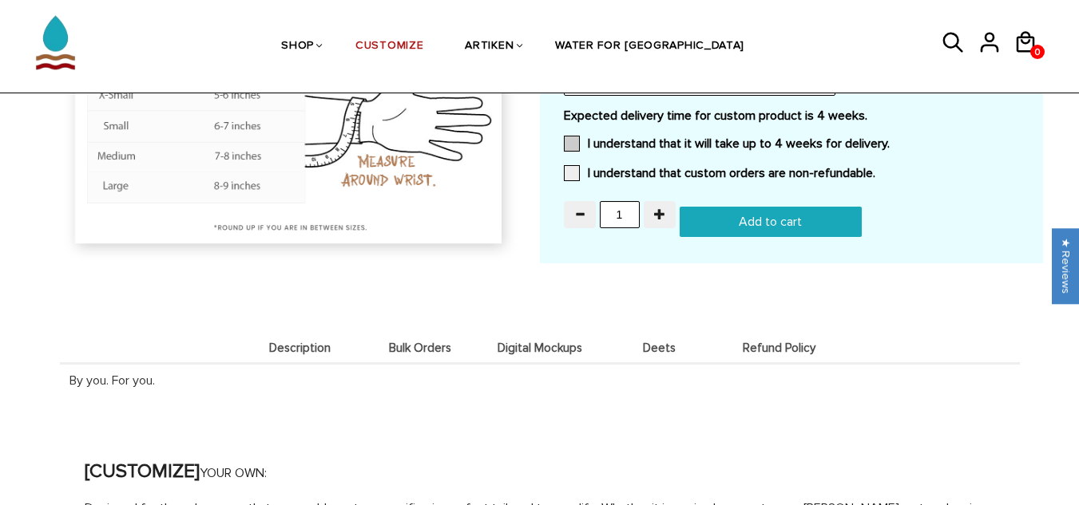
click at [566, 145] on span at bounding box center [572, 144] width 16 height 16
click at [889, 139] on input "I understand that it will take up to 4 weeks for delivery." at bounding box center [889, 139] width 0 height 0
click at [571, 184] on div "Expected delivery time for custom product is 4 weeks. I understand that it will…" at bounding box center [791, 149] width 455 height 83
click at [572, 180] on span at bounding box center [572, 173] width 16 height 16
click at [875, 168] on input "I understand that custom orders are non-refundable." at bounding box center [875, 168] width 0 height 0
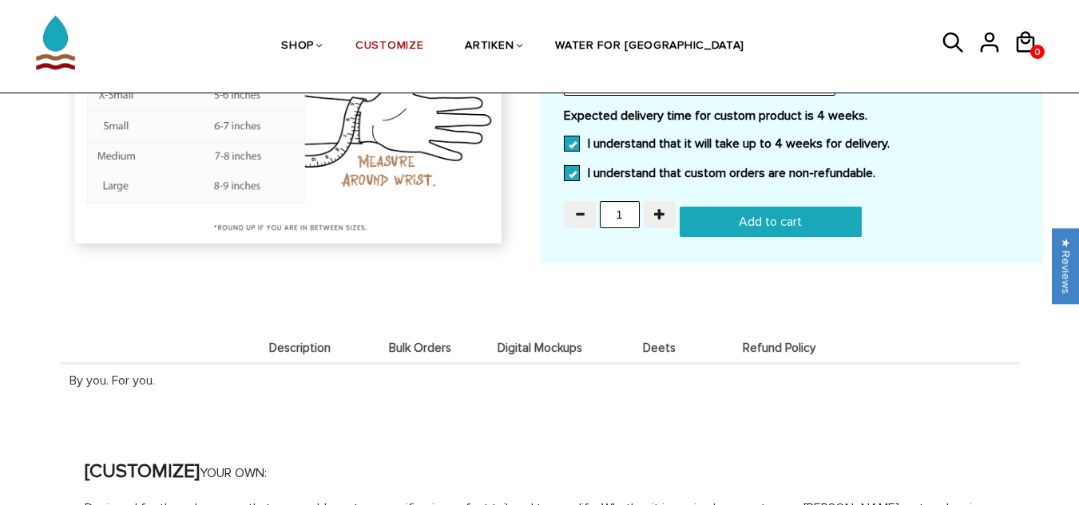
click at [770, 208] on input "Add to cart" at bounding box center [770, 222] width 182 height 30
type input "Add to cart"
click at [1025, 49] on icon at bounding box center [1026, 42] width 24 height 38
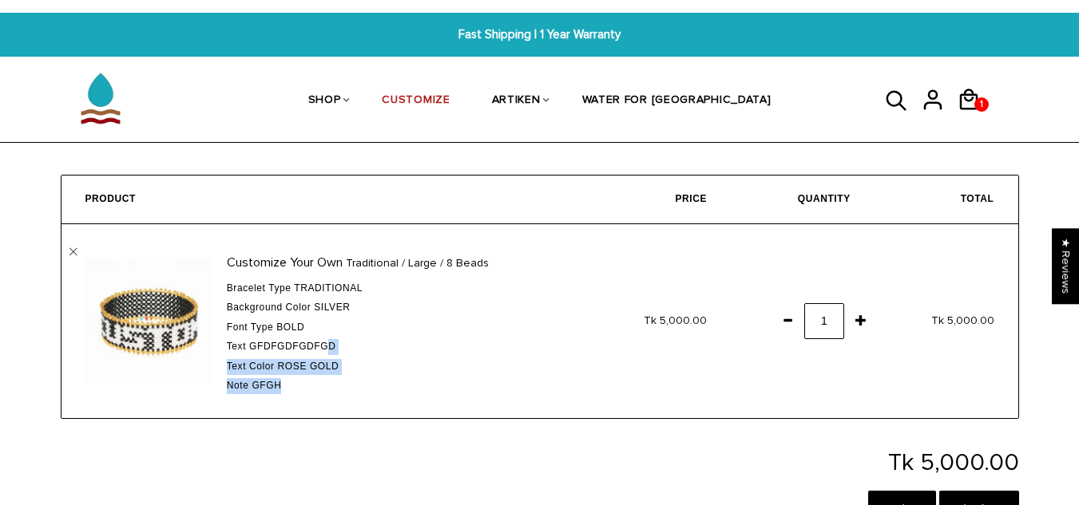
drag, startPoint x: 286, startPoint y: 384, endPoint x: 331, endPoint y: 349, distance: 57.5
click at [331, 349] on div "Bracelet Type Traditional Background color Silver Font Type Bold Text" at bounding box center [395, 337] width 337 height 113
click at [373, 353] on div "Text gfdfgdfgdfgd" at bounding box center [395, 347] width 337 height 16
click at [470, 102] on li "CUSTOMIZE" at bounding box center [415, 100] width 109 height 85
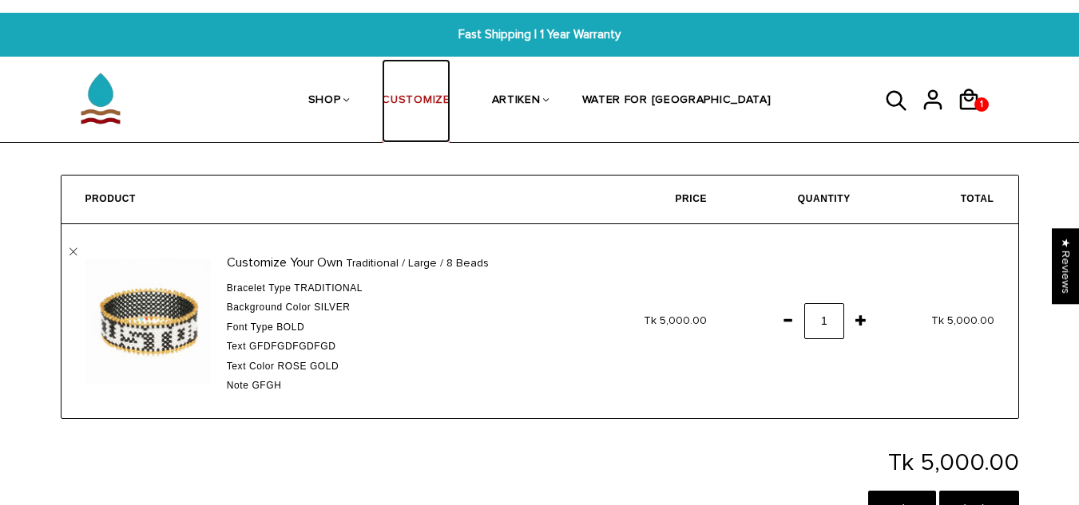
click at [449, 95] on link "CUSTOMIZE" at bounding box center [416, 101] width 68 height 85
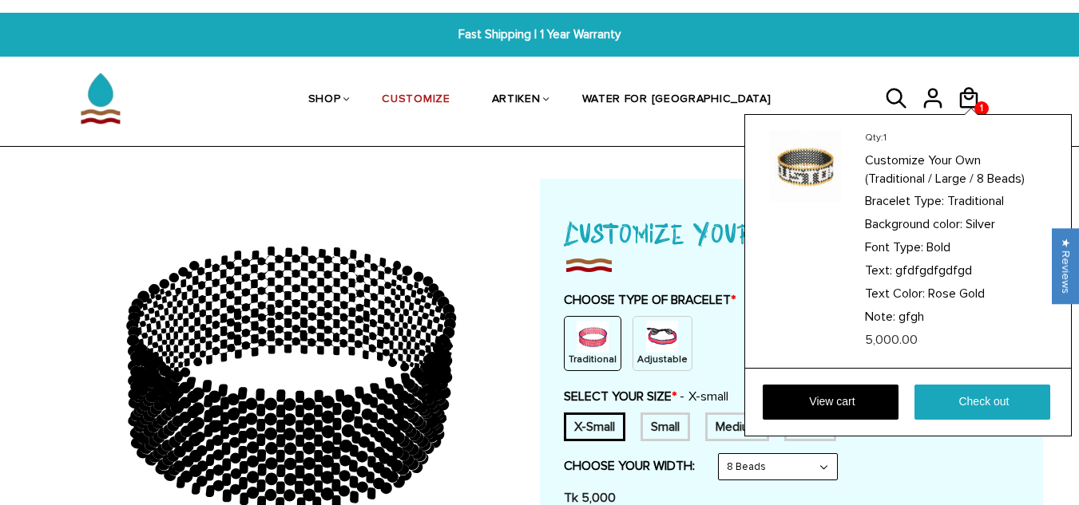
click at [969, 114] on div "Qty: 1 Customize Your Own (Traditional / Large / 8 Beads) Bracelet Type: Tradit…" at bounding box center [907, 275] width 327 height 323
click at [970, 94] on icon at bounding box center [968, 98] width 24 height 38
